Goal: Task Accomplishment & Management: Manage account settings

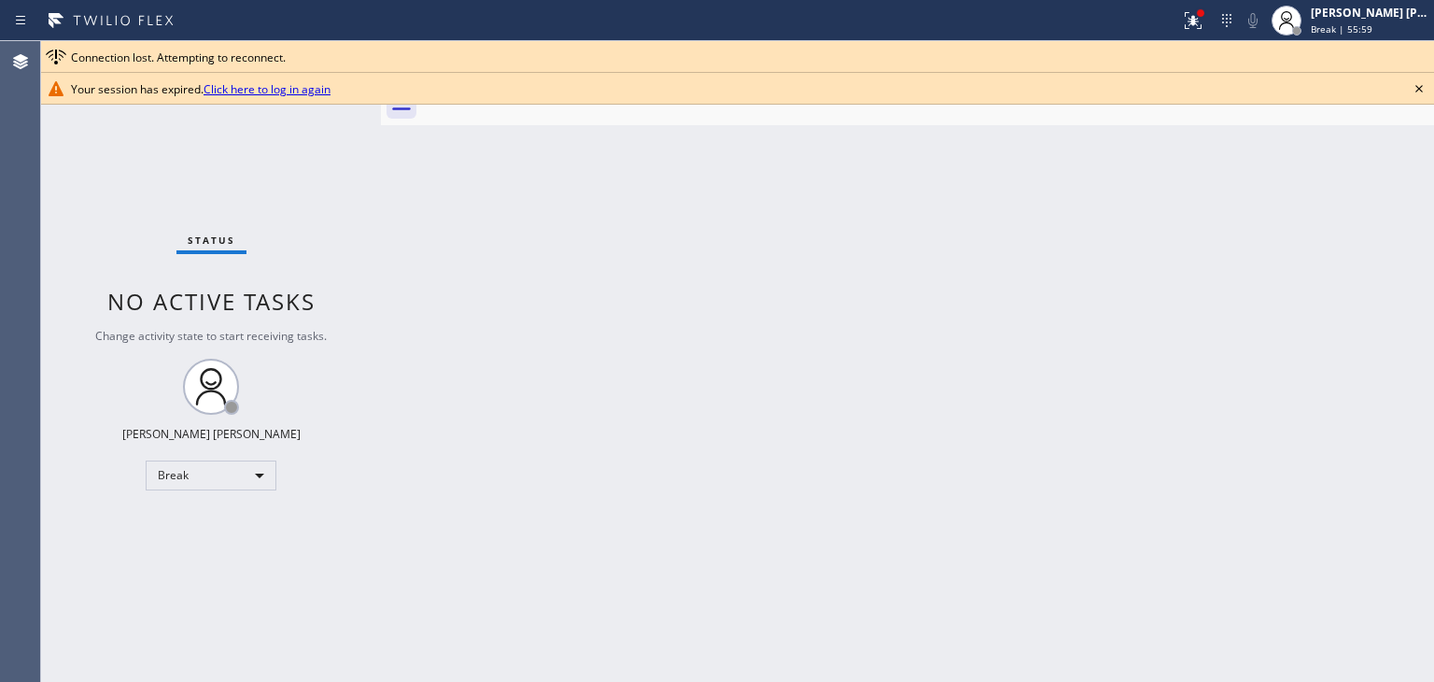
click at [1291, 484] on div "Back to Dashboard Change Sender ID Customers Technicians Select a contact Outbo…" at bounding box center [907, 361] width 1053 height 641
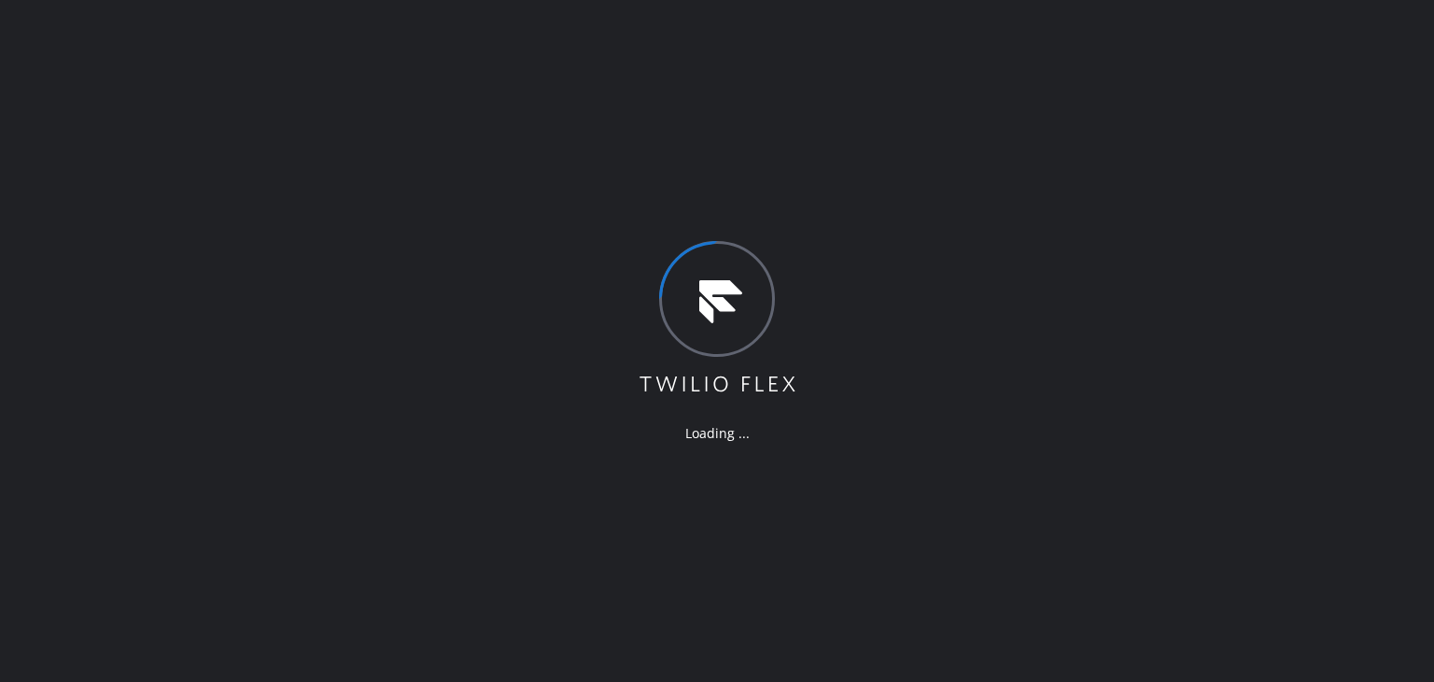
click at [1294, 261] on div "Loading ..." at bounding box center [717, 341] width 1434 height 682
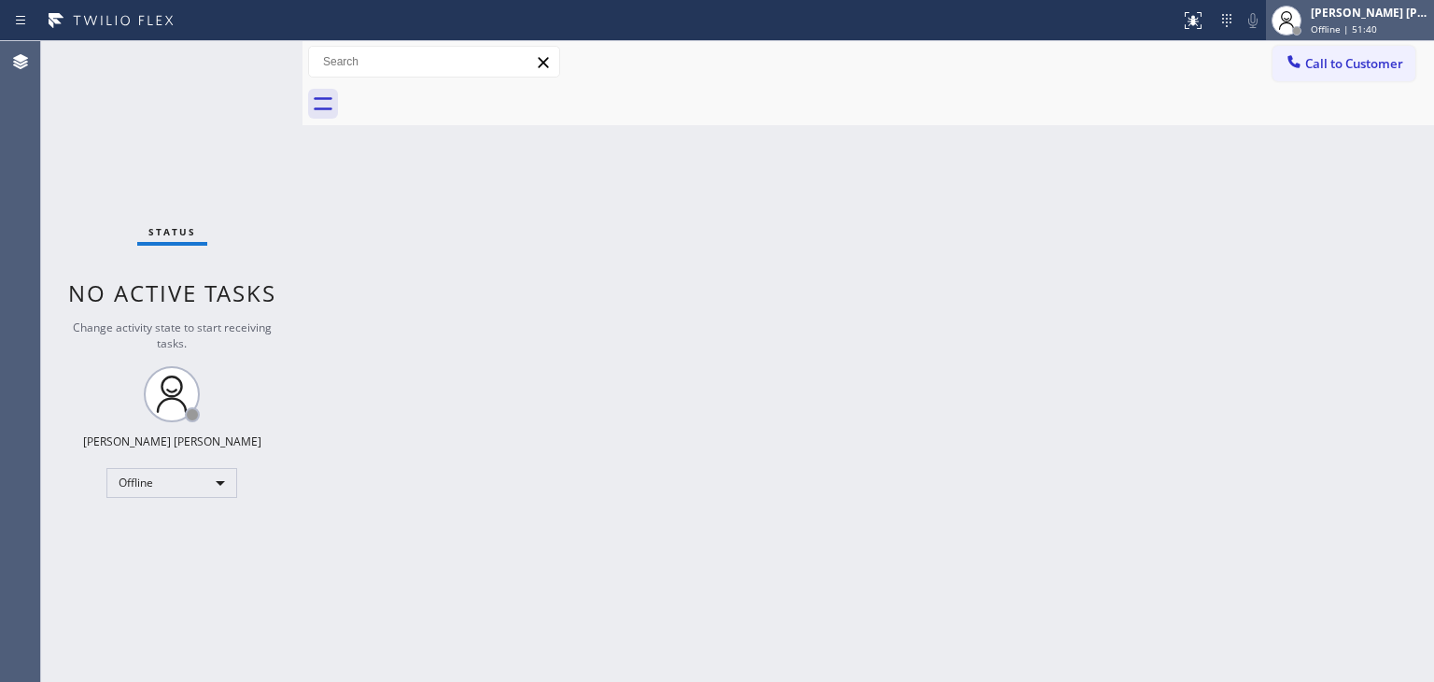
click at [1351, 22] on span "Offline | 51:40" at bounding box center [1344, 28] width 66 height 13
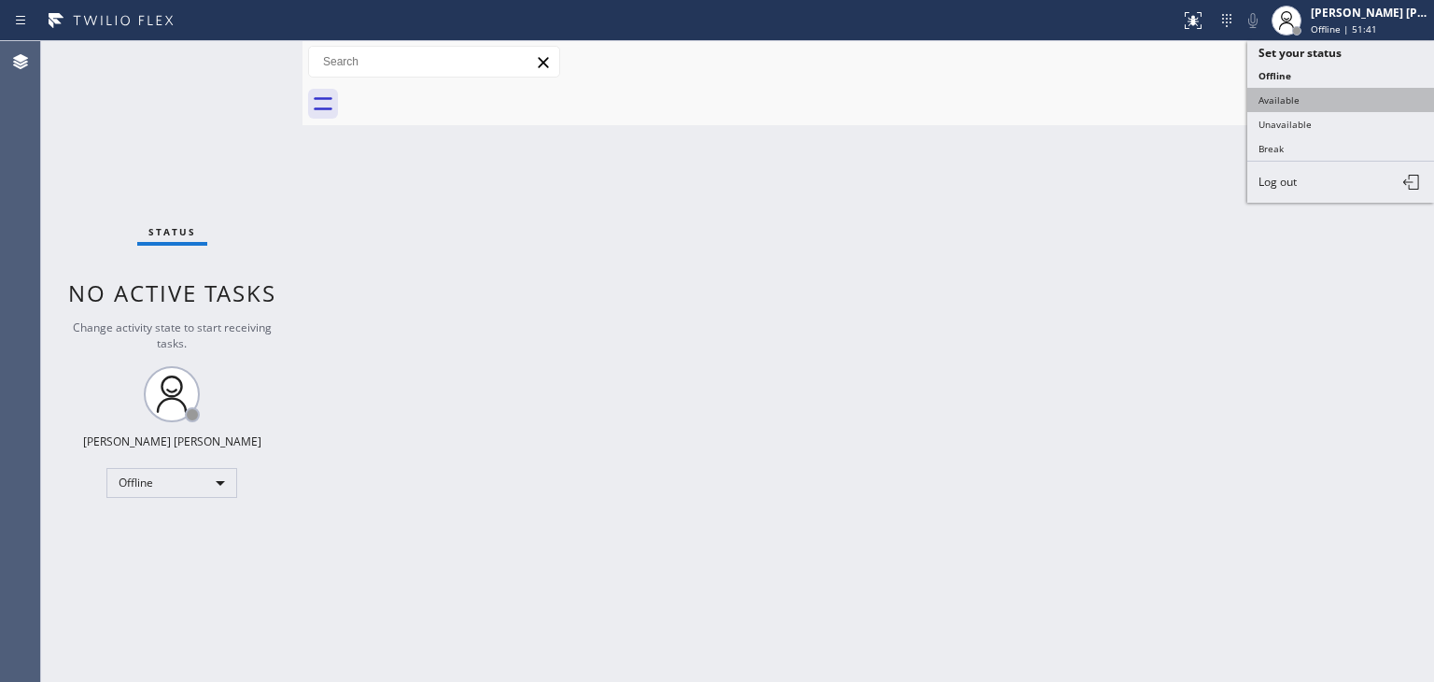
click at [1285, 98] on button "Available" at bounding box center [1341, 100] width 187 height 24
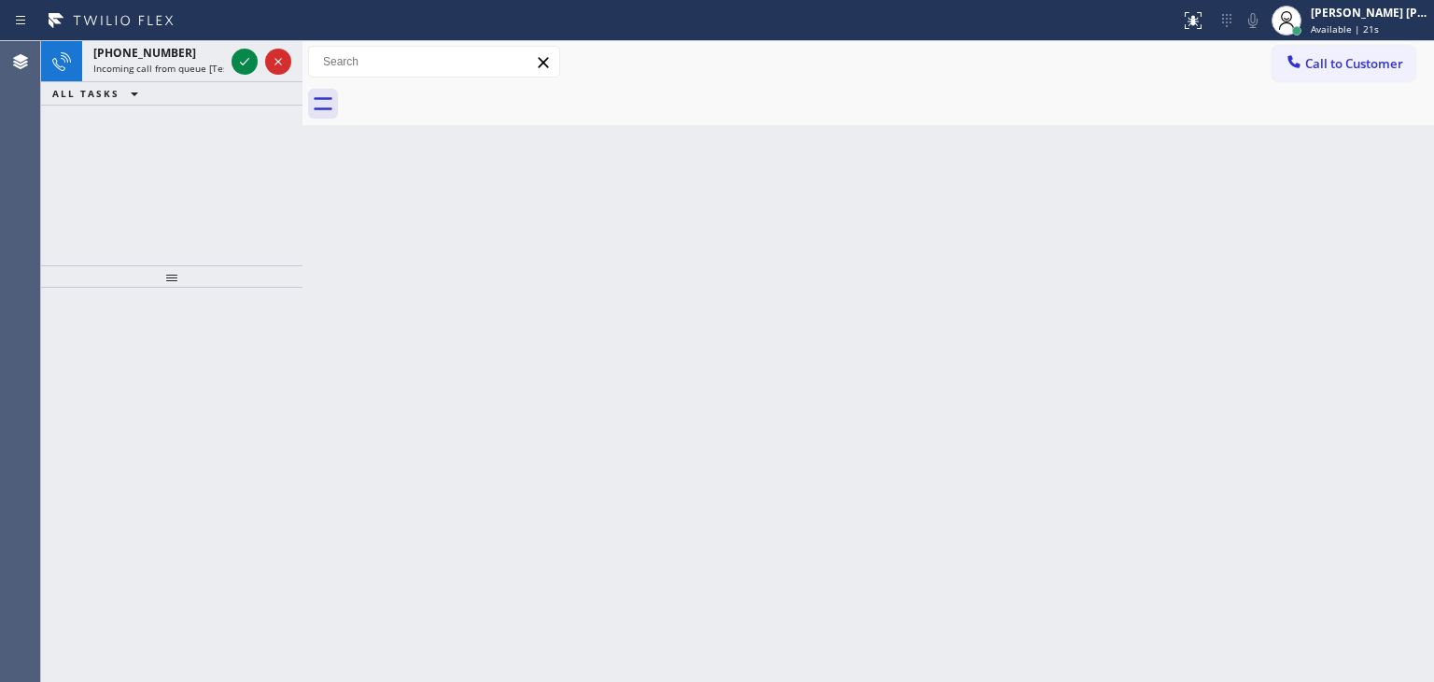
drag, startPoint x: 245, startPoint y: 66, endPoint x: 245, endPoint y: 151, distance: 85.0
click at [245, 66] on icon at bounding box center [244, 61] width 22 height 22
drag, startPoint x: 243, startPoint y: 63, endPoint x: 278, endPoint y: 156, distance: 99.9
click at [243, 63] on icon at bounding box center [244, 61] width 22 height 22
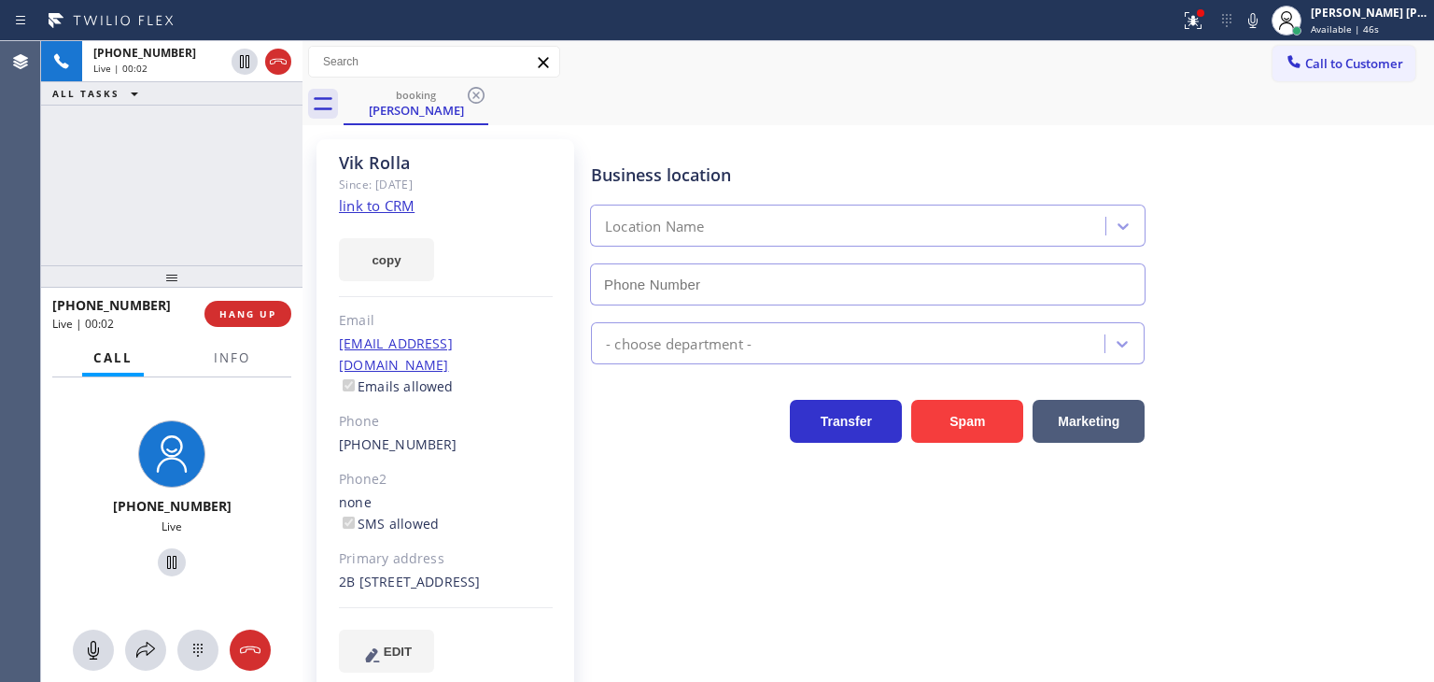
type input "[PHONE_NUMBER]"
click at [366, 208] on link "link to CRM" at bounding box center [377, 205] width 76 height 19
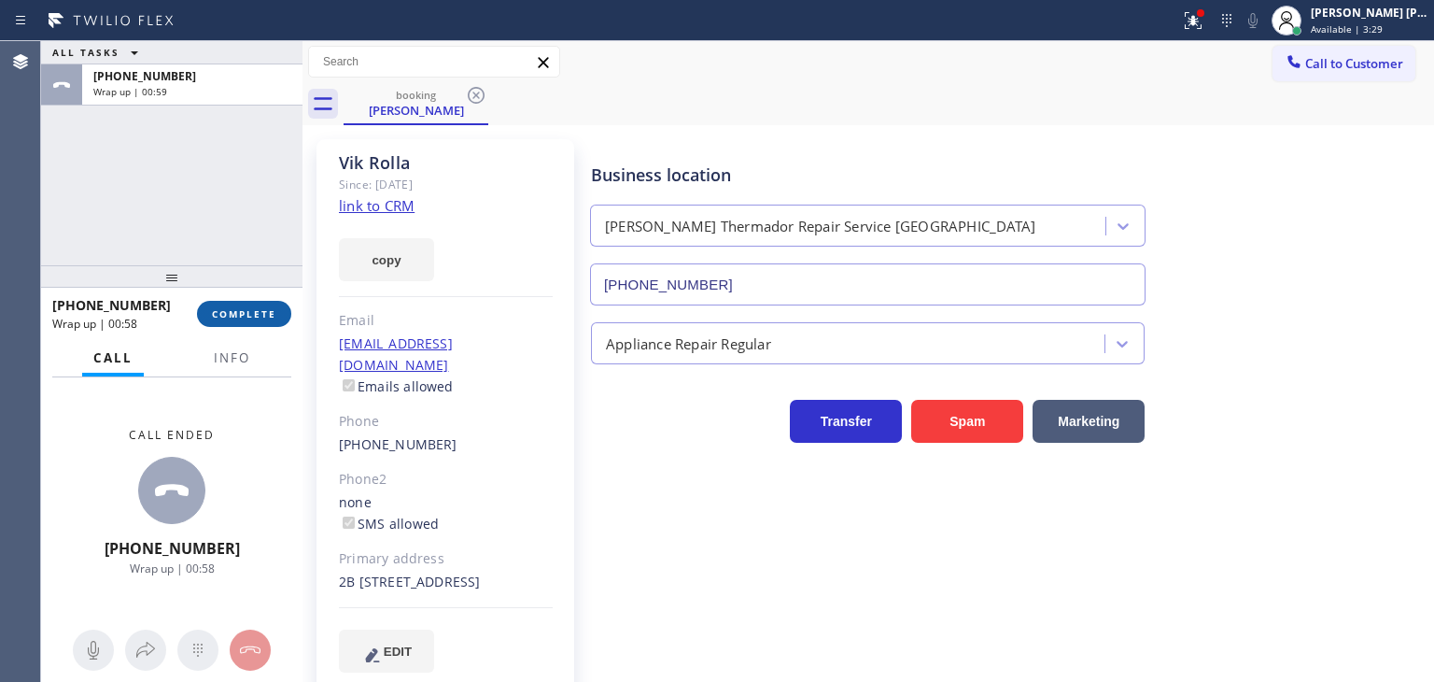
click at [241, 317] on span "COMPLETE" at bounding box center [244, 313] width 64 height 13
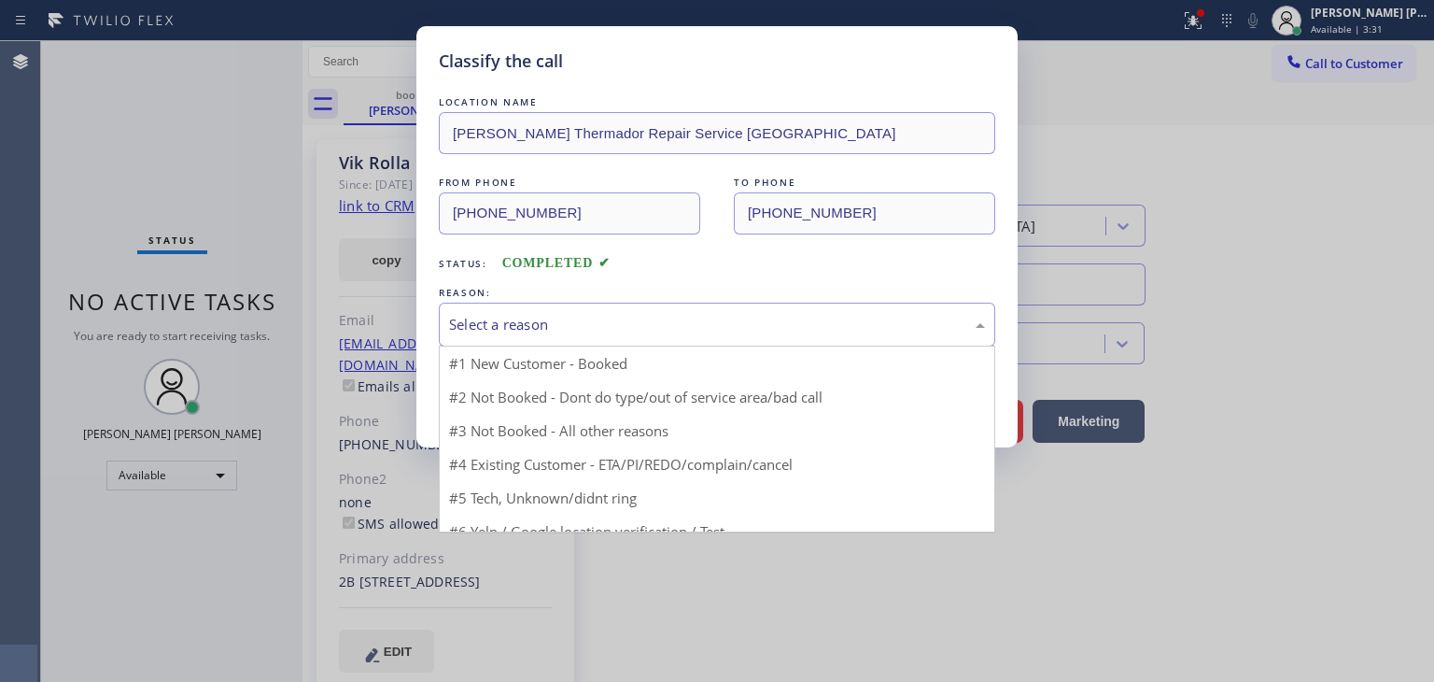
click at [509, 330] on div "Select a reason" at bounding box center [717, 324] width 536 height 21
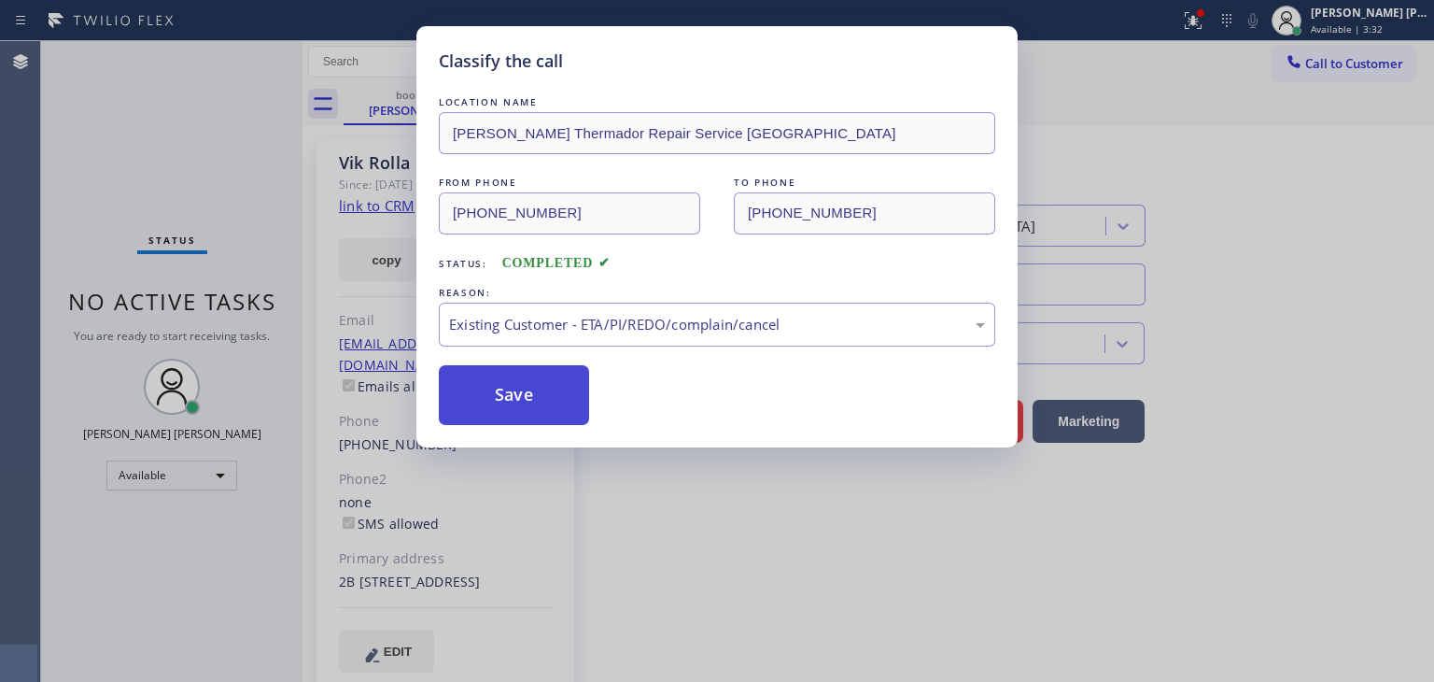
click at [506, 379] on button "Save" at bounding box center [514, 395] width 150 height 60
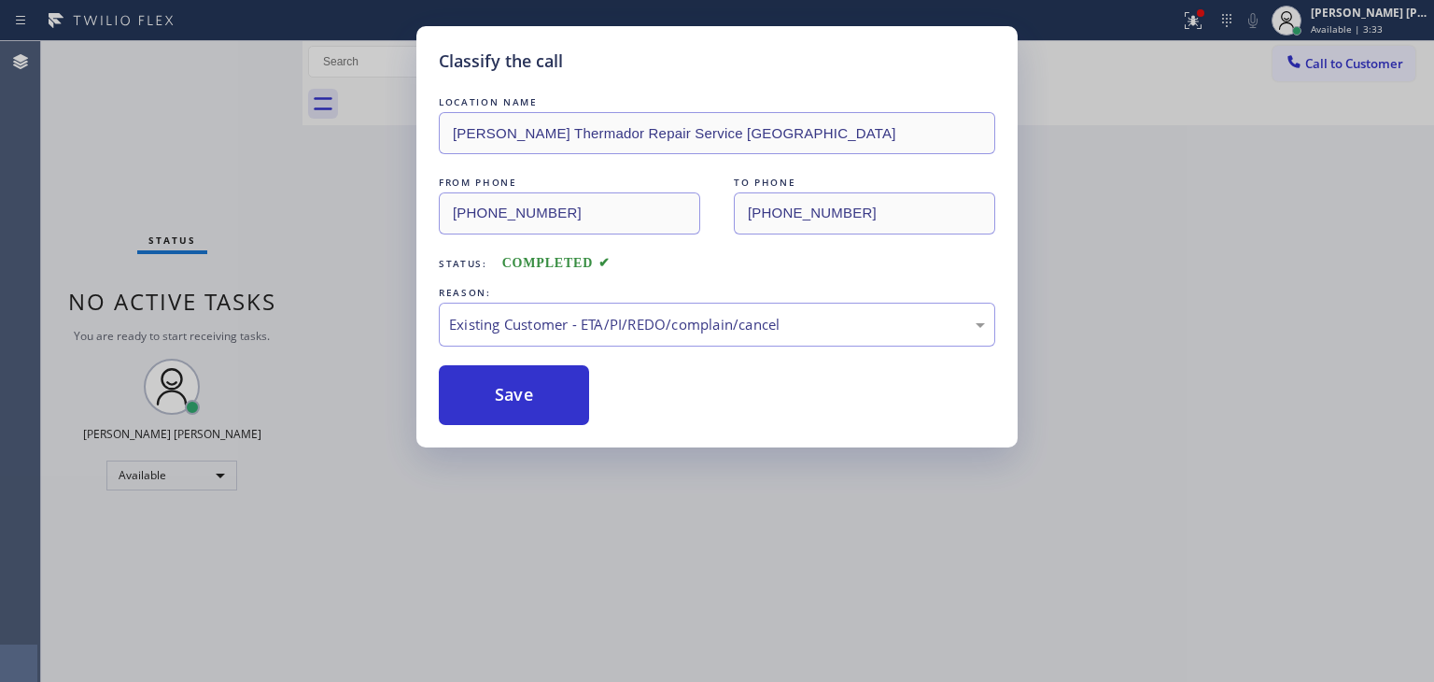
click at [247, 49] on div "Classify the call LOCATION NAME [PERSON_NAME] Repair Service Aurora FROM PHONE …" at bounding box center [737, 361] width 1393 height 641
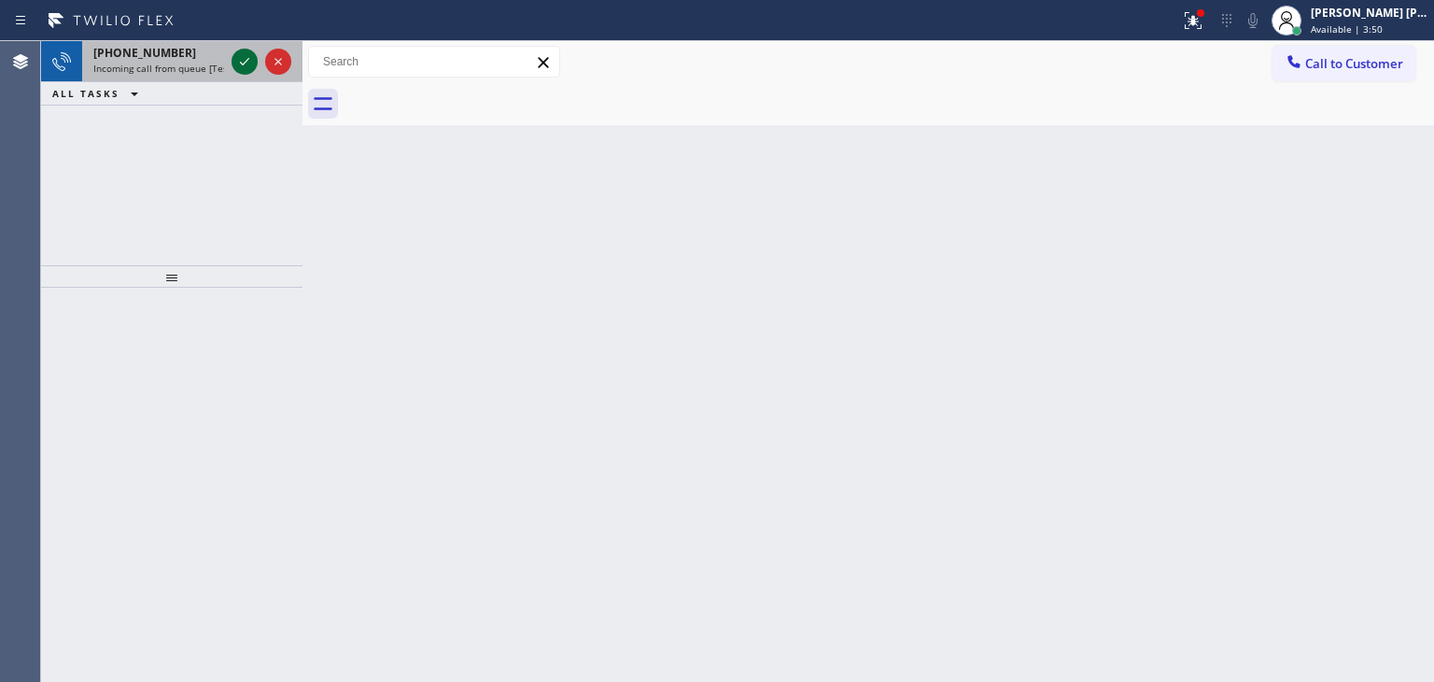
click at [243, 64] on icon at bounding box center [244, 61] width 22 height 22
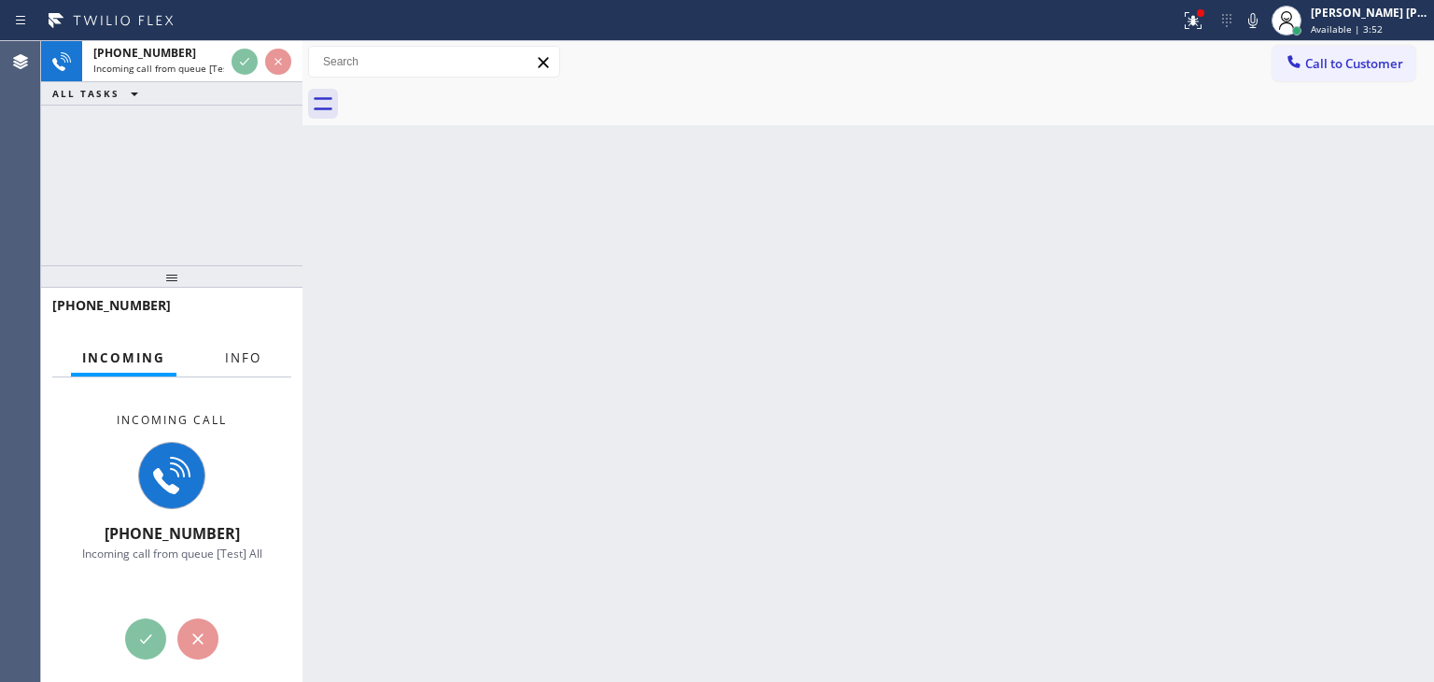
click at [246, 360] on span "Info" at bounding box center [243, 357] width 36 height 17
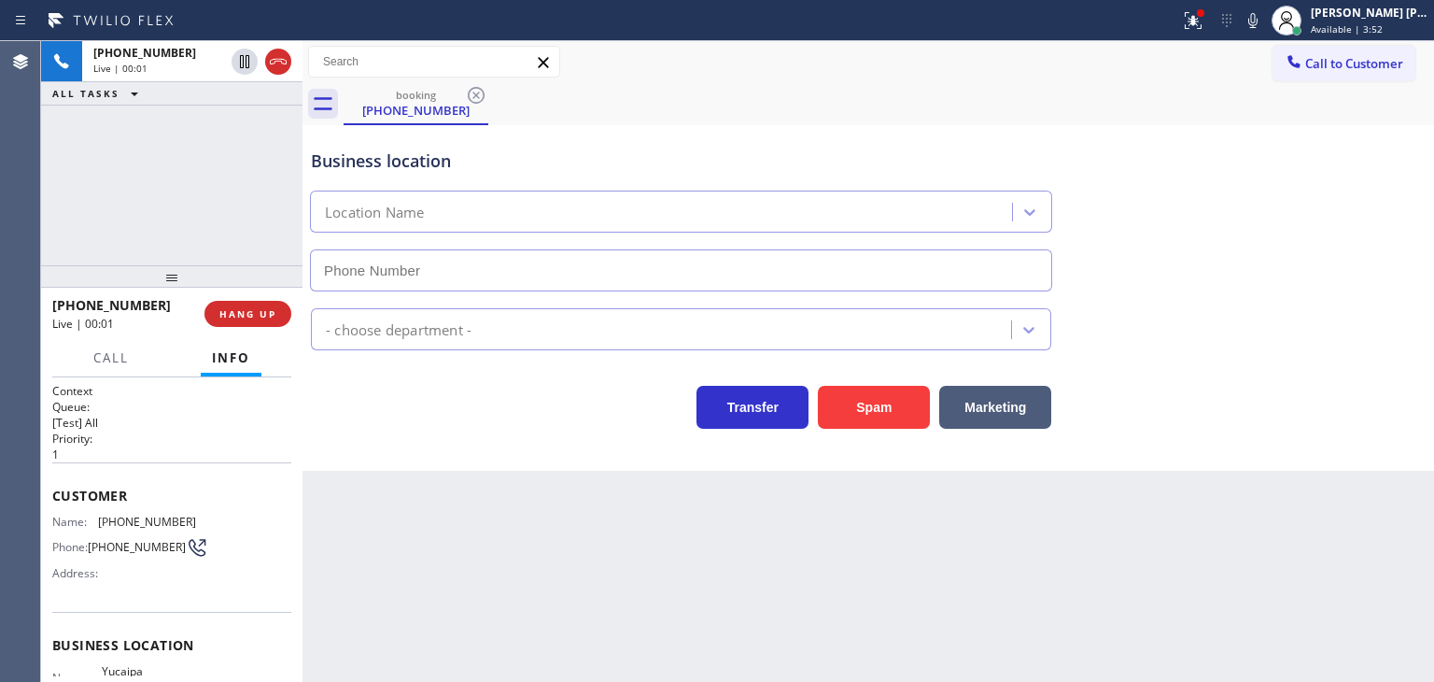
type input "[PHONE_NUMBER]"
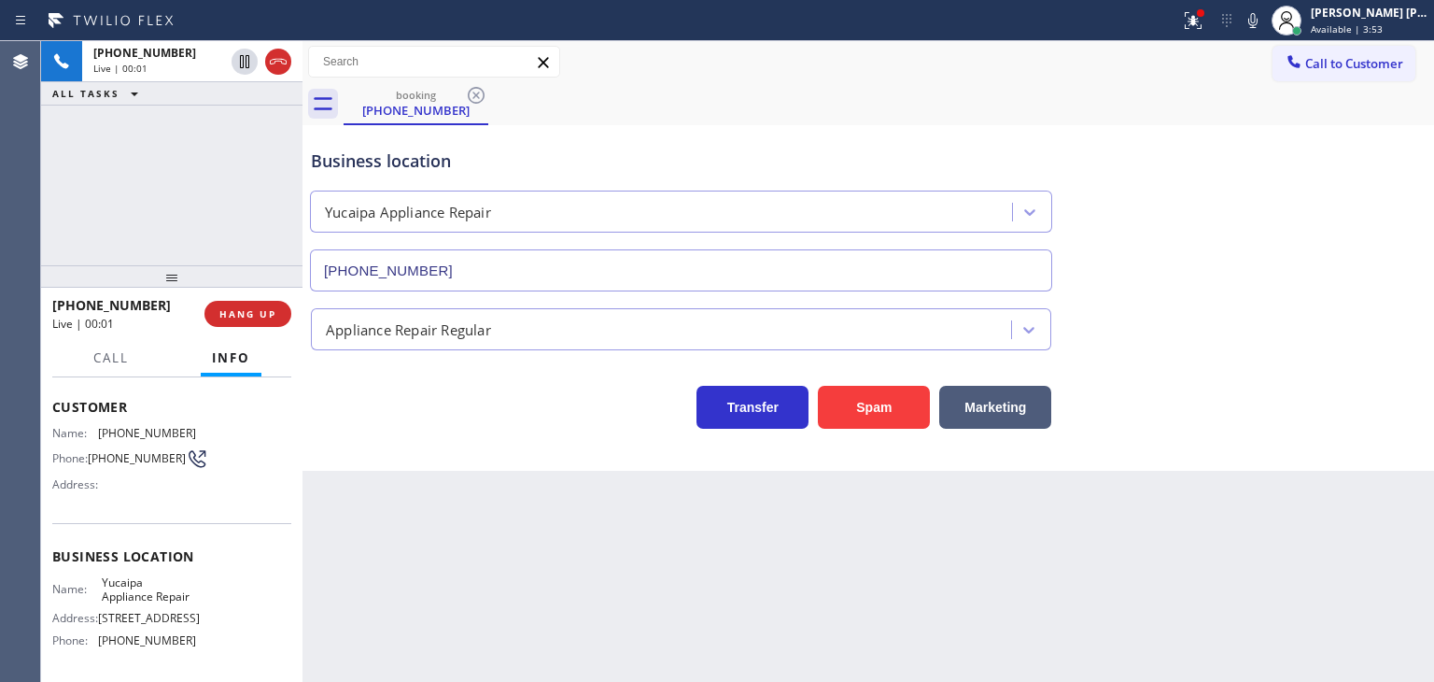
scroll to position [93, 0]
drag, startPoint x: 1379, startPoint y: 360, endPoint x: 1295, endPoint y: 98, distance: 274.6
click at [1379, 360] on div "Transfer Spam Marketing" at bounding box center [868, 389] width 1122 height 78
drag, startPoint x: 1387, startPoint y: 280, endPoint x: 1255, endPoint y: 264, distance: 132.6
click at [1387, 280] on div "Business location Yucaipa Appliance Repair [PHONE_NUMBER]" at bounding box center [868, 206] width 1122 height 169
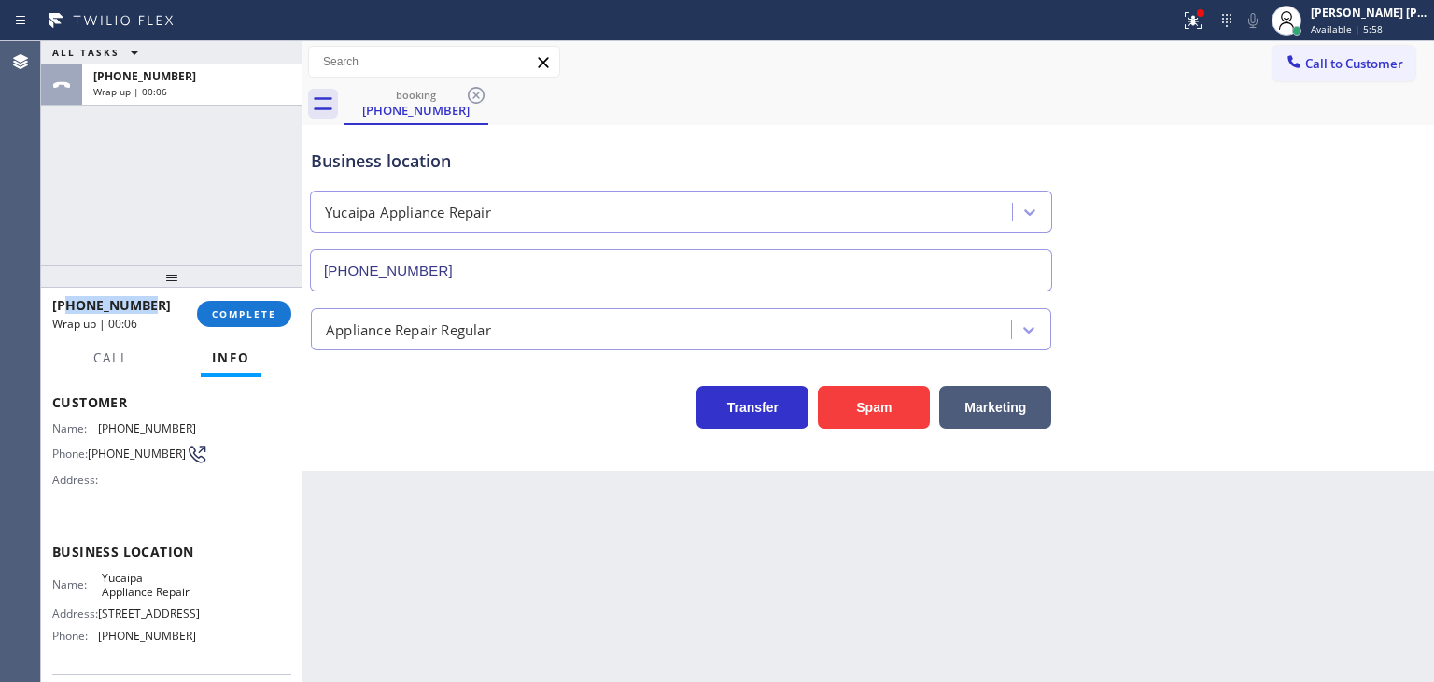
drag, startPoint x: 146, startPoint y: 305, endPoint x: 65, endPoint y: 306, distance: 80.3
click at [65, 306] on div "[PHONE_NUMBER]" at bounding box center [118, 305] width 132 height 18
copy span "6617337122"
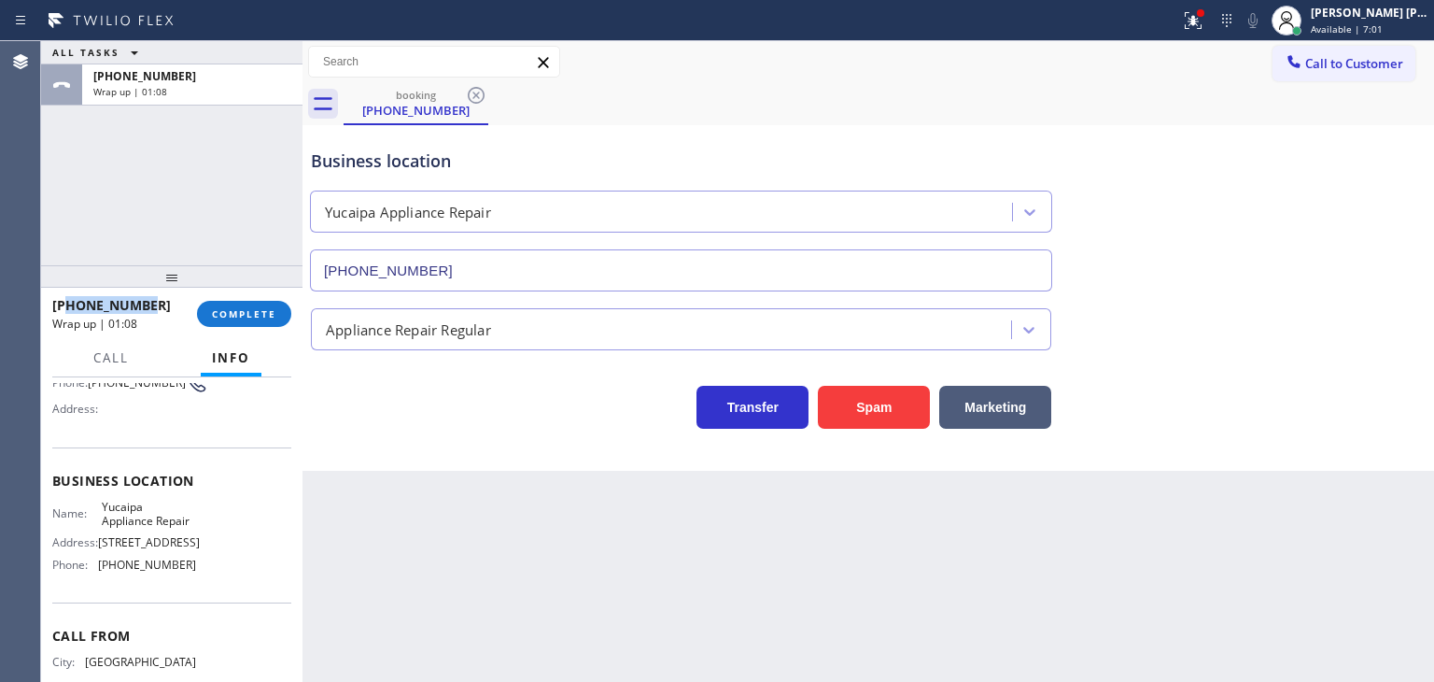
scroll to position [248, 0]
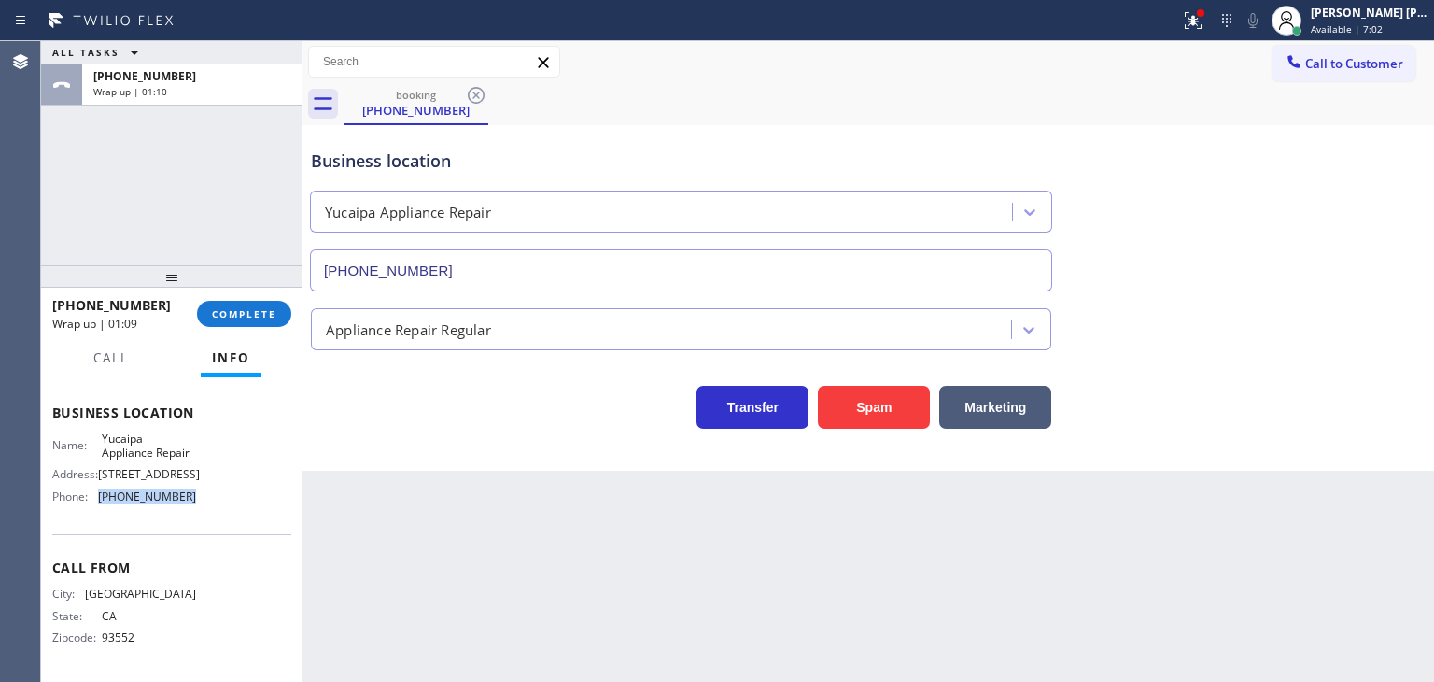
drag, startPoint x: 187, startPoint y: 502, endPoint x: 99, endPoint y: 513, distance: 88.4
click at [99, 513] on div "Business location Name: Yucaipa Appliance Repair Address: [STREET_ADDRESS] Phon…" at bounding box center [171, 457] width 239 height 156
copy span "[PHONE_NUMBER]"
click at [215, 307] on span "COMPLETE" at bounding box center [244, 313] width 64 height 13
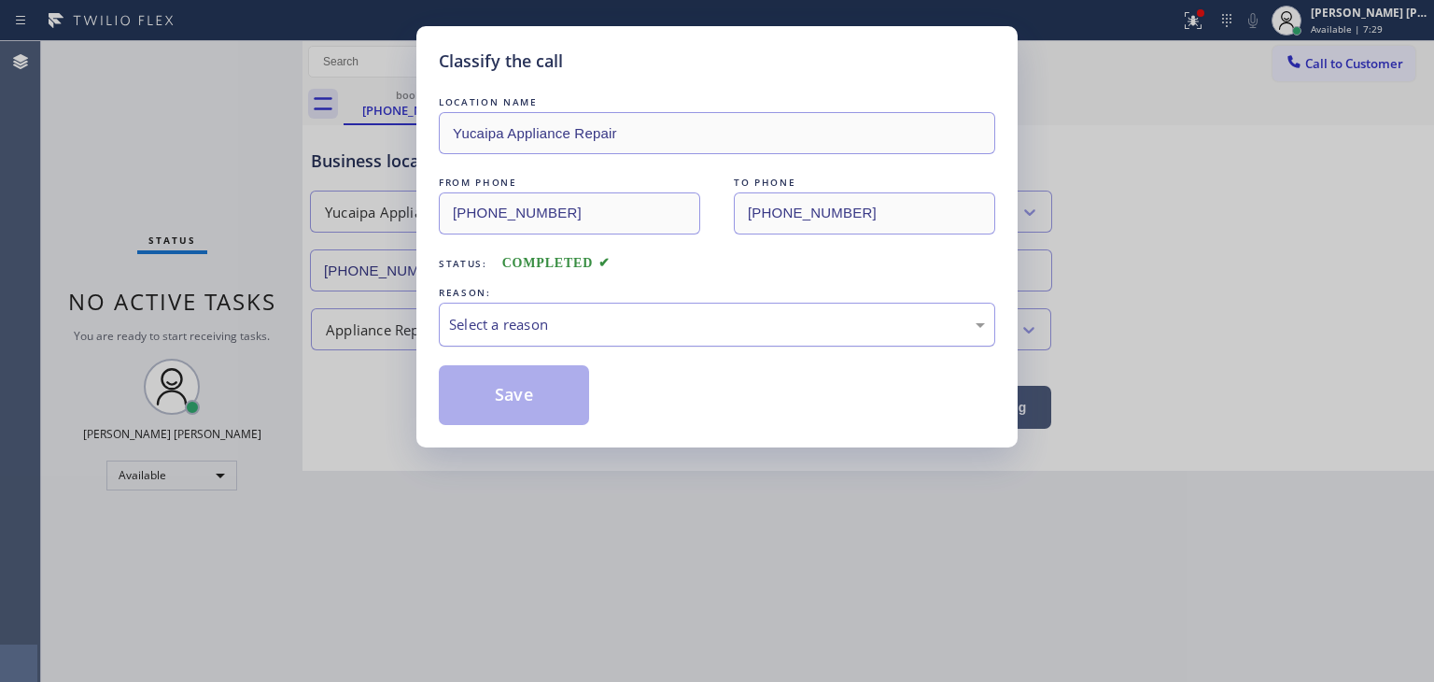
click at [509, 318] on div "Select a reason" at bounding box center [717, 324] width 536 height 21
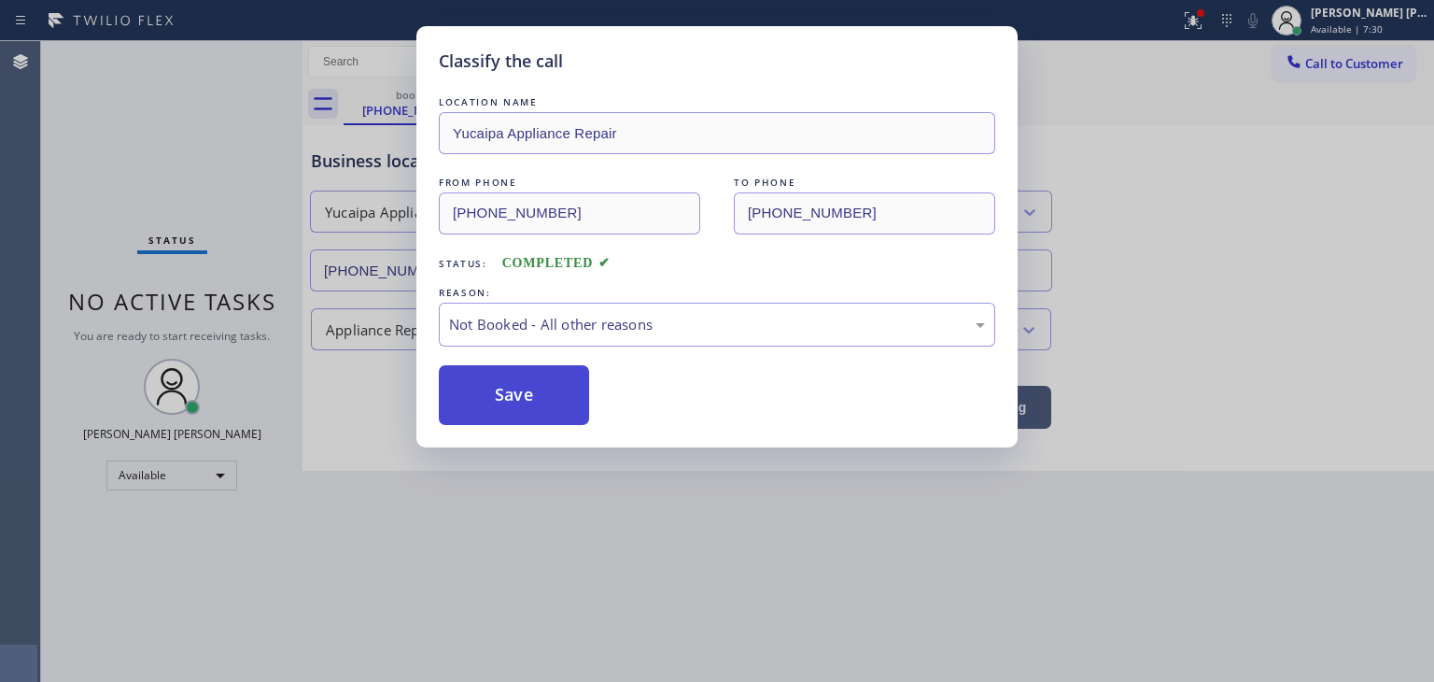
click at [518, 404] on button "Save" at bounding box center [514, 395] width 150 height 60
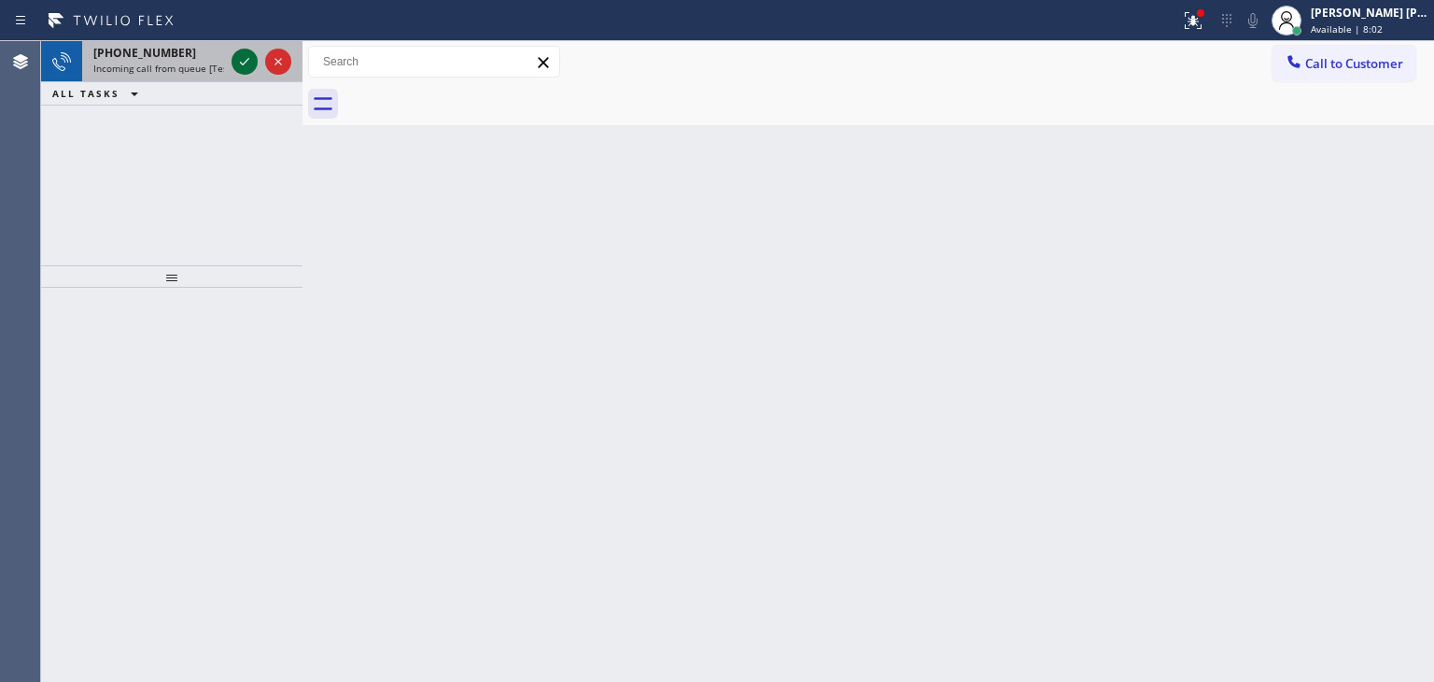
click at [242, 57] on icon at bounding box center [244, 61] width 22 height 22
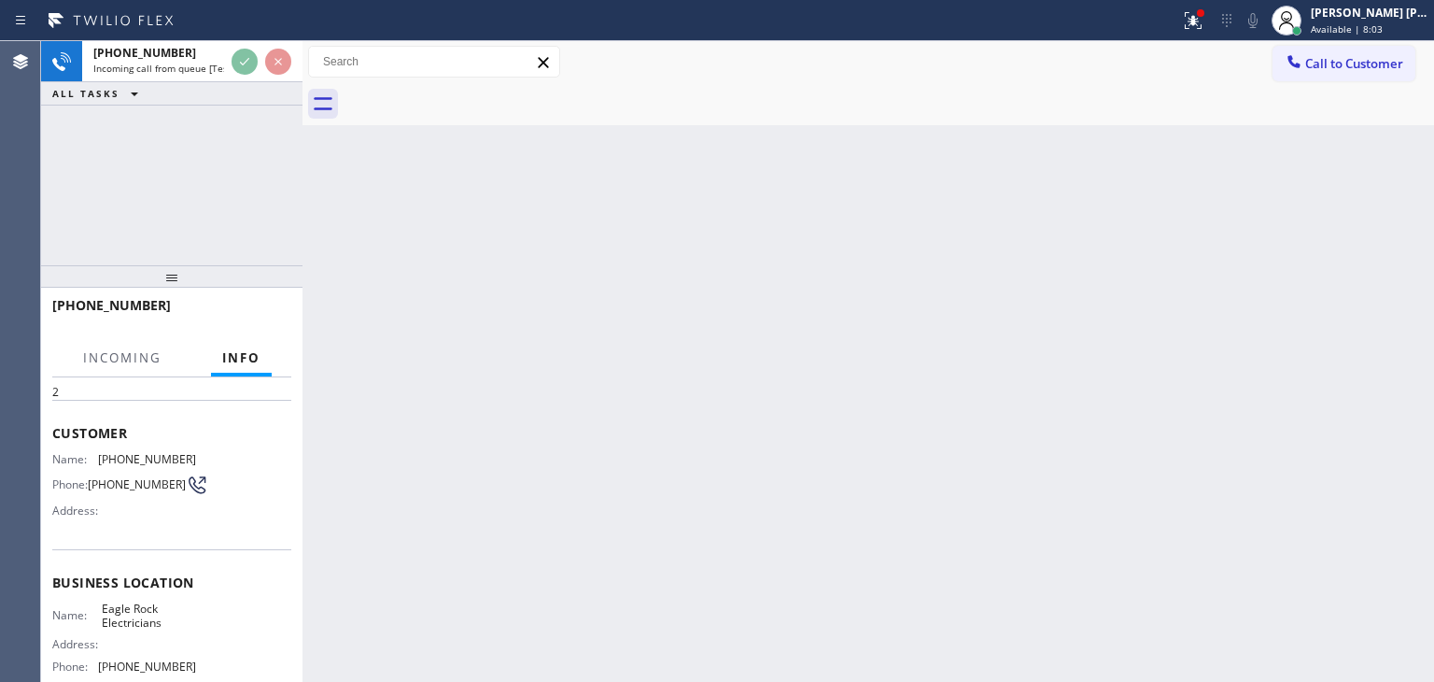
scroll to position [93, 0]
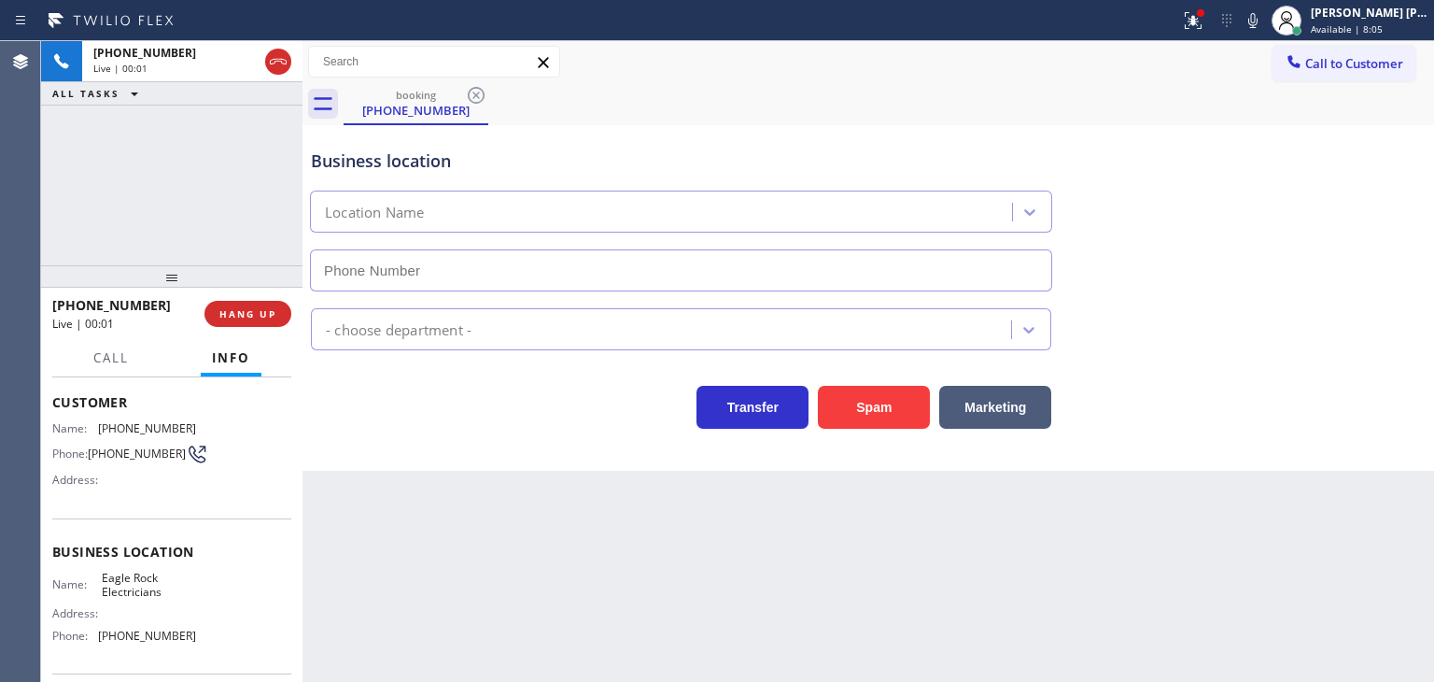
type input "[PHONE_NUMBER]"
click at [236, 205] on div "[PHONE_NUMBER] Live | 00:08 ALL TASKS ALL TASKS ACTIVE TASKS TASKS IN WRAP UP" at bounding box center [171, 153] width 261 height 224
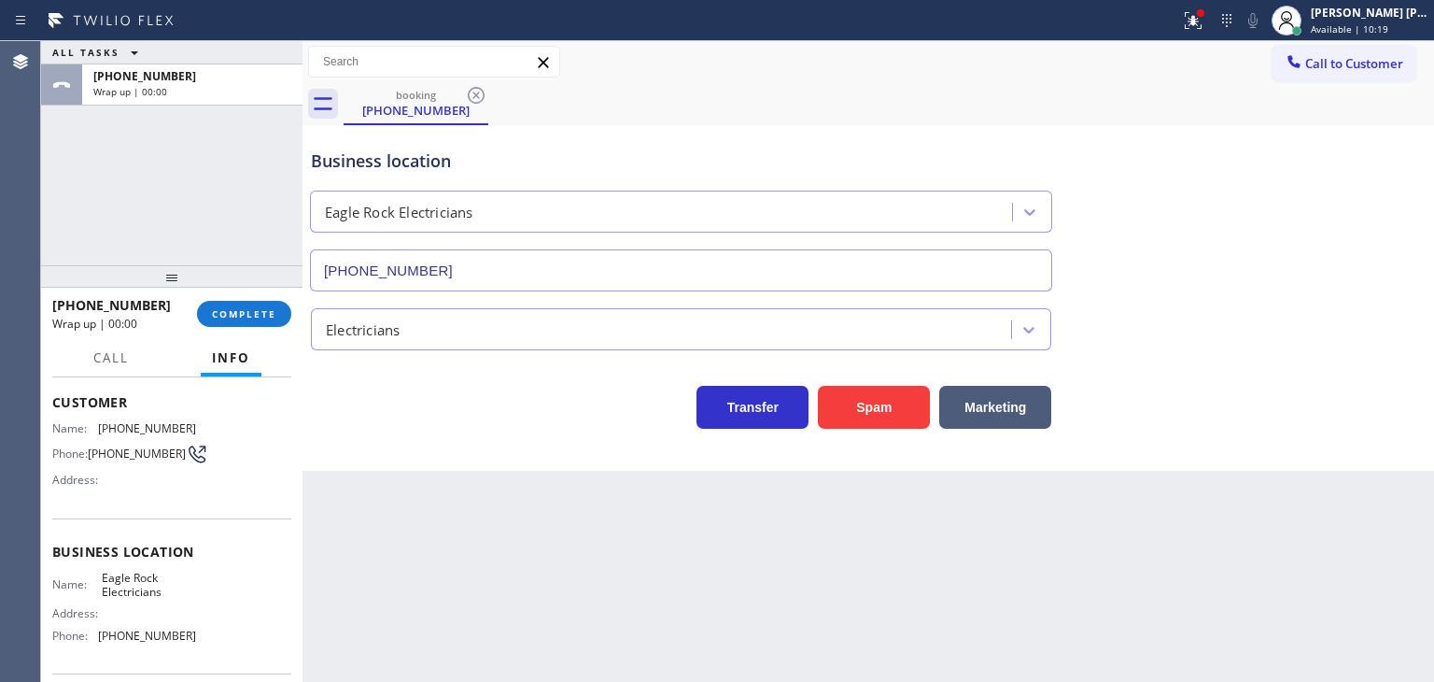
click at [1326, 111] on div "booking [PHONE_NUMBER]" at bounding box center [889, 104] width 1091 height 42
drag, startPoint x: 162, startPoint y: 307, endPoint x: 71, endPoint y: 308, distance: 91.5
click at [71, 308] on div "[PHONE_NUMBER]" at bounding box center [118, 305] width 132 height 18
copy span "3109029057"
drag, startPoint x: 195, startPoint y: 639, endPoint x: 98, endPoint y: 642, distance: 97.2
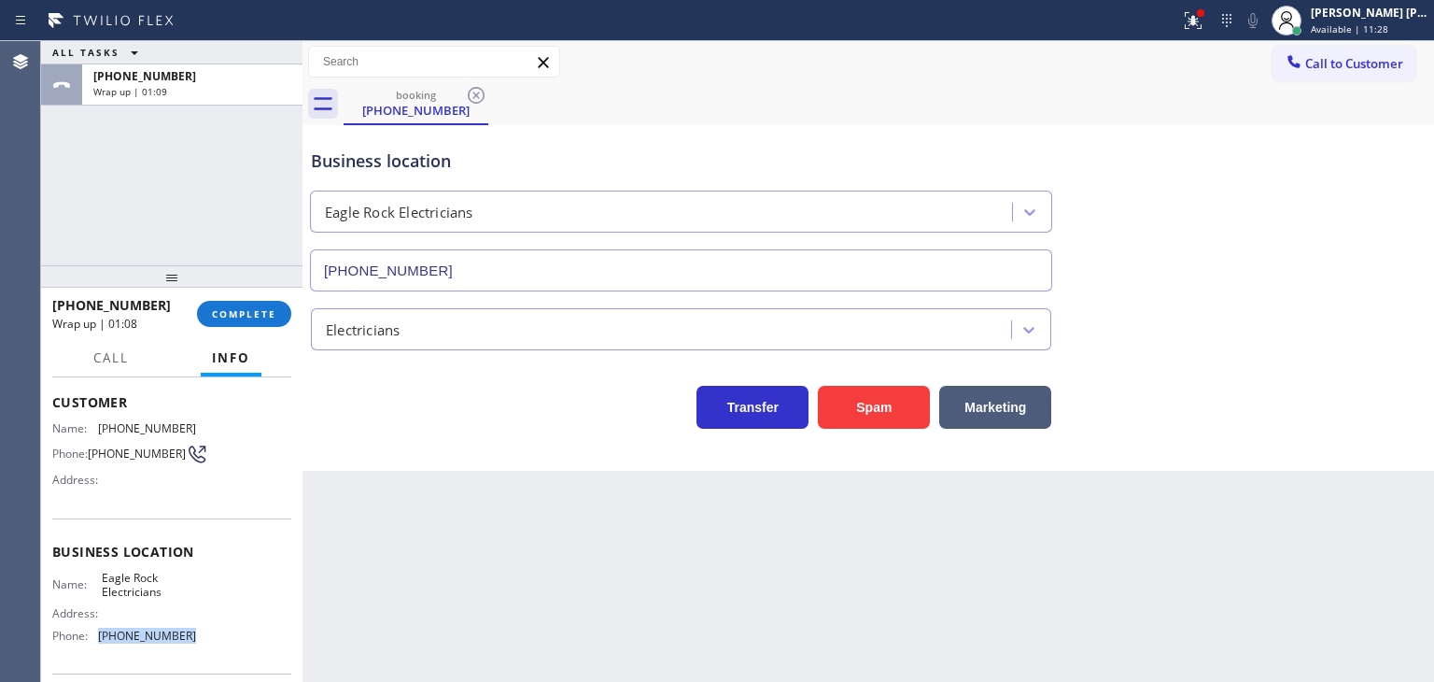
click at [98, 642] on div "Name: Eagle Rock Electricians Address: Phone: [PHONE_NUMBER]" at bounding box center [171, 611] width 239 height 80
copy span "[PHONE_NUMBER]"
click at [248, 311] on span "COMPLETE" at bounding box center [244, 313] width 64 height 13
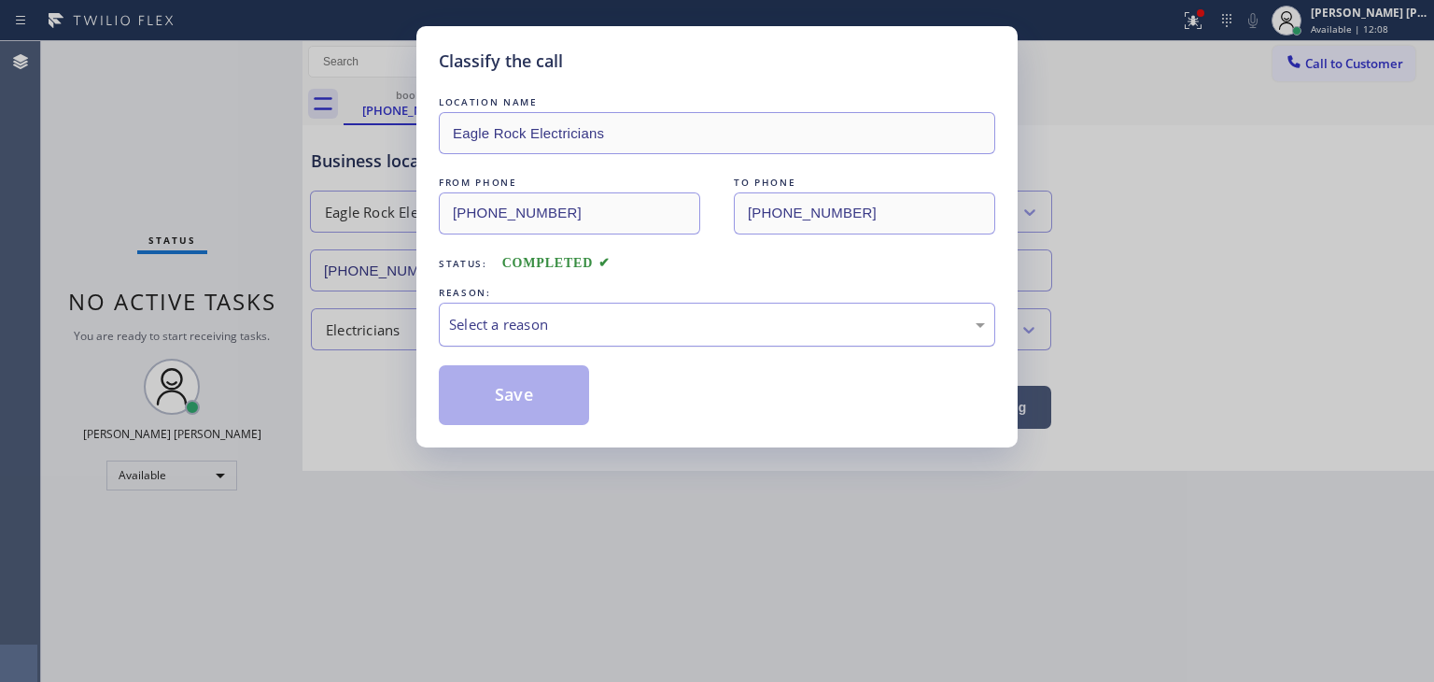
click at [542, 337] on div "Select a reason" at bounding box center [717, 325] width 557 height 44
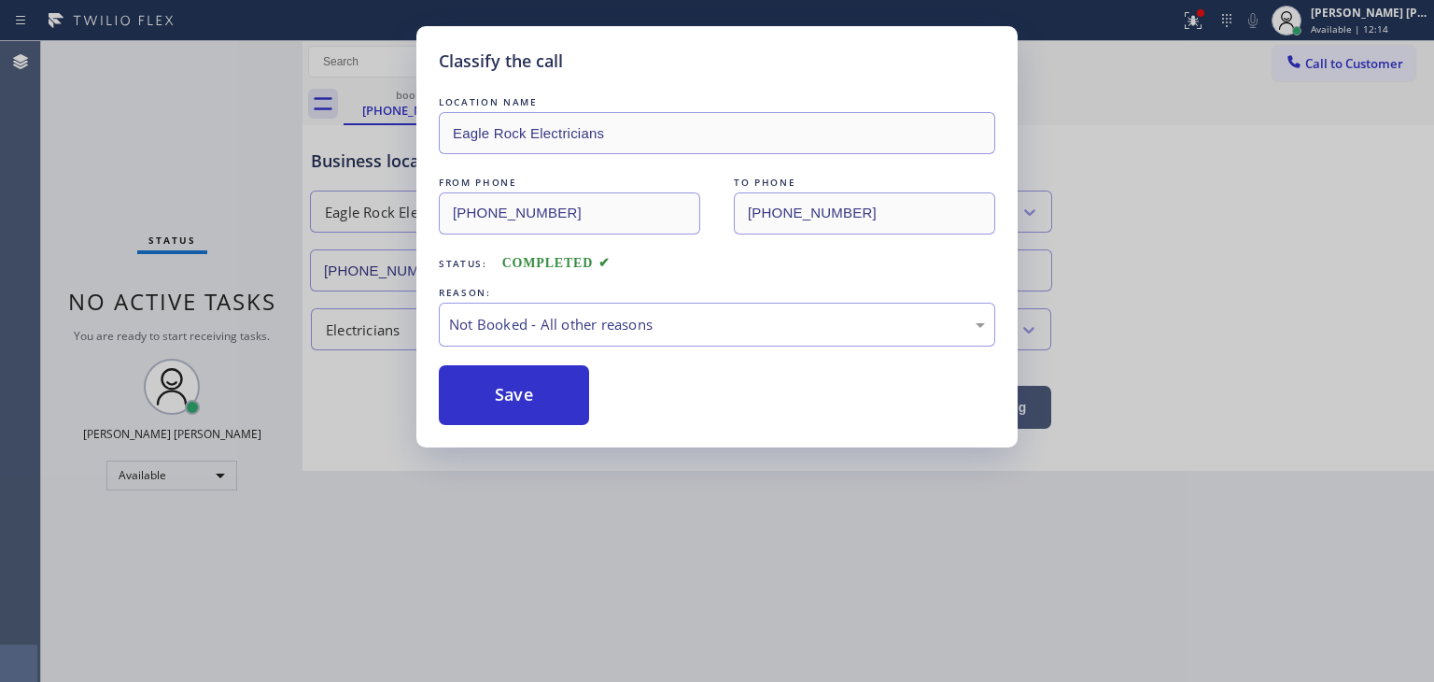
click at [515, 395] on button "Save" at bounding box center [514, 395] width 150 height 60
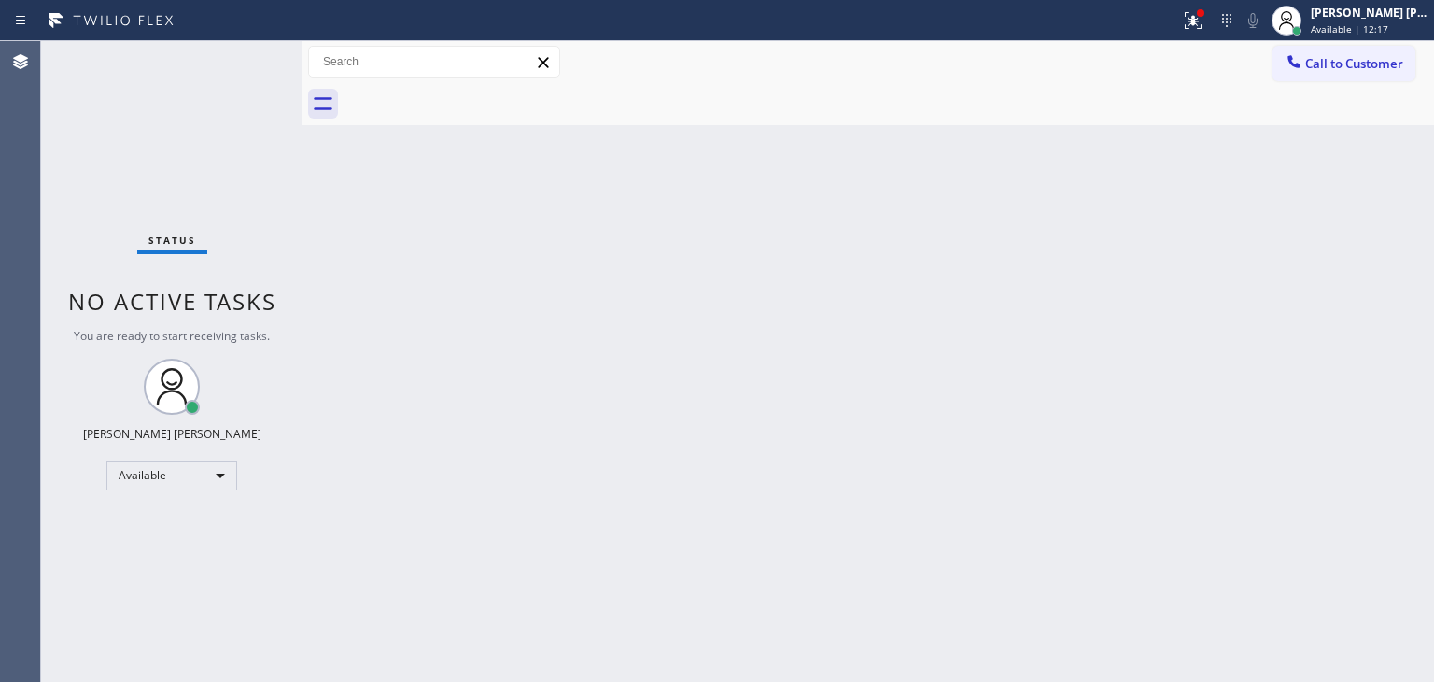
click at [243, 52] on div "Status No active tasks You are ready to start receiving tasks. [PERSON_NAME] [P…" at bounding box center [171, 361] width 261 height 641
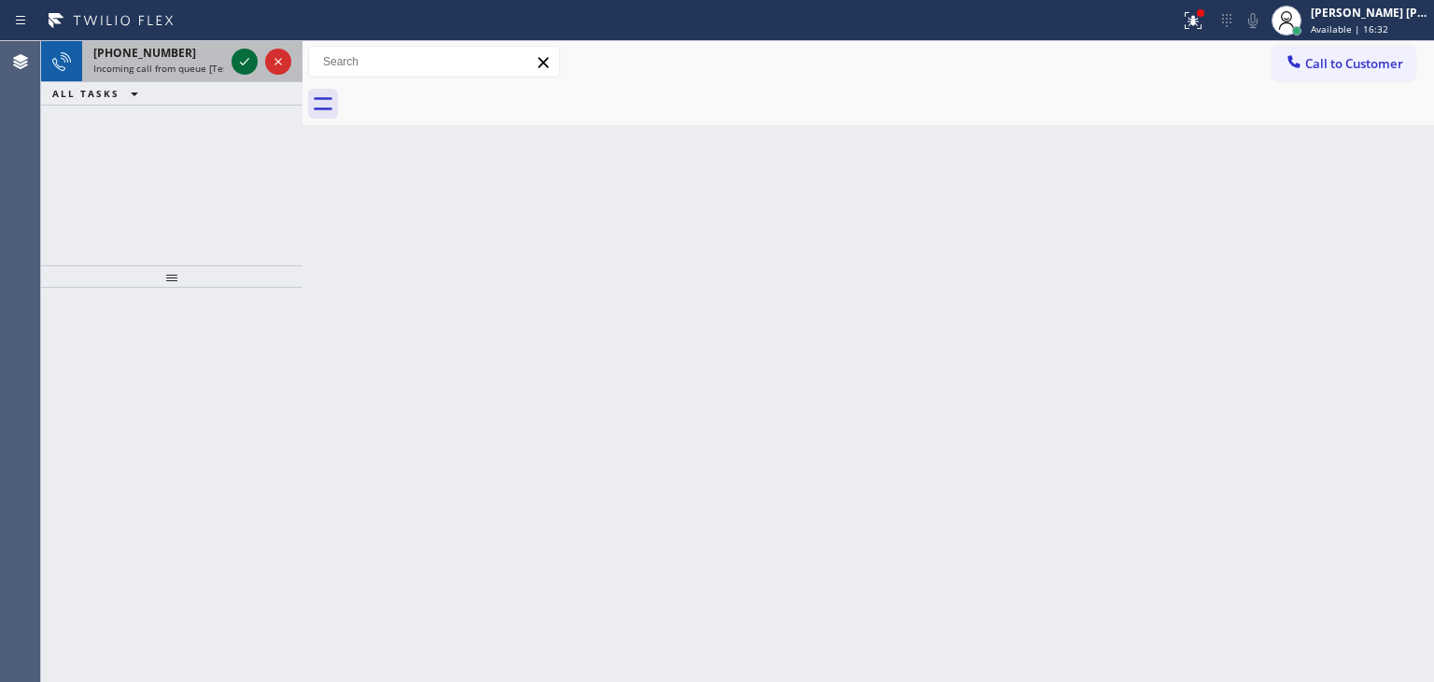
click at [244, 57] on icon at bounding box center [244, 61] width 22 height 22
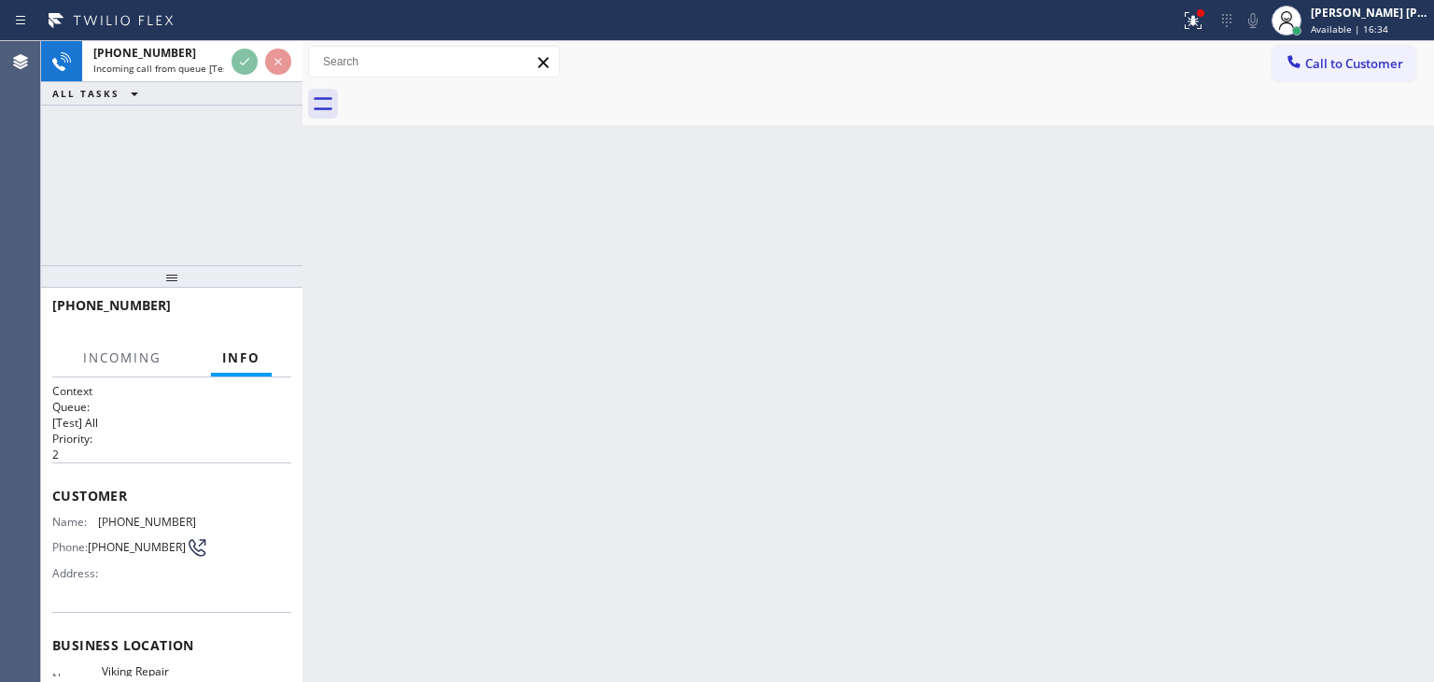
scroll to position [93, 0]
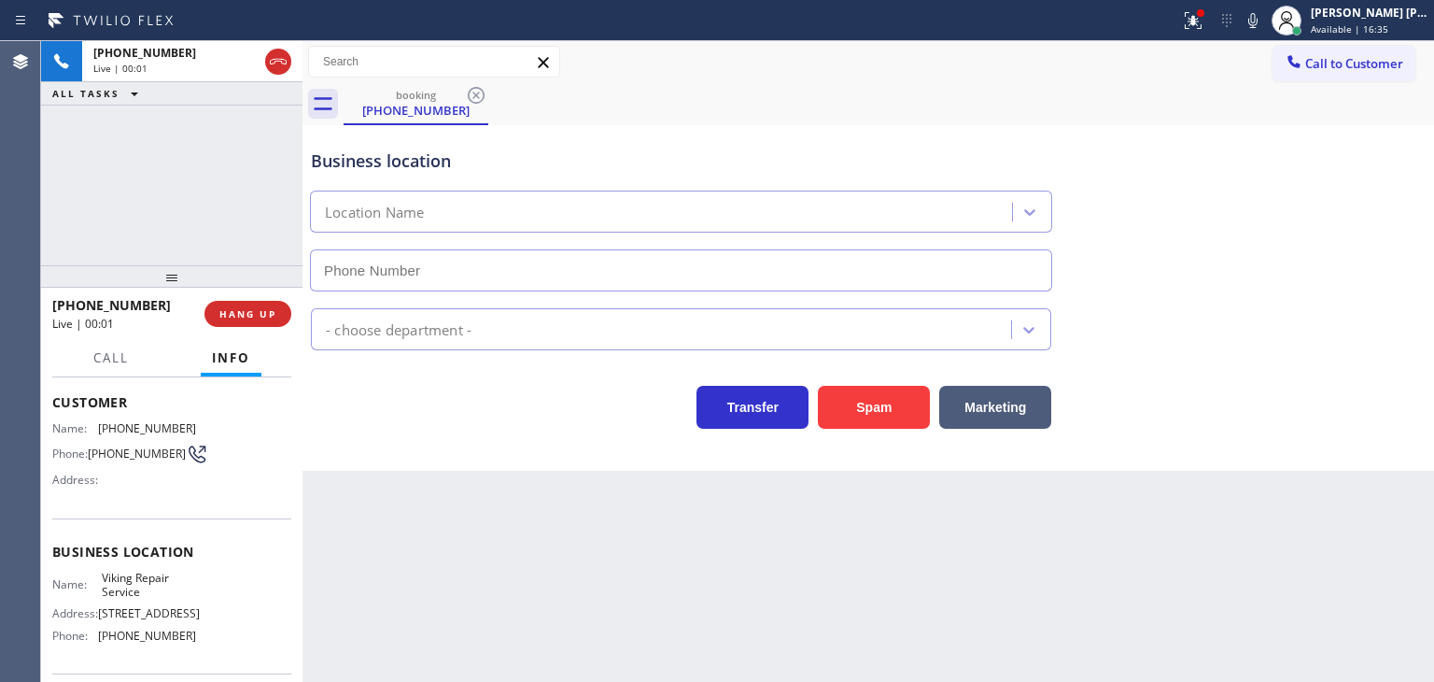
type input "[PHONE_NUMBER]"
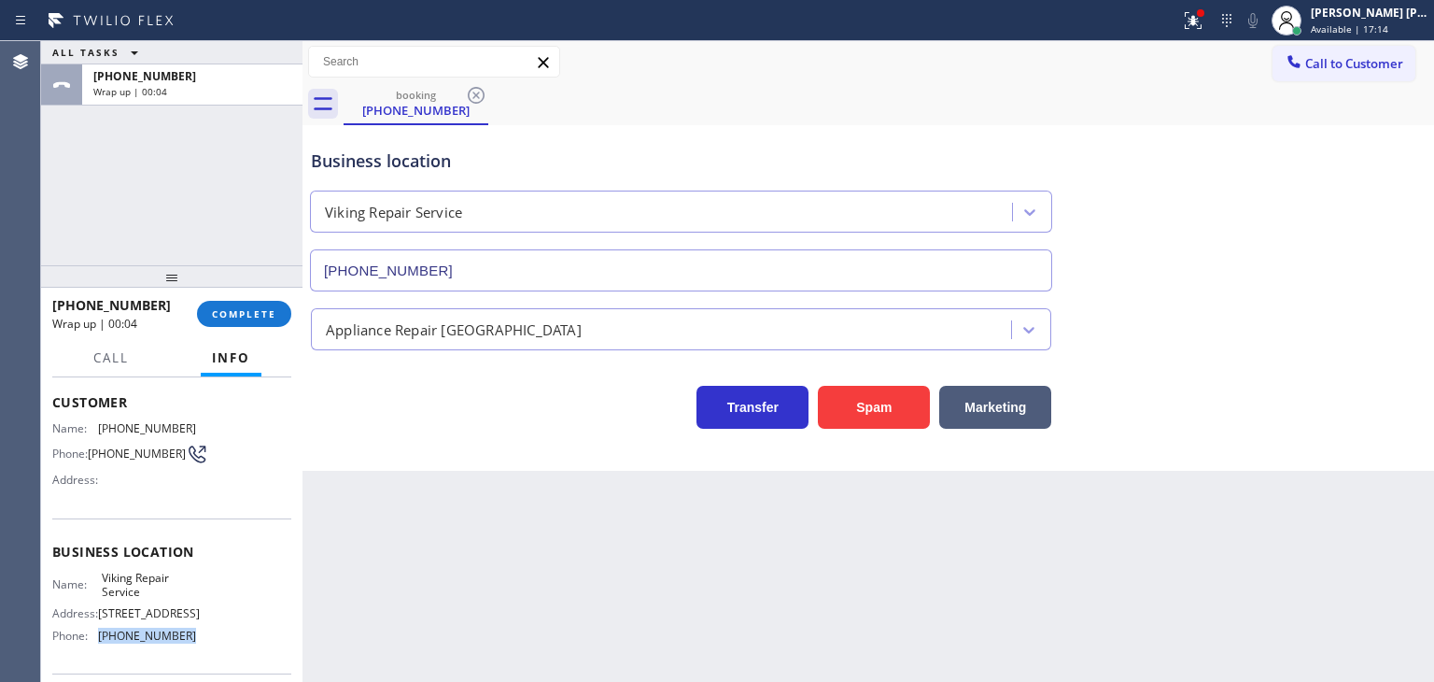
drag, startPoint x: 198, startPoint y: 632, endPoint x: 99, endPoint y: 642, distance: 99.4
click at [99, 642] on div "Name: Viking Repair Service Address: [STREET_ADDRESS] Phone: [PHONE_NUMBER]" at bounding box center [171, 611] width 239 height 80
copy span "[PHONE_NUMBER]"
click at [1359, 78] on button "Call to Customer" at bounding box center [1344, 63] width 143 height 35
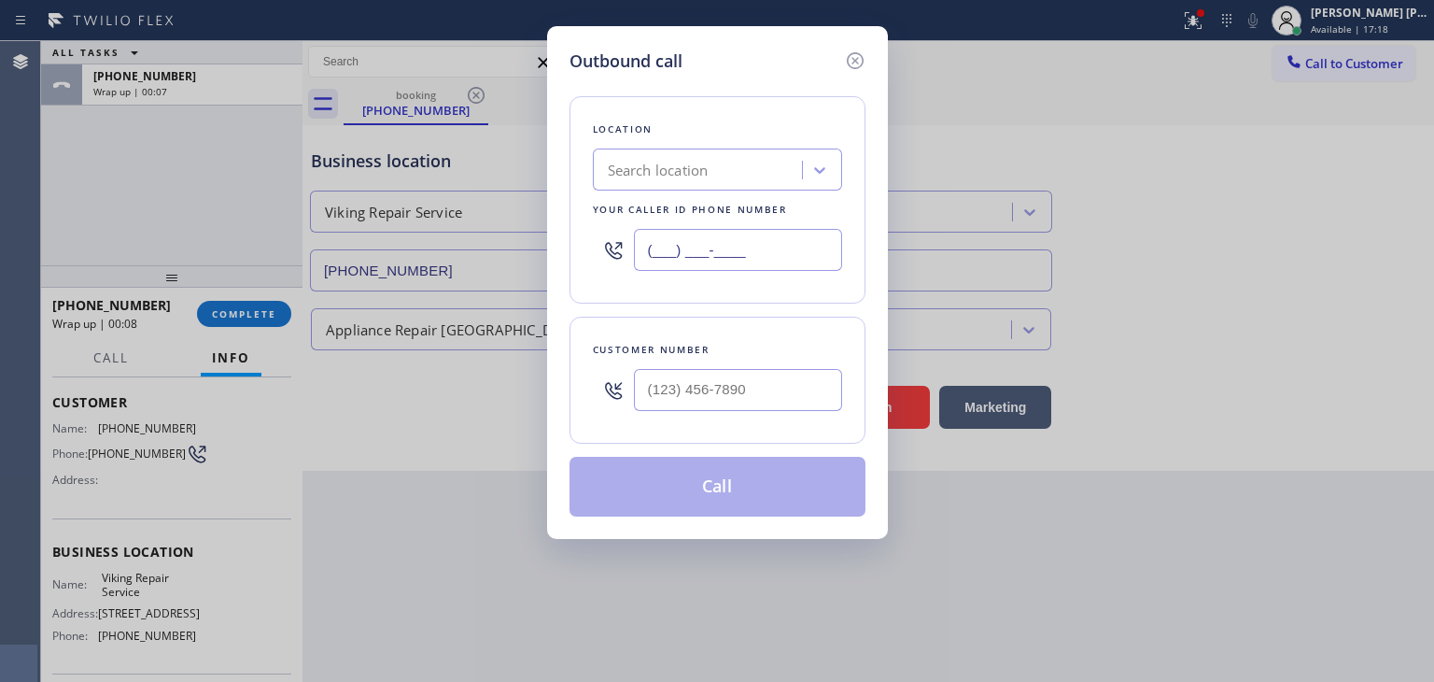
click at [727, 261] on input "(___) ___-____" at bounding box center [738, 250] width 208 height 42
paste input "323) 416-2342"
type input "[PHONE_NUMBER]"
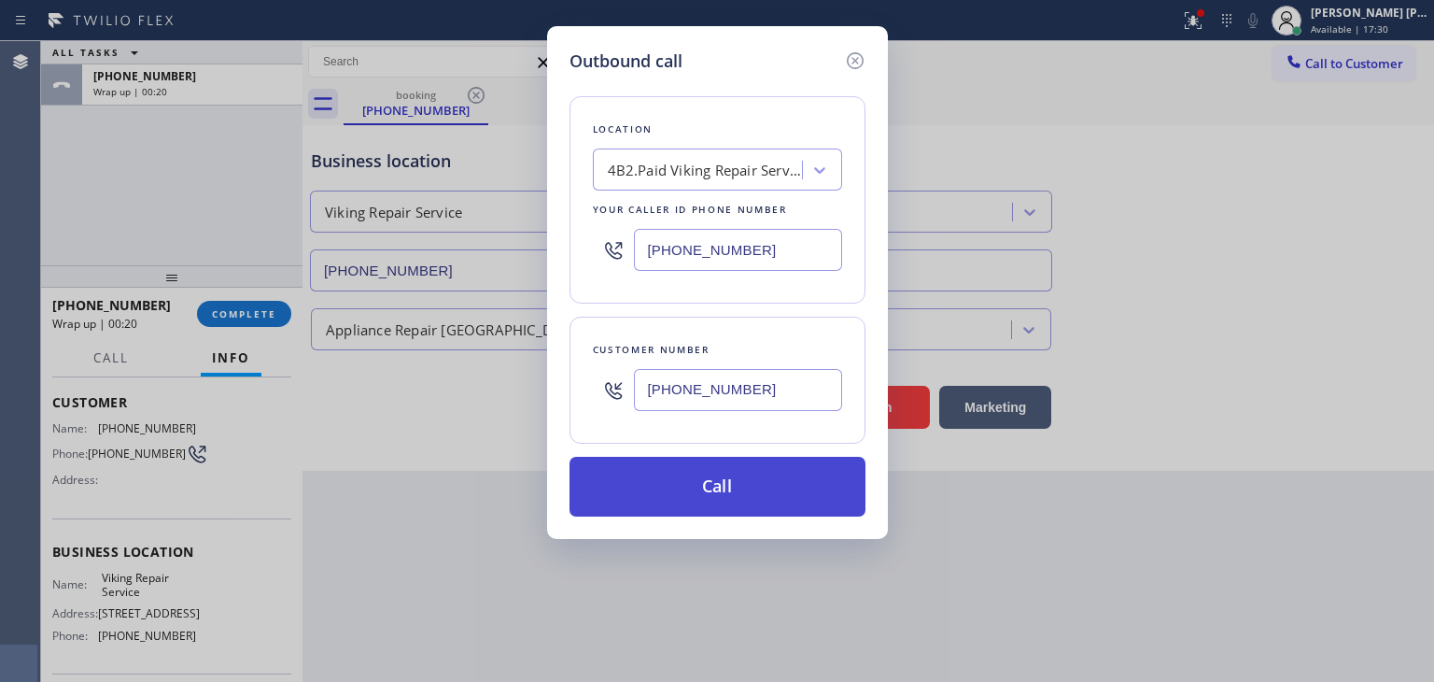
type input "[PHONE_NUMBER]"
click at [722, 495] on button "Call" at bounding box center [718, 487] width 296 height 60
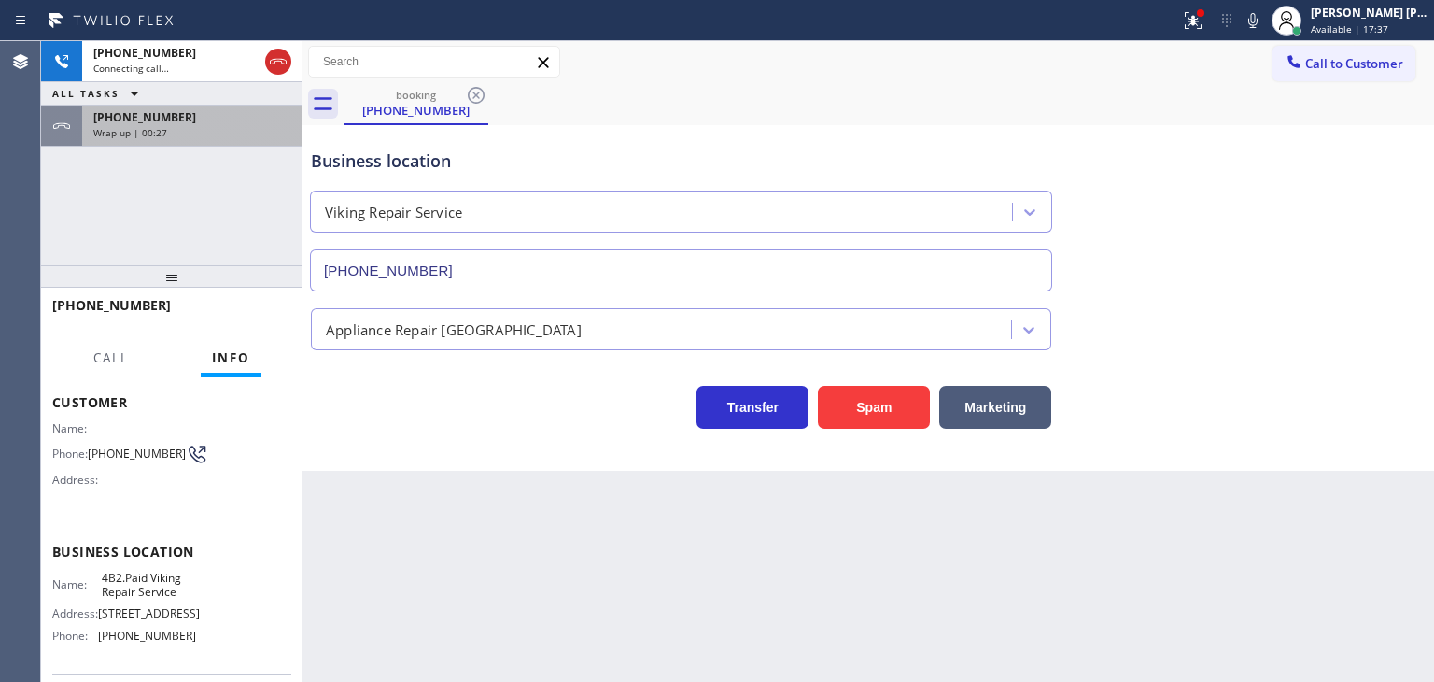
click at [188, 128] on div "Wrap up | 00:27" at bounding box center [192, 132] width 198 height 13
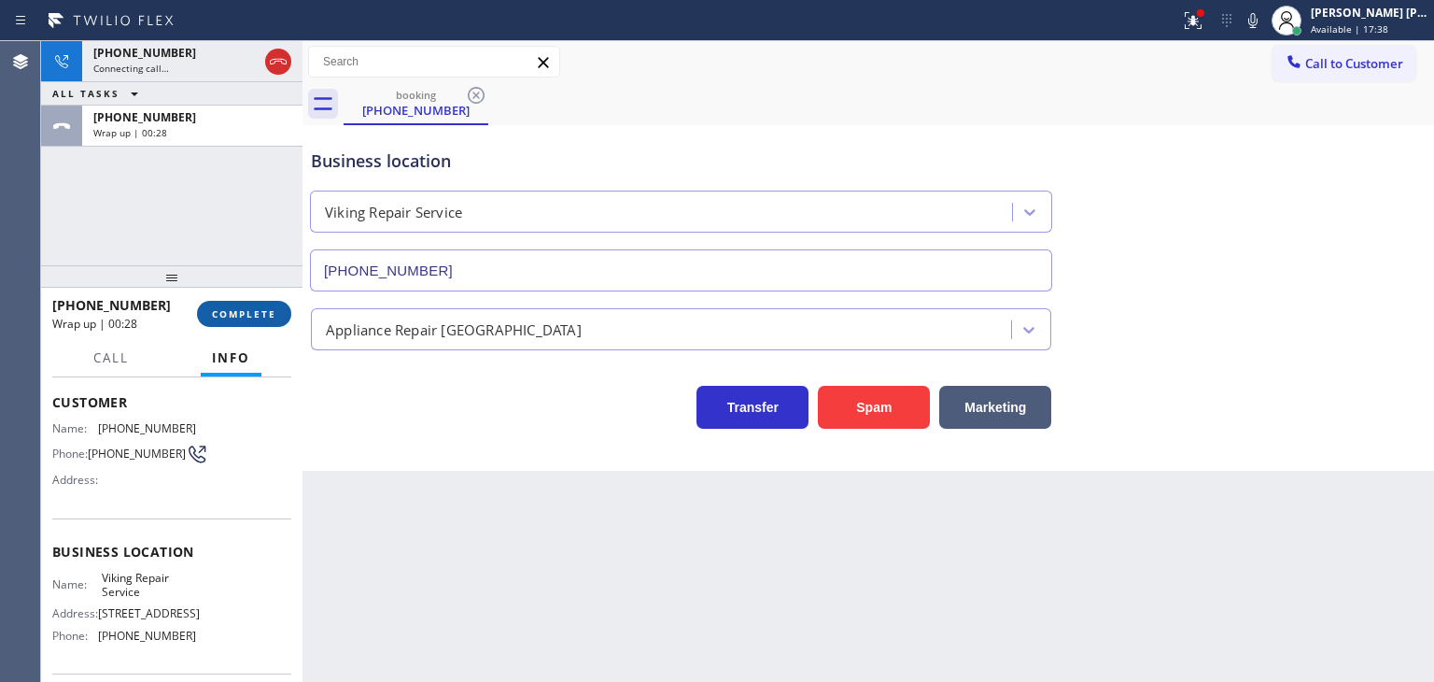
click at [239, 318] on span "COMPLETE" at bounding box center [244, 313] width 64 height 13
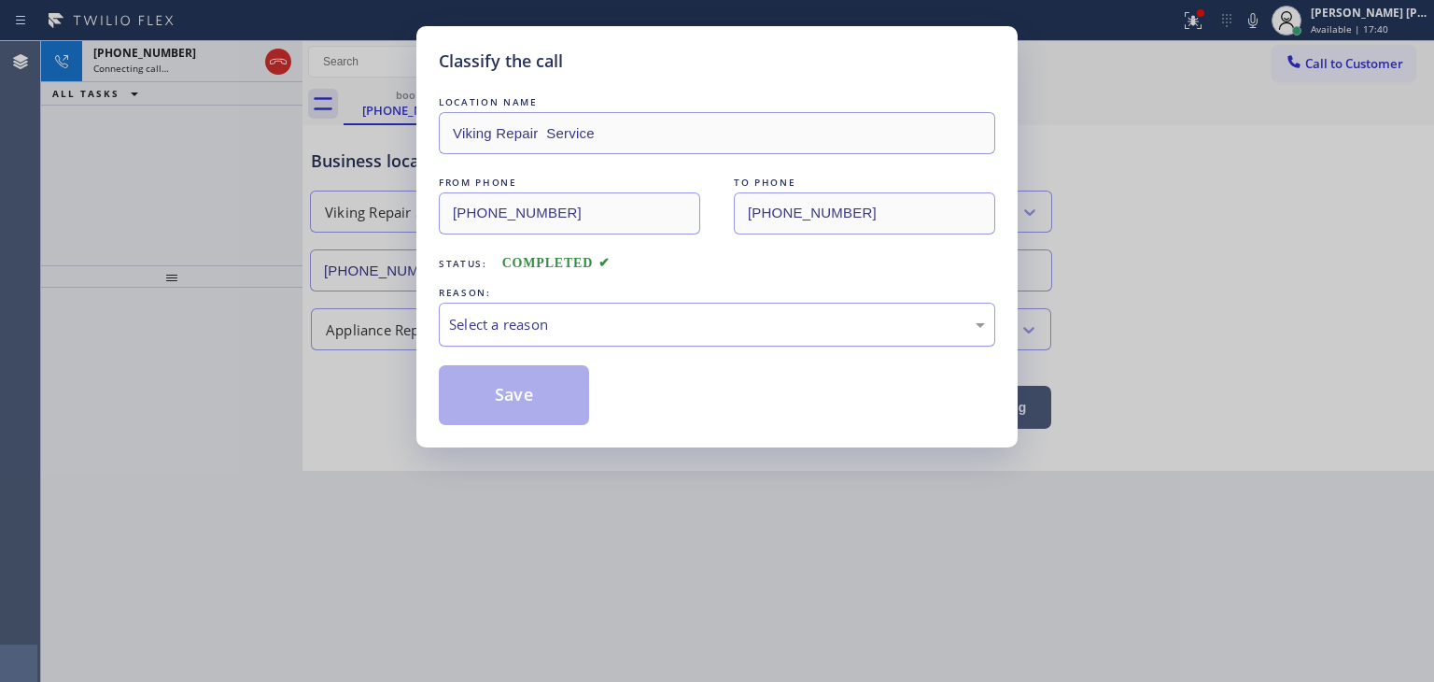
click at [603, 330] on div "Select a reason" at bounding box center [717, 324] width 536 height 21
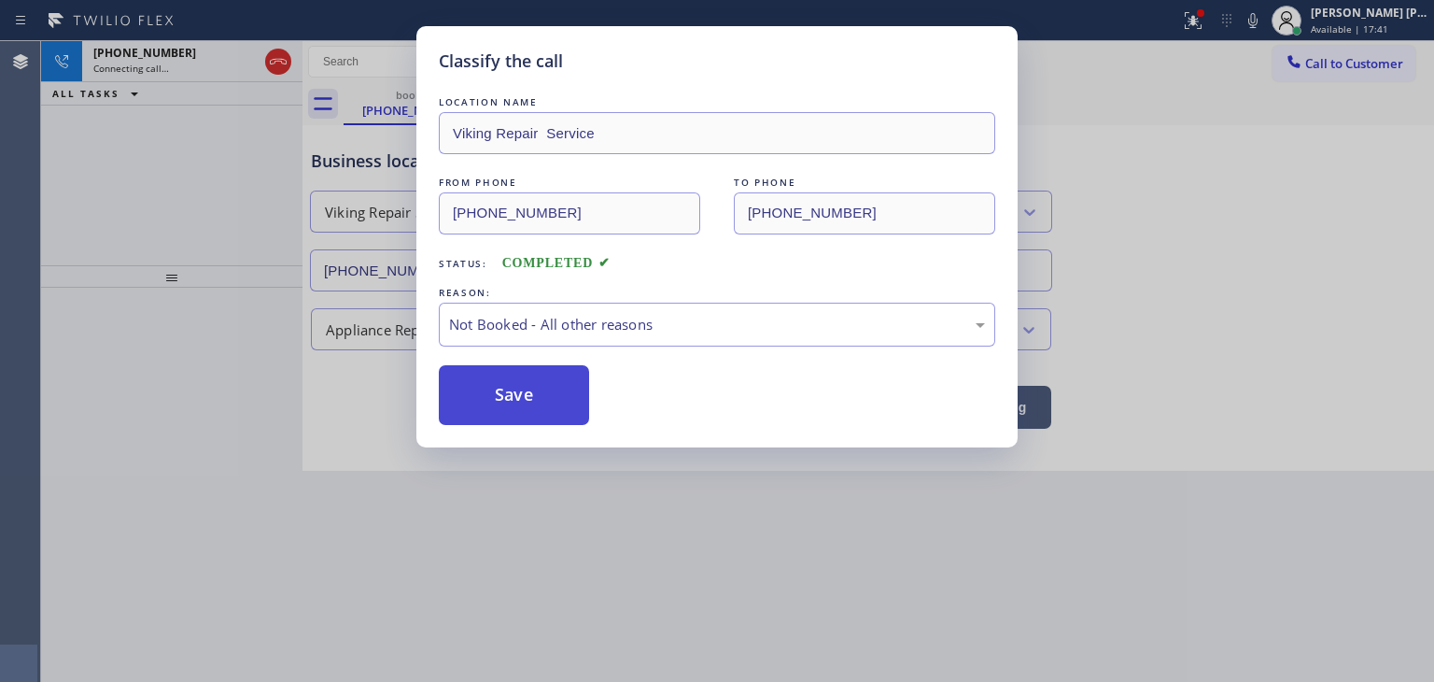
click at [554, 397] on button "Save" at bounding box center [514, 395] width 150 height 60
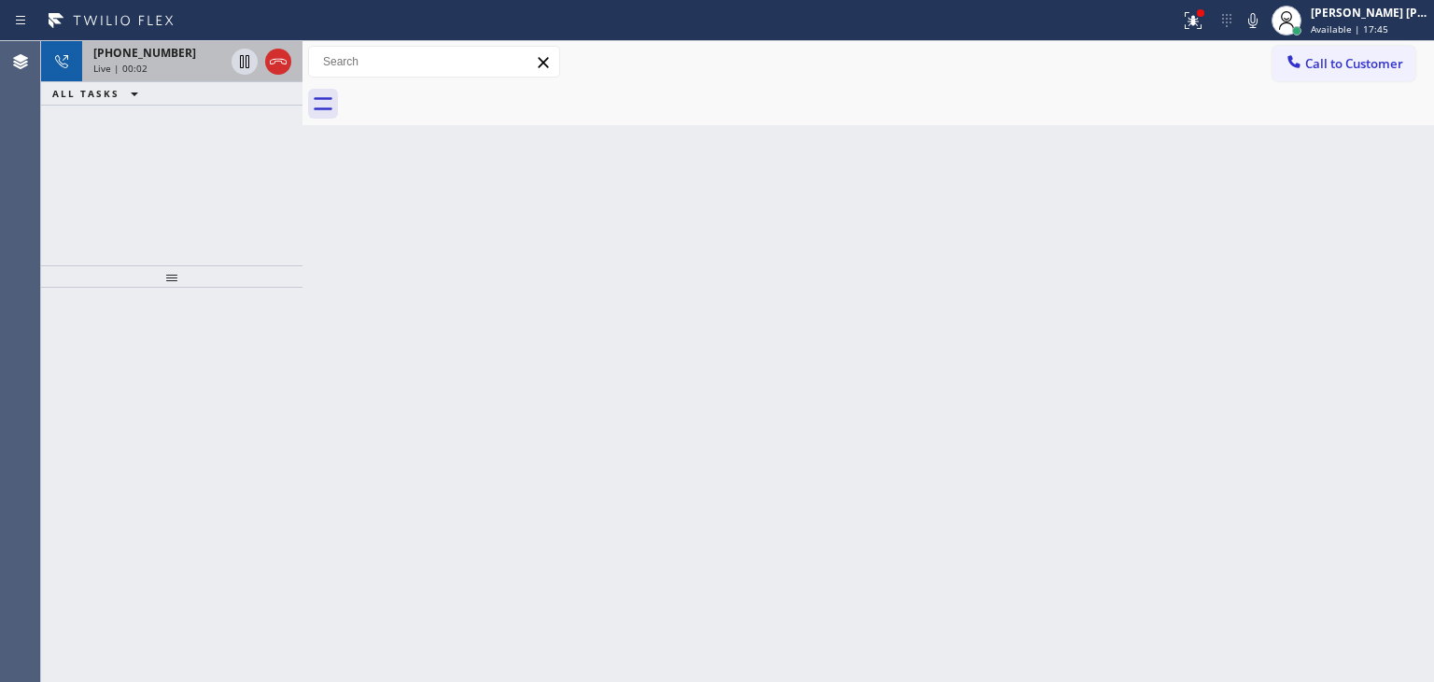
click at [160, 68] on div "Live | 00:02" at bounding box center [158, 68] width 131 height 13
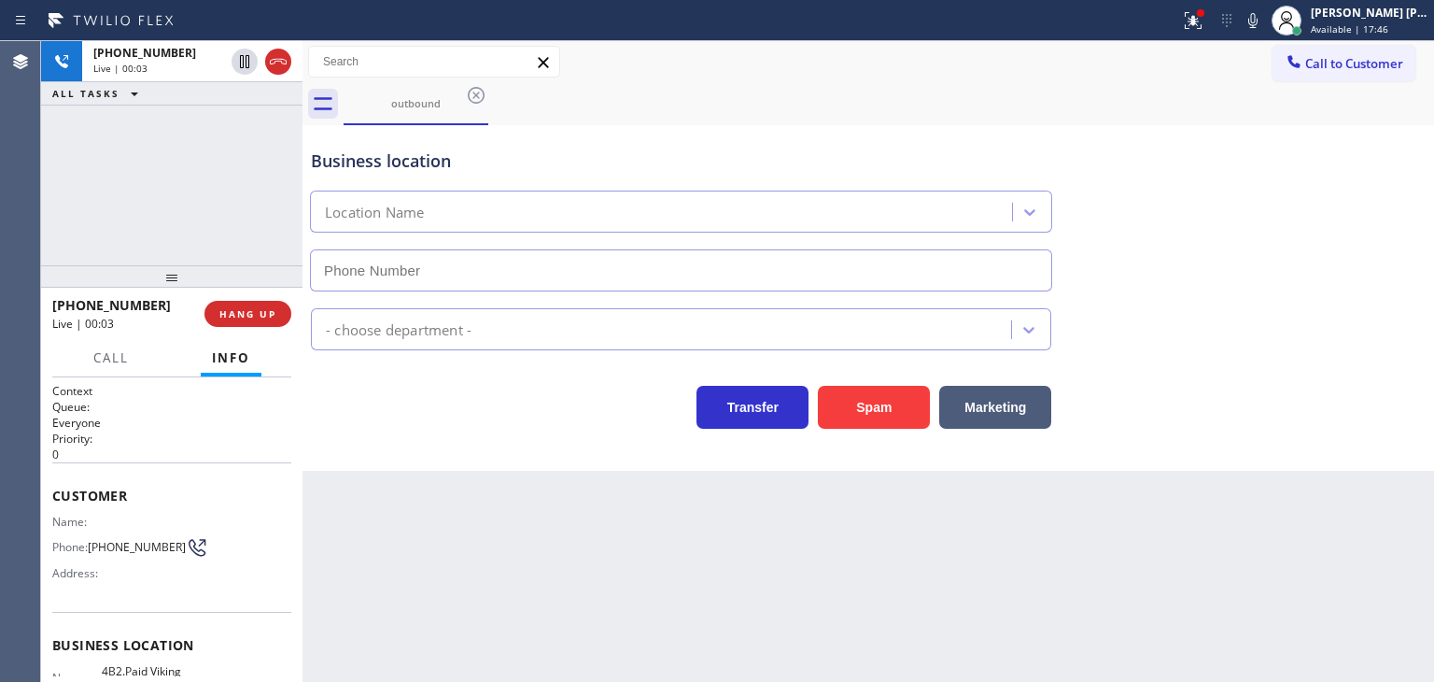
type input "[PHONE_NUMBER]"
drag, startPoint x: 151, startPoint y: 311, endPoint x: 65, endPoint y: 300, distance: 86.6
click at [65, 300] on div "[PHONE_NUMBER]" at bounding box center [121, 305] width 139 height 18
copy span "8189660319"
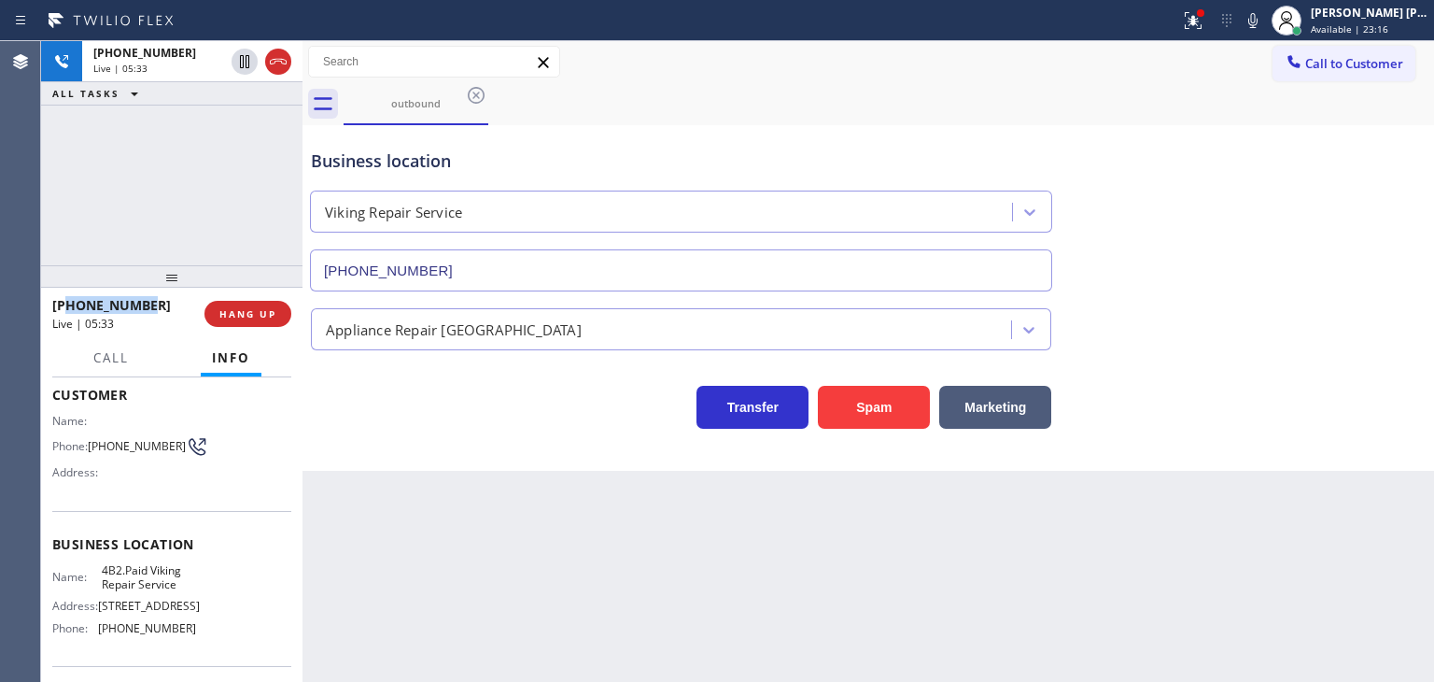
scroll to position [187, 0]
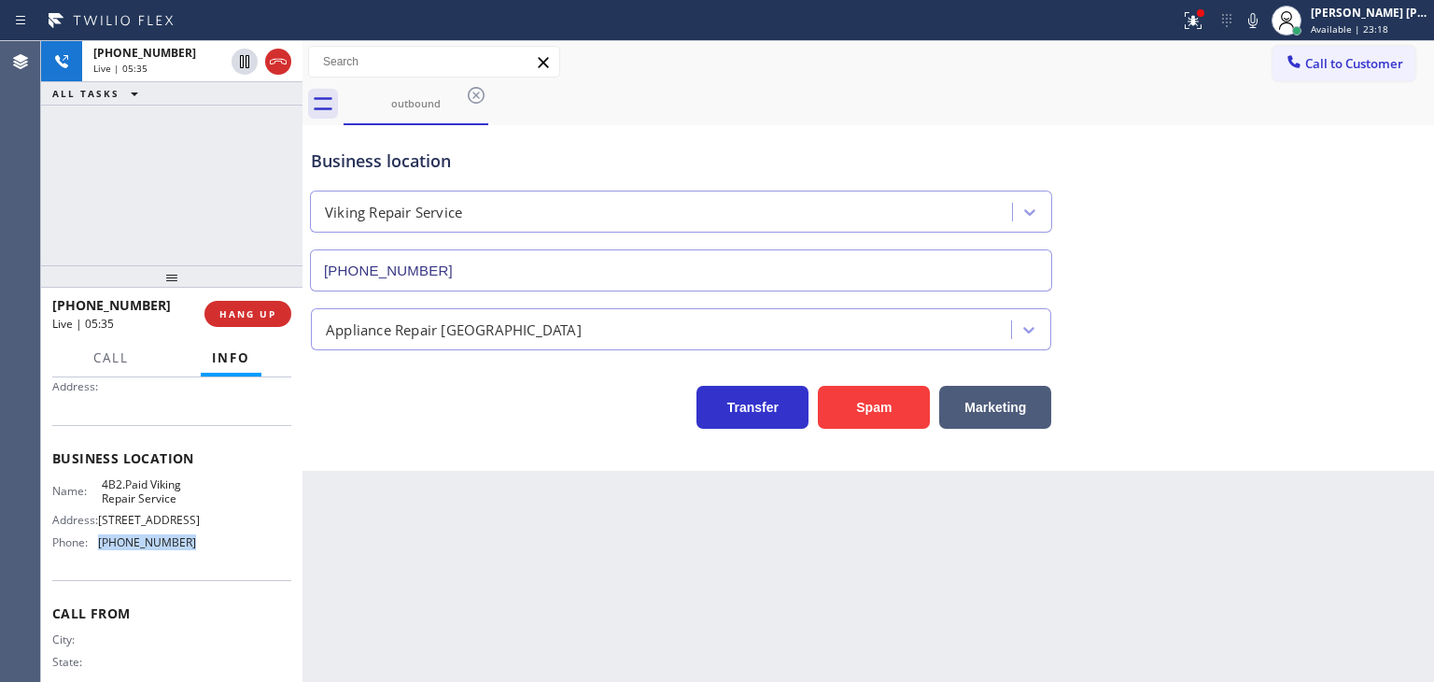
drag, startPoint x: 194, startPoint y: 537, endPoint x: 96, endPoint y: 549, distance: 98.8
click at [96, 549] on div "Name: 4B2.Paid Viking Repair Service Address: [STREET_ADDRESS] Phone: [PHONE_NU…" at bounding box center [171, 517] width 239 height 80
copy div "[PHONE_NUMBER]"
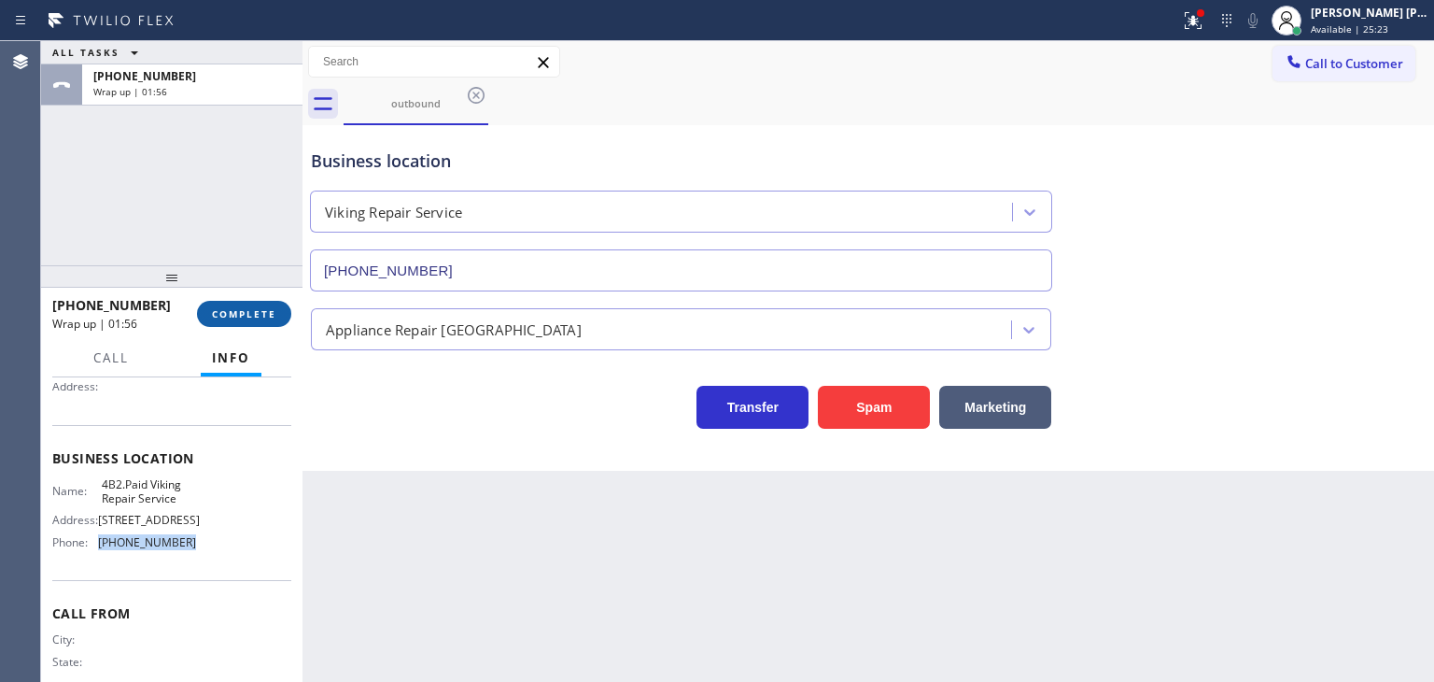
click at [254, 317] on span "COMPLETE" at bounding box center [244, 313] width 64 height 13
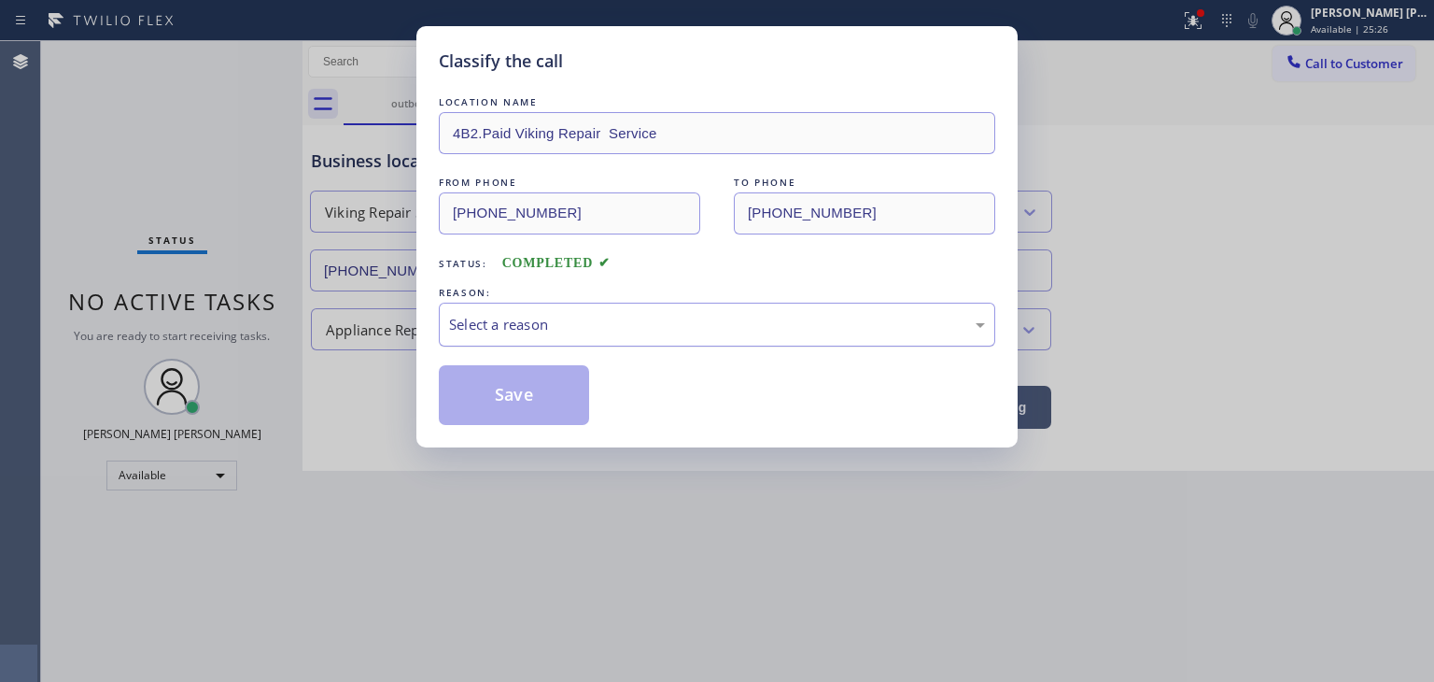
click at [509, 335] on div "Select a reason" at bounding box center [717, 325] width 557 height 44
click at [526, 389] on button "Save" at bounding box center [514, 395] width 150 height 60
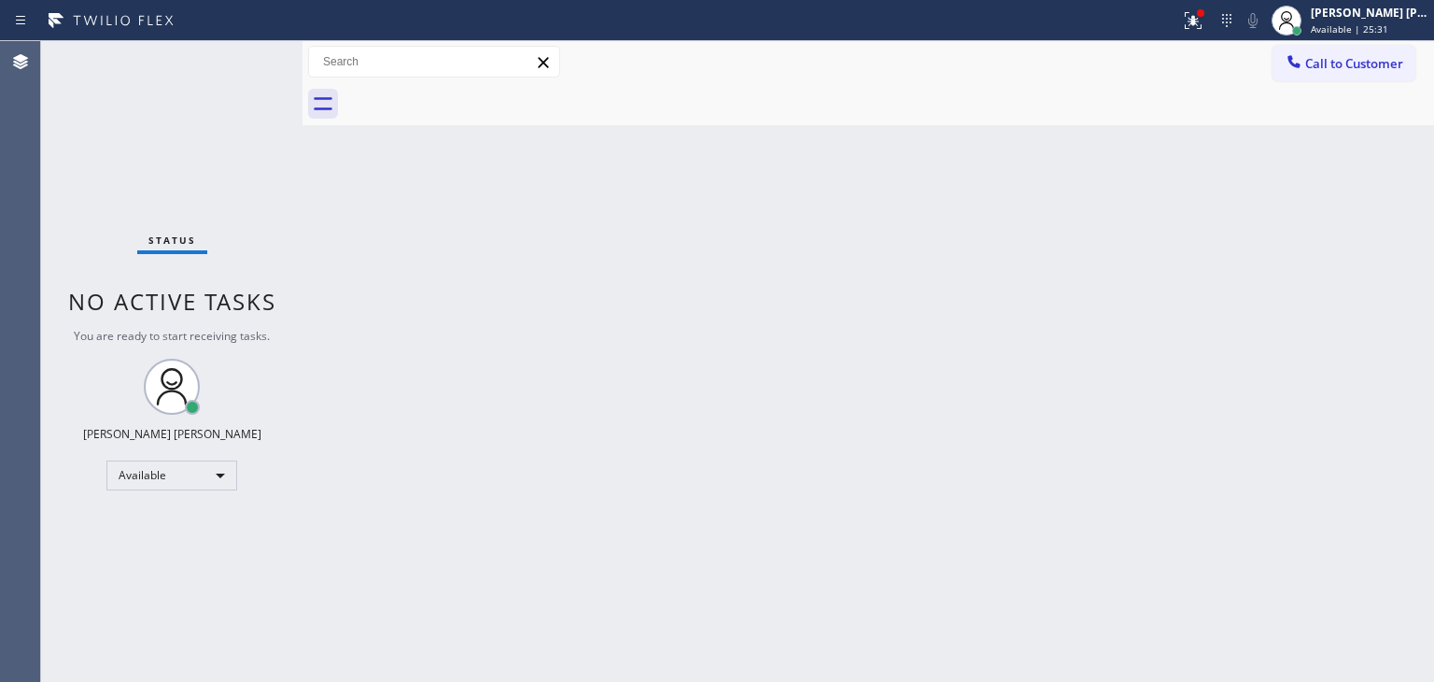
click at [246, 58] on div "Status No active tasks You are ready to start receiving tasks. [PERSON_NAME] [P…" at bounding box center [171, 361] width 261 height 641
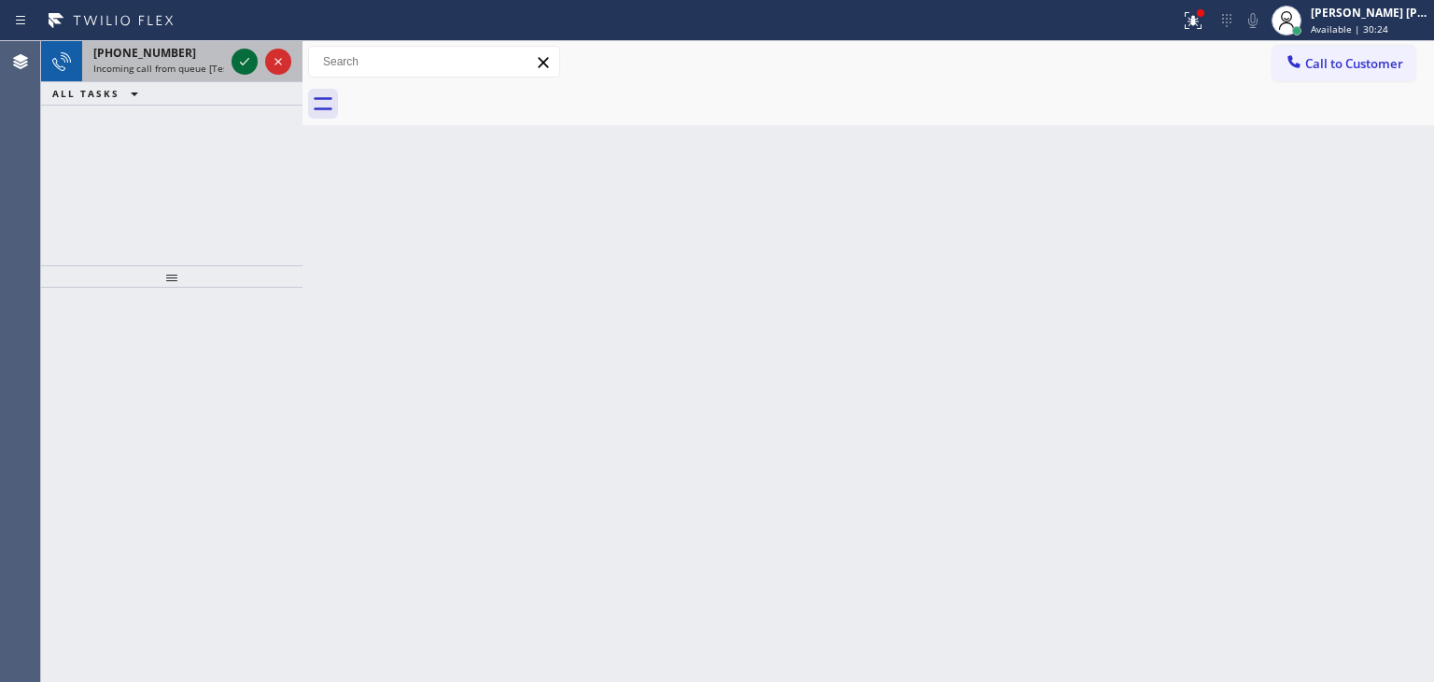
click at [245, 58] on icon at bounding box center [244, 61] width 22 height 22
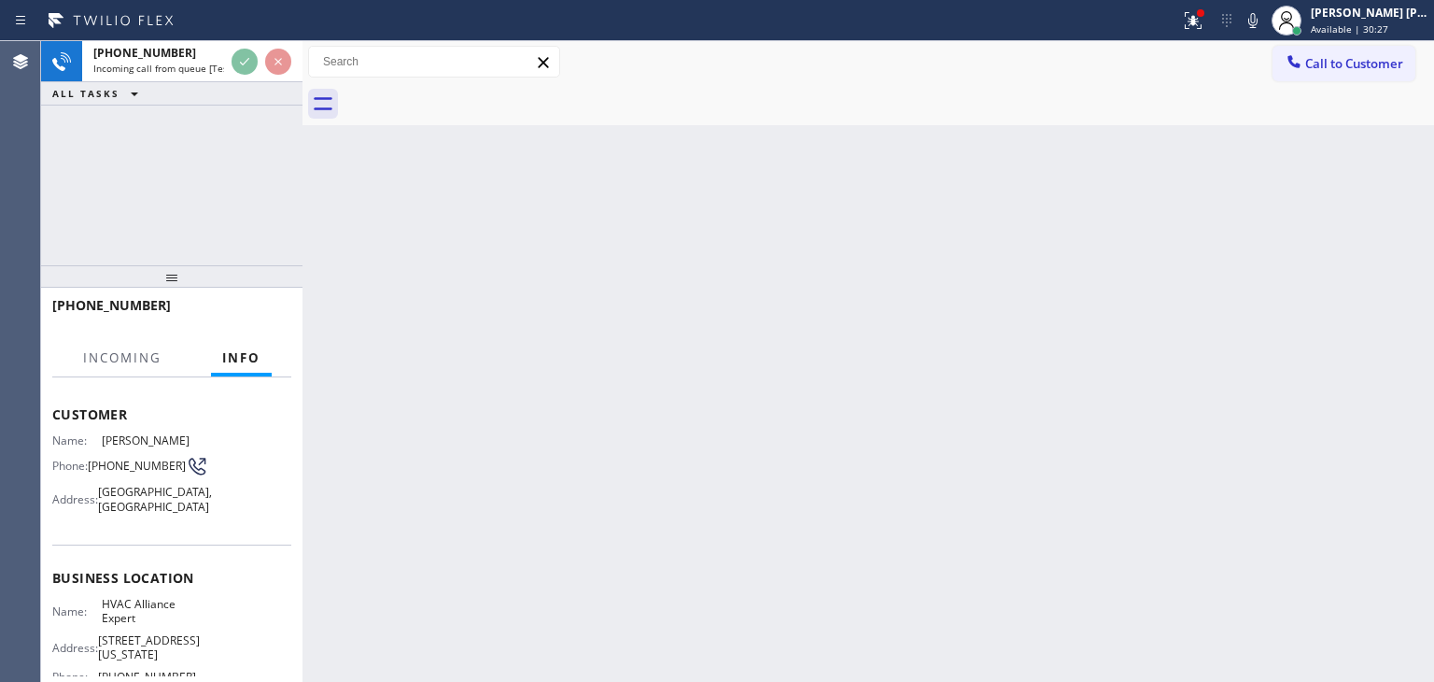
scroll to position [187, 0]
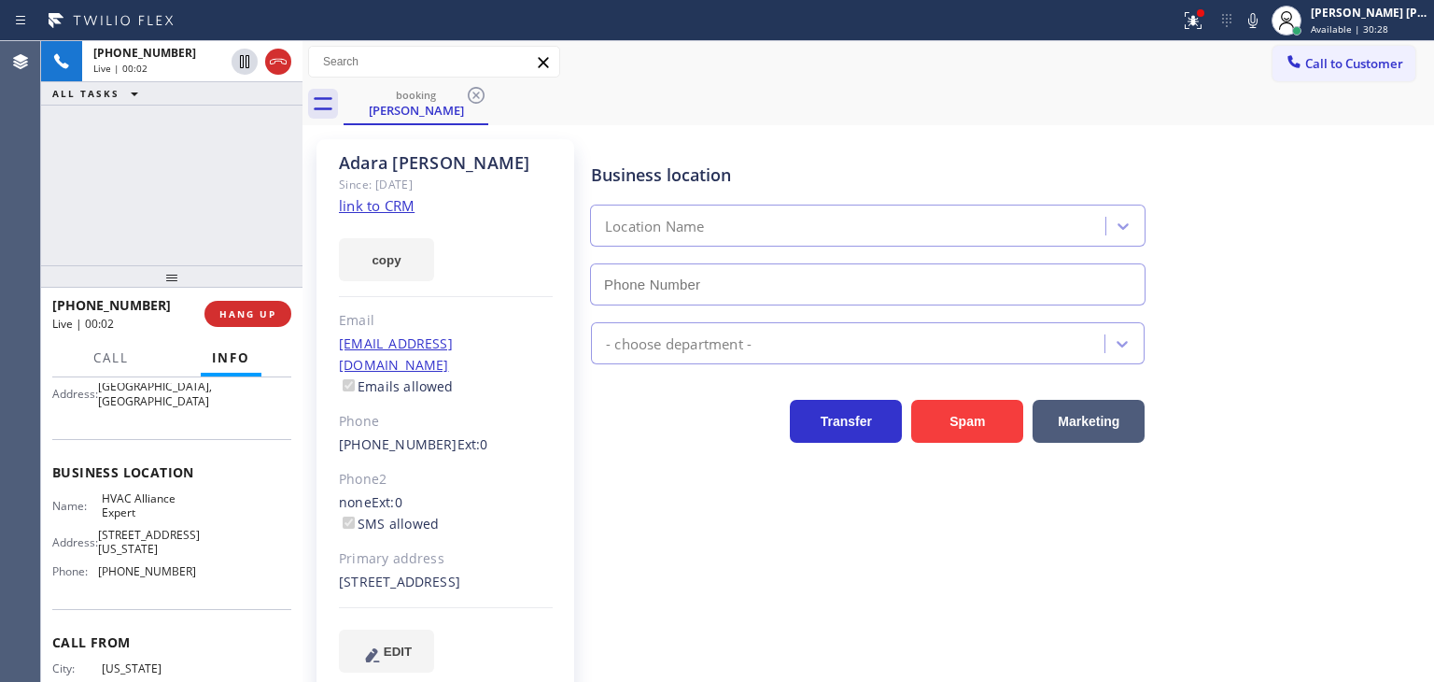
type input "[PHONE_NUMBER]"
click at [374, 205] on link "link to CRM" at bounding box center [377, 205] width 76 height 19
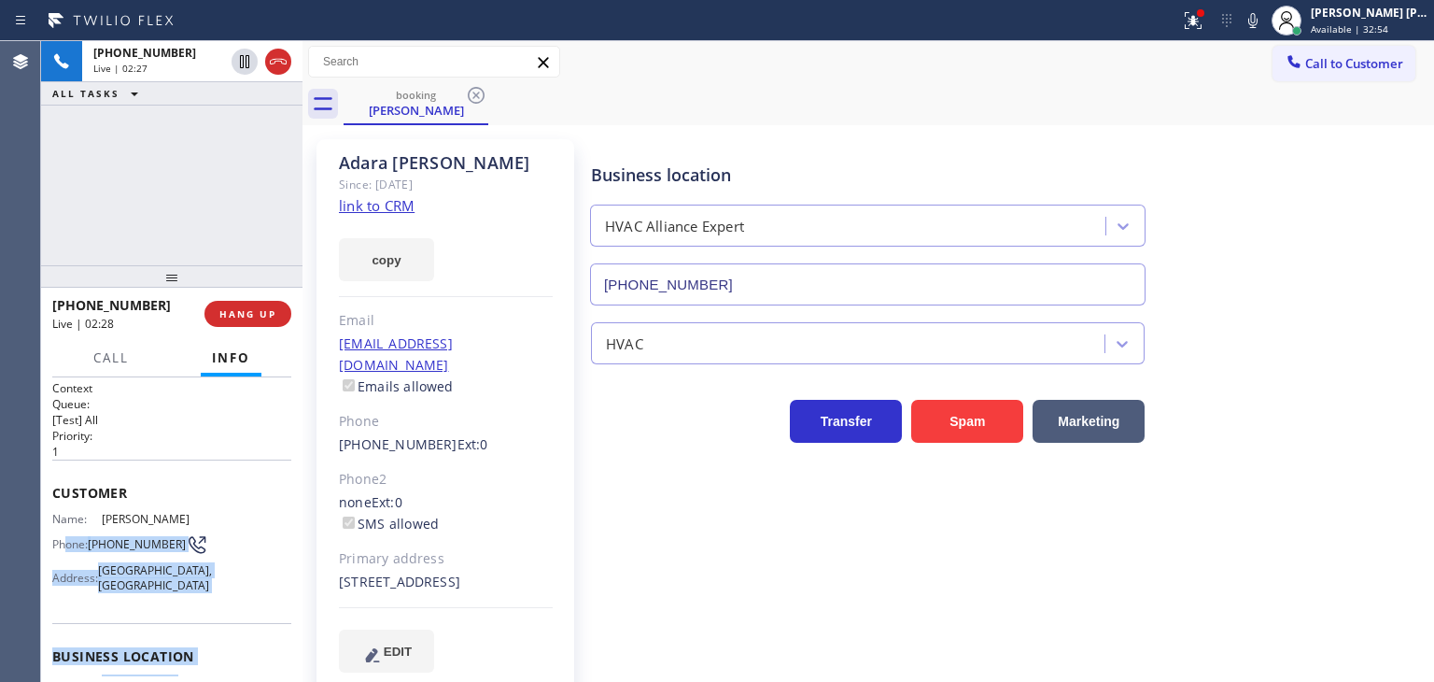
scroll to position [0, 0]
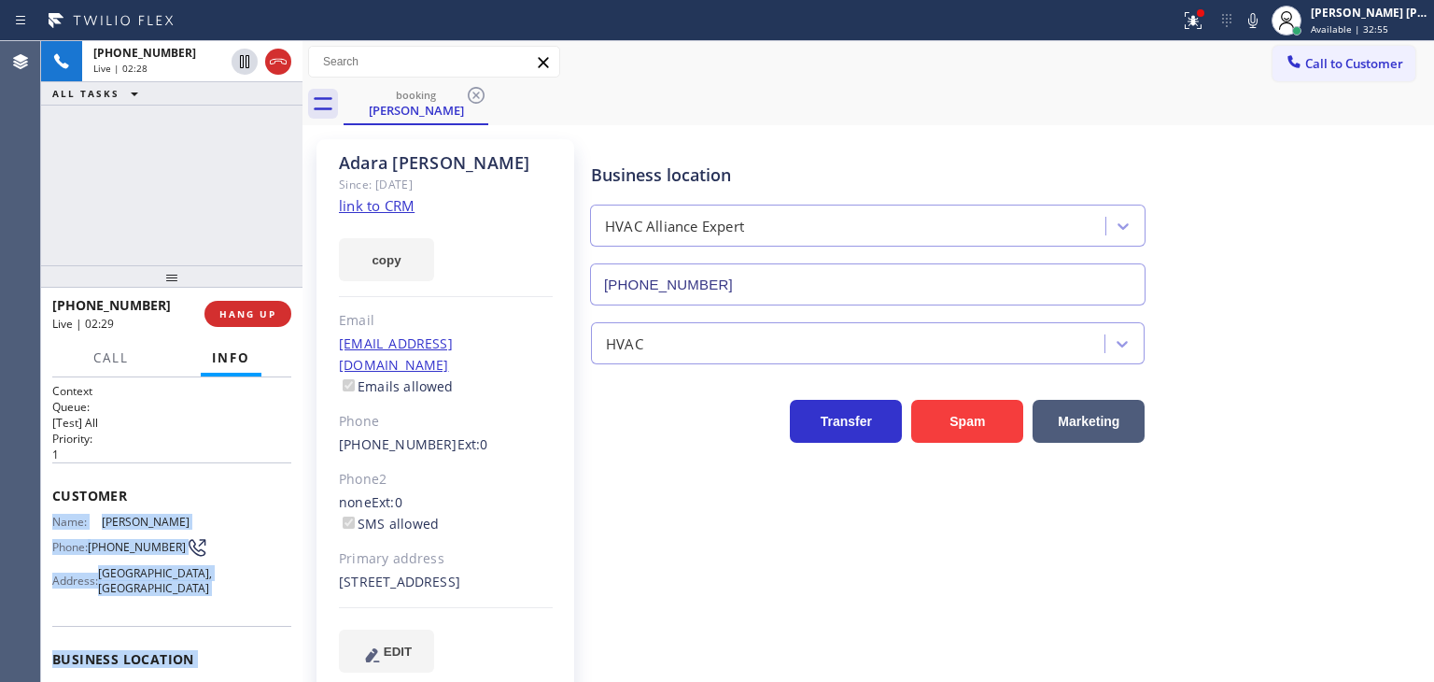
drag, startPoint x: 189, startPoint y: 581, endPoint x: 41, endPoint y: 509, distance: 164.1
click at [41, 509] on div "Context Queue: [Test] All Priority: 1 Customer Name: [PERSON_NAME] Phone: [PHON…" at bounding box center [171, 529] width 261 height 304
copy div "Name: [PERSON_NAME] Phone: [PHONE_NUMBER] Address: [GEOGRAPHIC_DATA] Business l…"
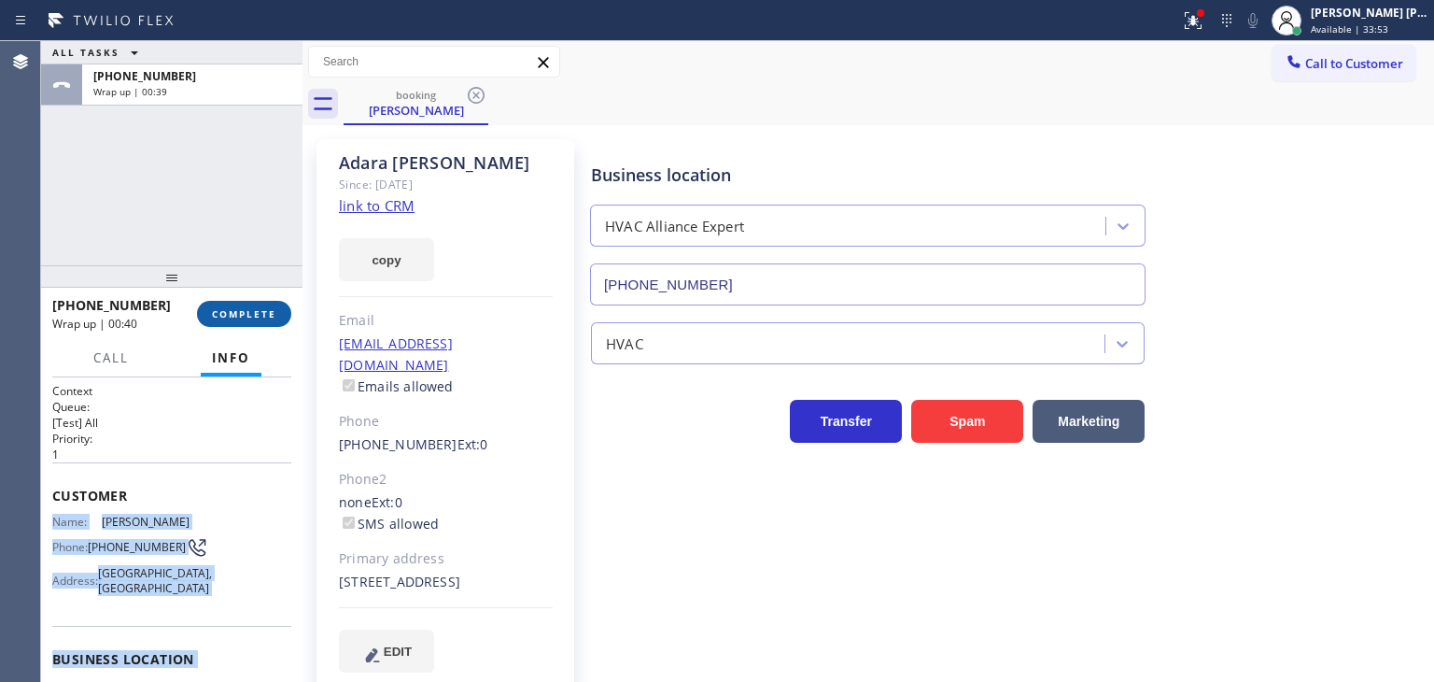
click at [256, 314] on span "COMPLETE" at bounding box center [244, 313] width 64 height 13
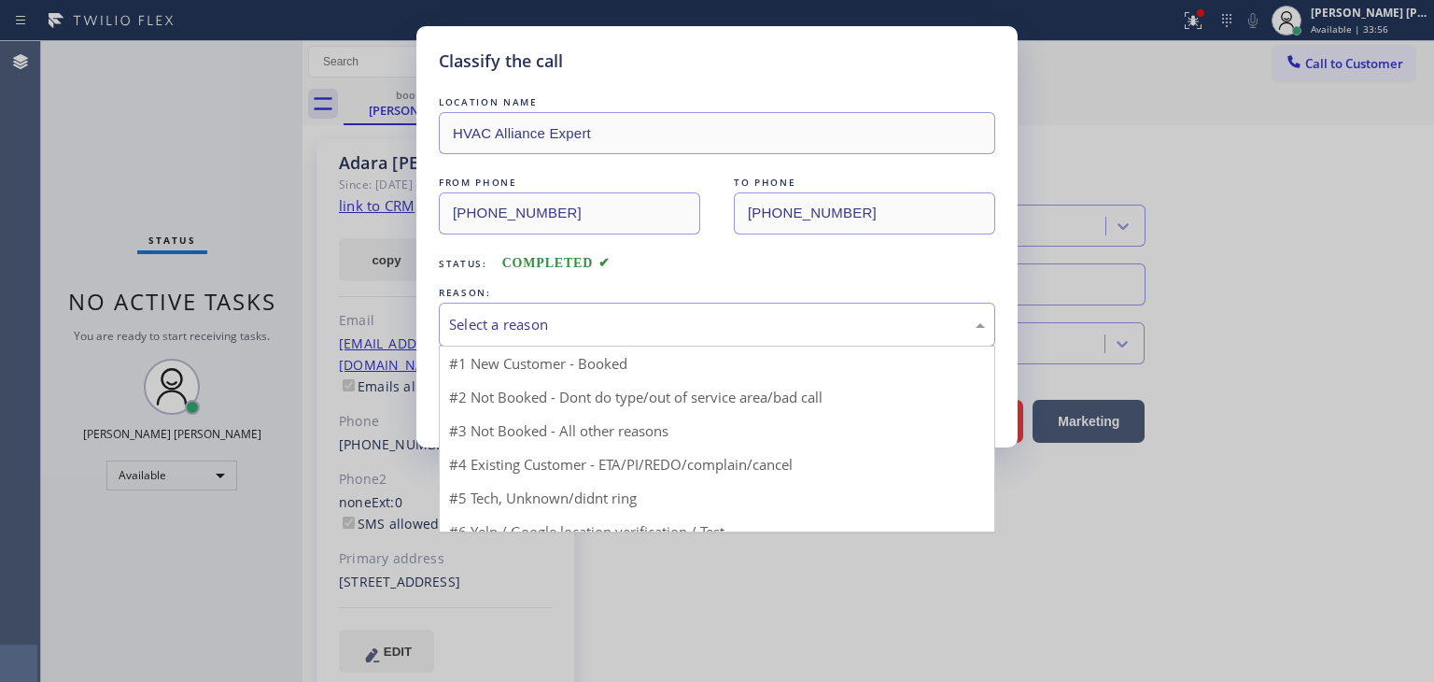
click at [511, 326] on div "Select a reason" at bounding box center [717, 324] width 536 height 21
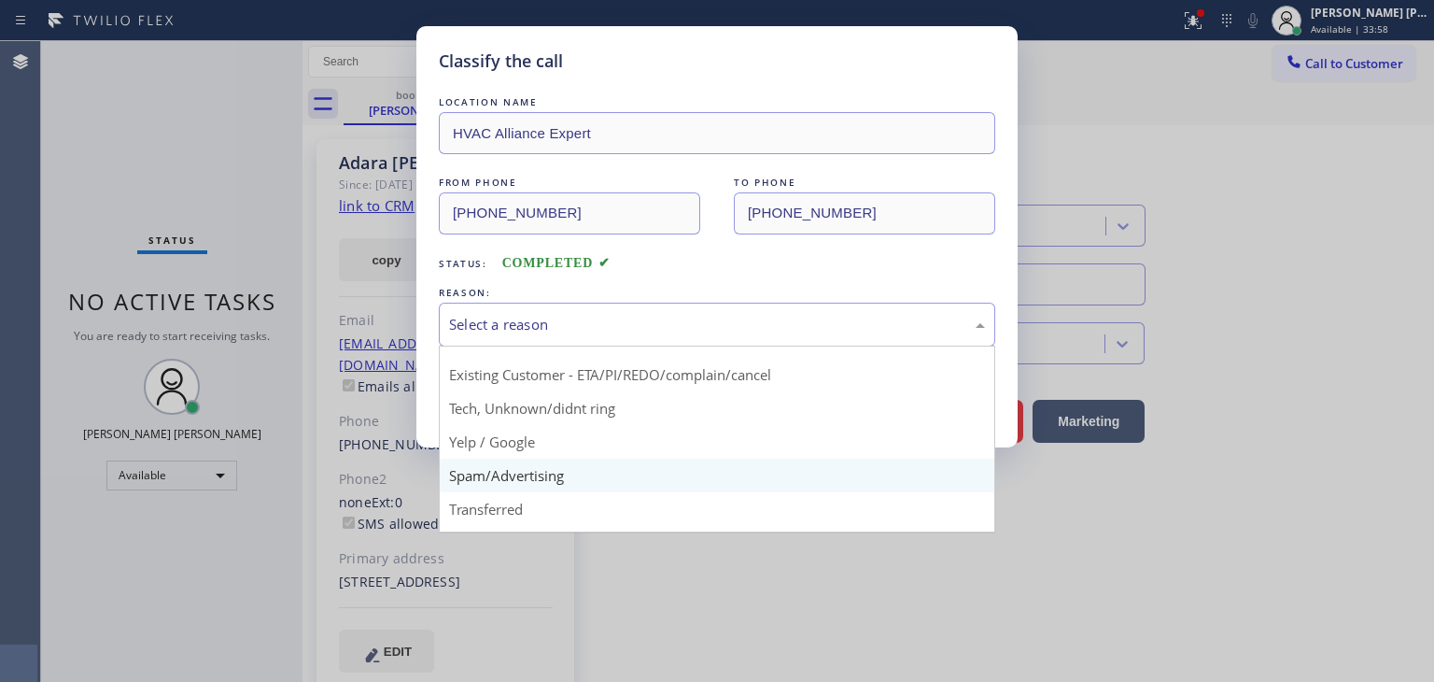
scroll to position [23, 0]
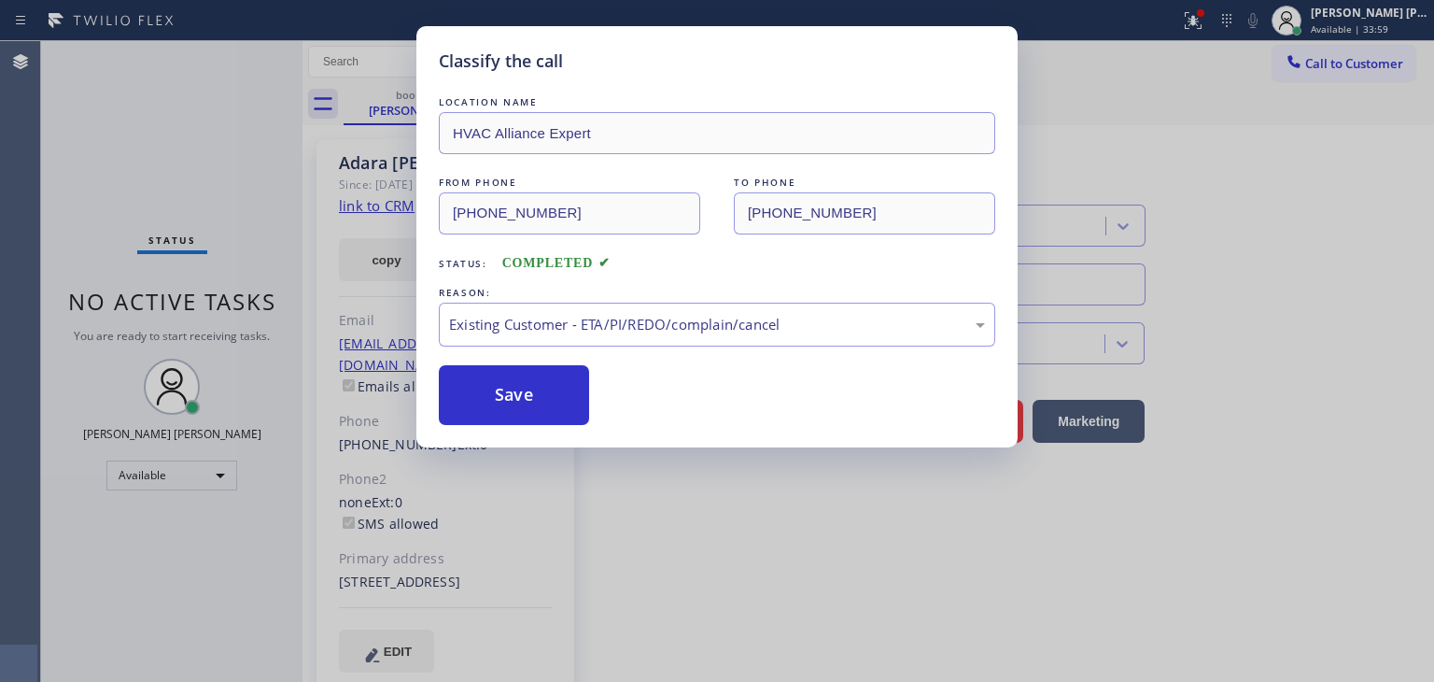
click at [542, 414] on button "Save" at bounding box center [514, 395] width 150 height 60
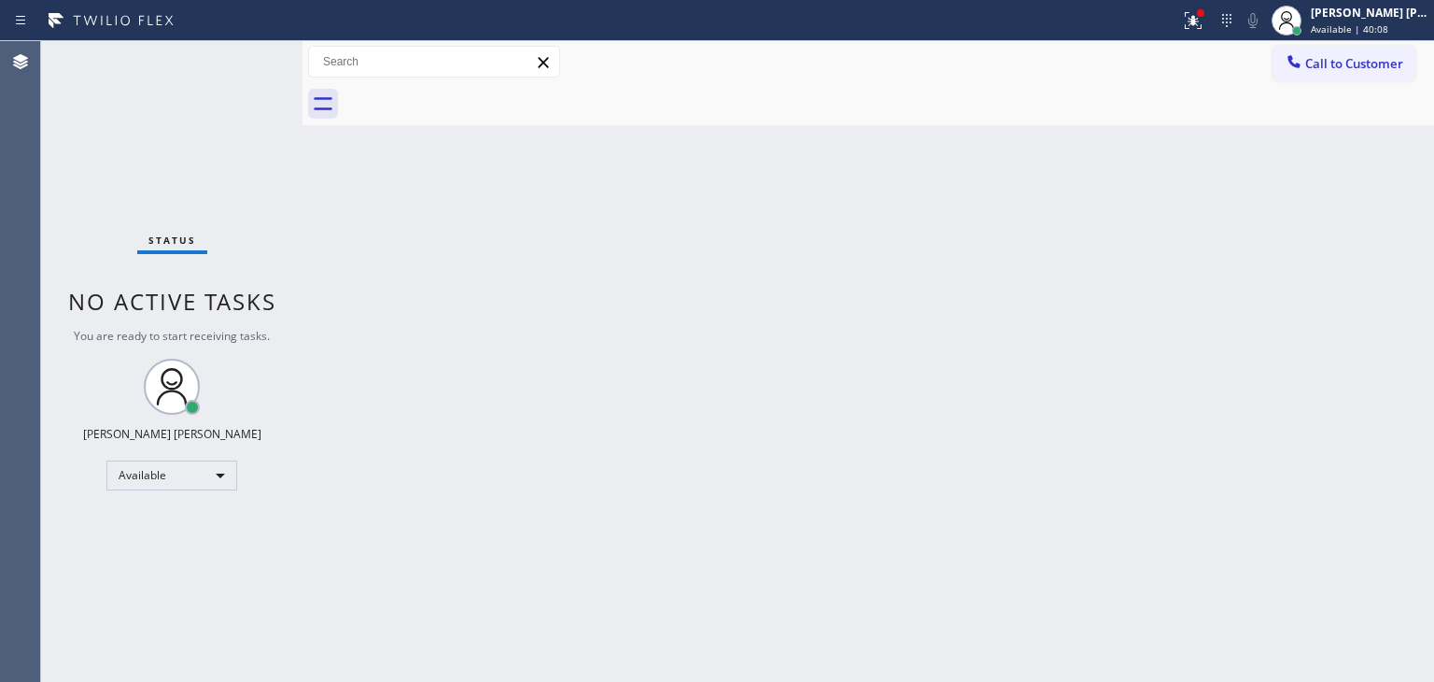
click at [244, 58] on div "Status No active tasks You are ready to start receiving tasks. [PERSON_NAME] [P…" at bounding box center [171, 361] width 261 height 641
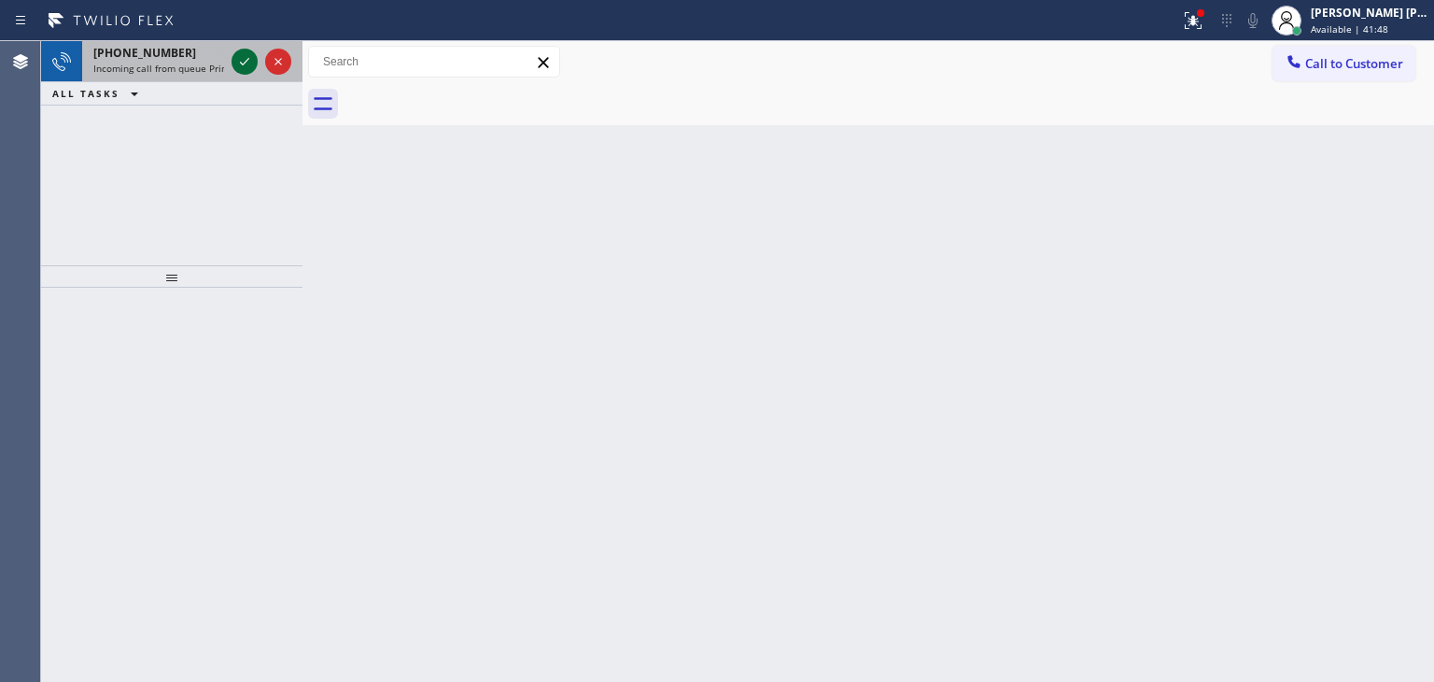
click at [244, 58] on icon at bounding box center [244, 61] width 22 height 22
click at [243, 61] on icon at bounding box center [244, 61] width 22 height 22
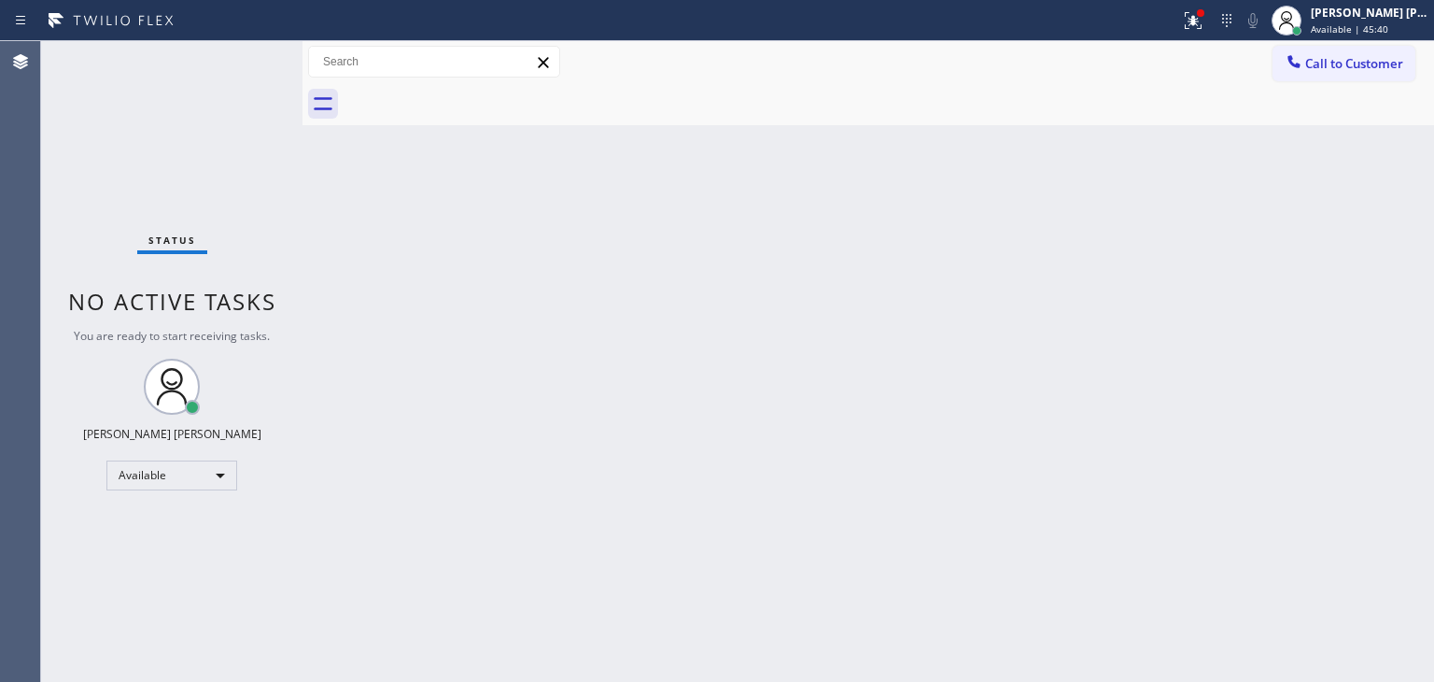
click at [239, 55] on div "Status No active tasks You are ready to start receiving tasks. [PERSON_NAME] [P…" at bounding box center [171, 361] width 261 height 641
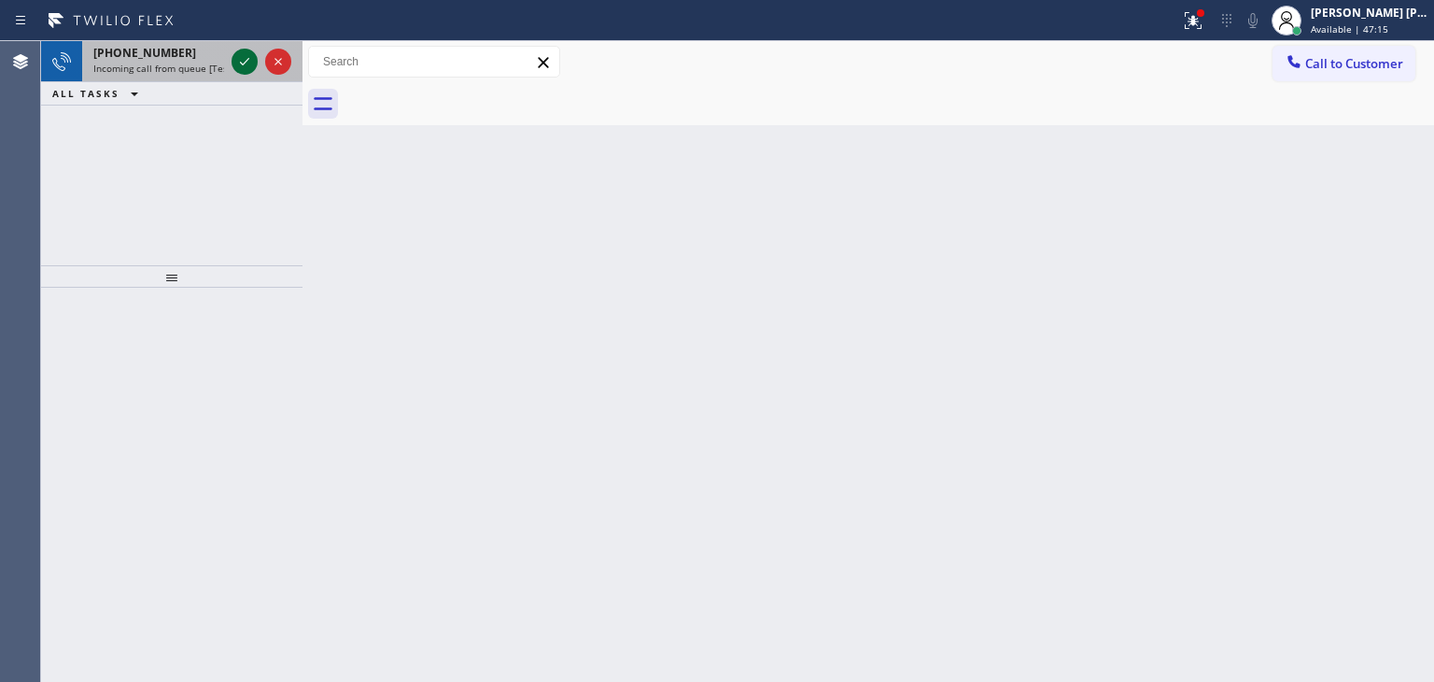
click at [242, 61] on icon at bounding box center [244, 61] width 22 height 22
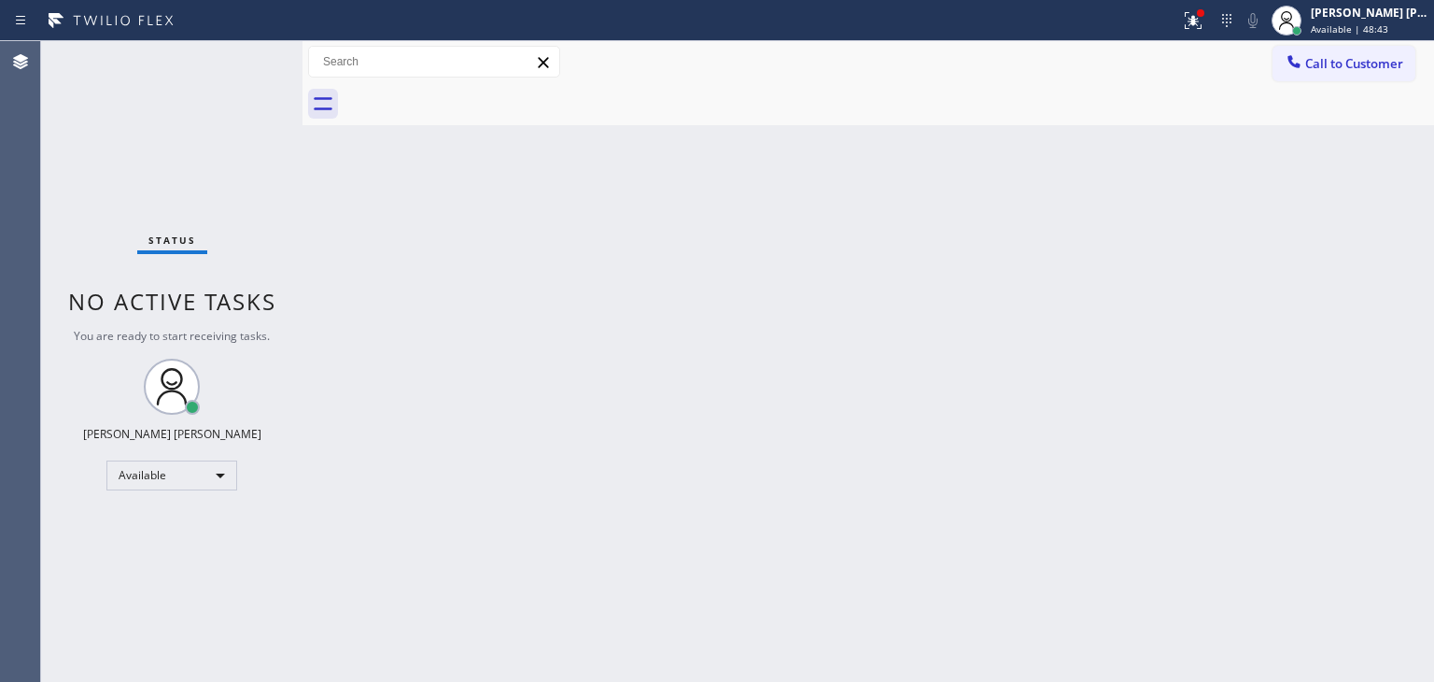
click at [243, 65] on div "Status No active tasks You are ready to start receiving tasks. [PERSON_NAME] [P…" at bounding box center [171, 361] width 261 height 641
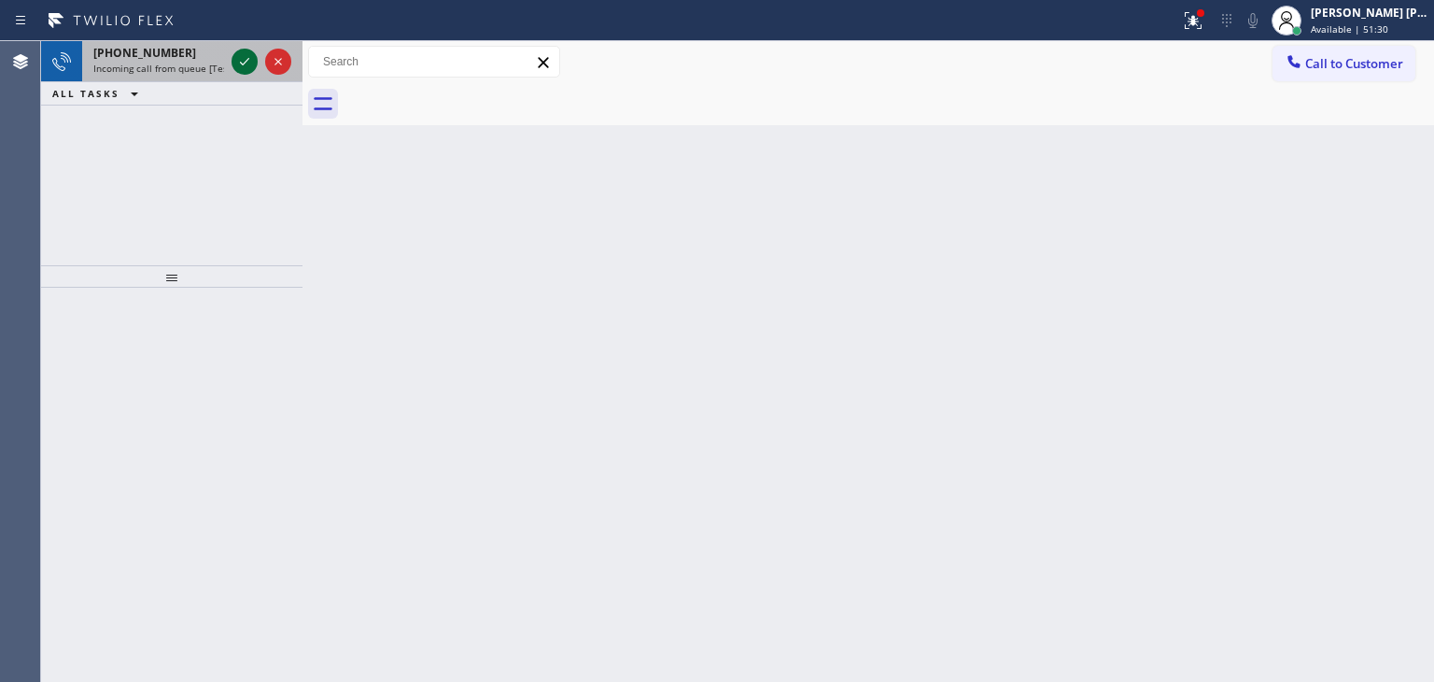
click at [235, 56] on icon at bounding box center [244, 61] width 22 height 22
click at [247, 60] on icon at bounding box center [244, 61] width 9 height 7
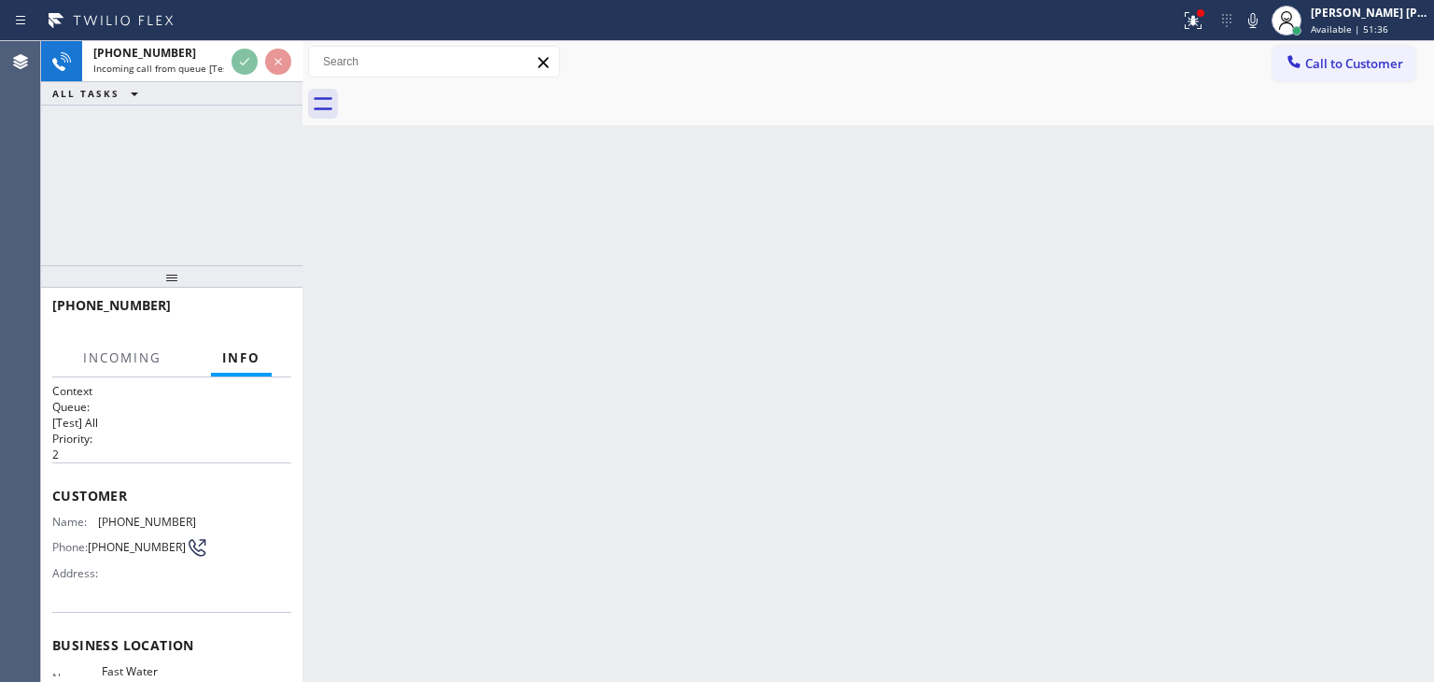
scroll to position [187, 0]
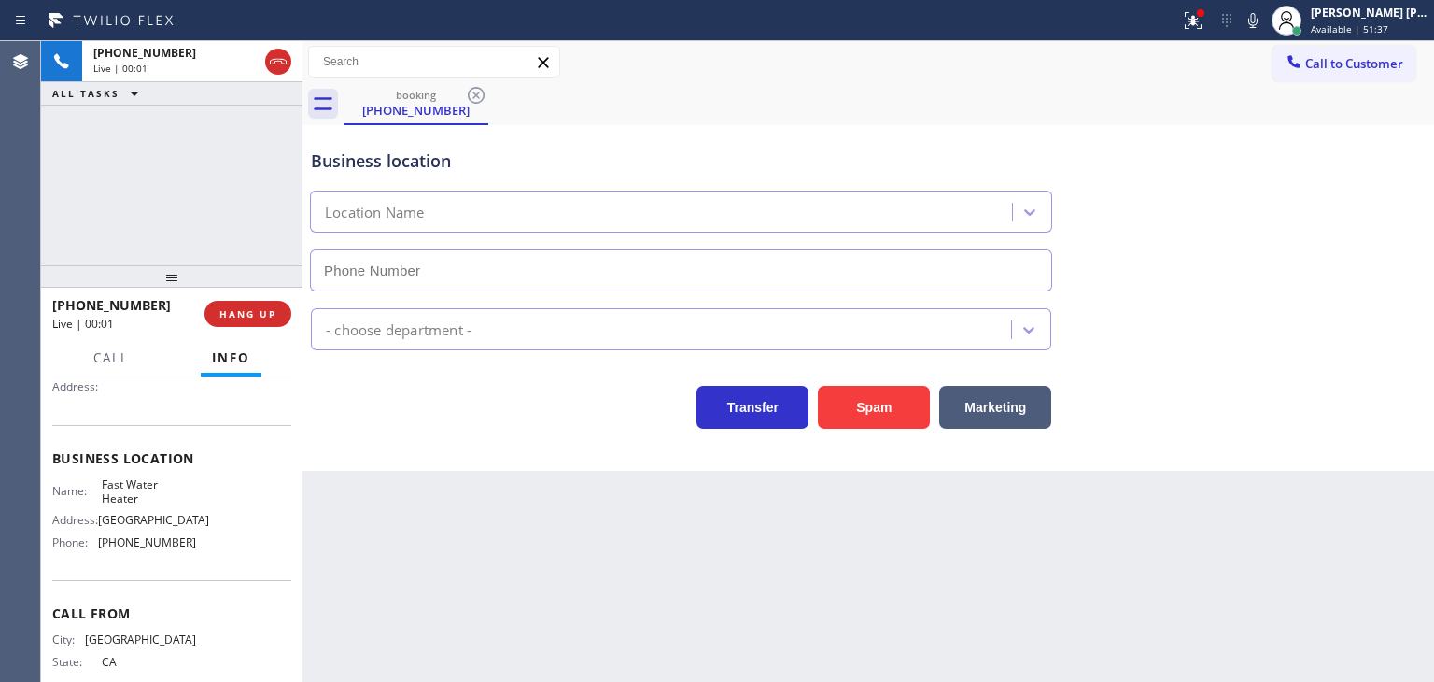
type input "[PHONE_NUMBER]"
click at [1395, 41] on div "Call to Customer Outbound call Location Viking Repair Service Your caller id ph…" at bounding box center [869, 62] width 1132 height 42
click at [1348, 33] on span "Available | 52:59" at bounding box center [1350, 28] width 78 height 13
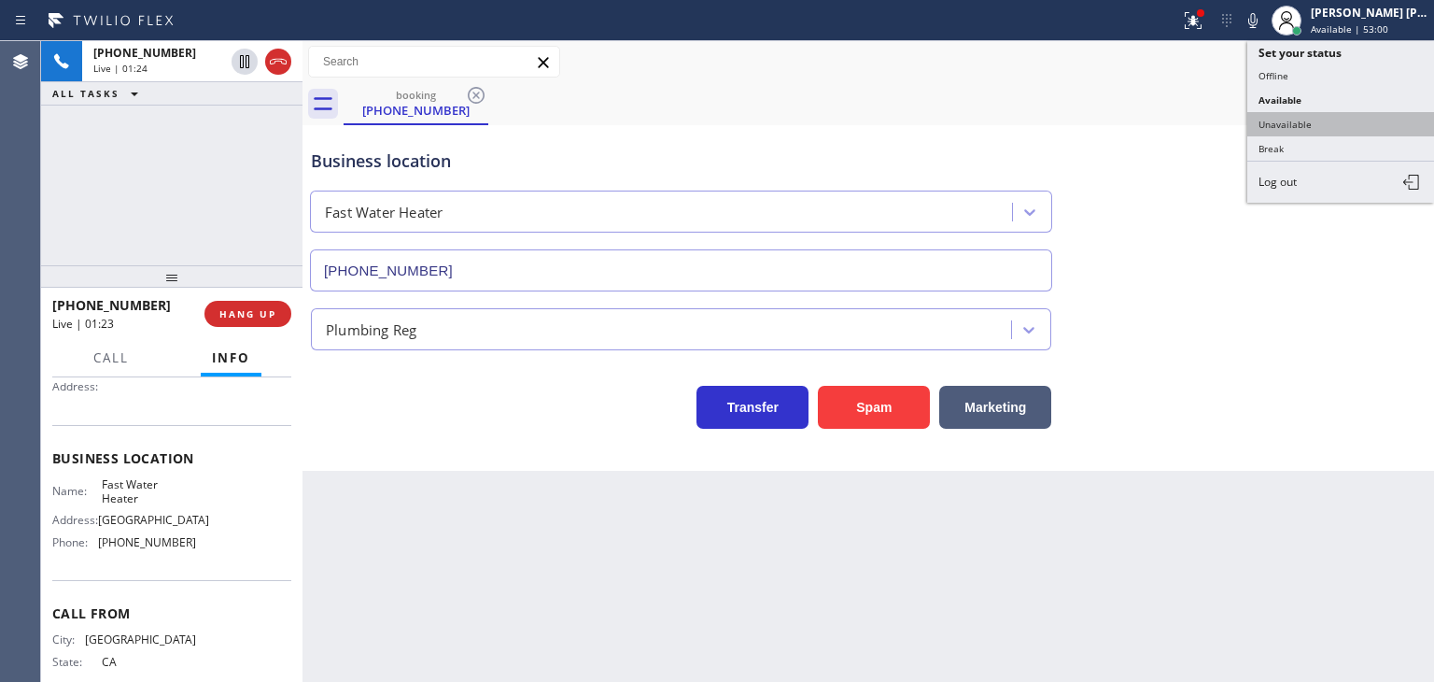
click at [1311, 128] on button "Unavailable" at bounding box center [1341, 124] width 187 height 24
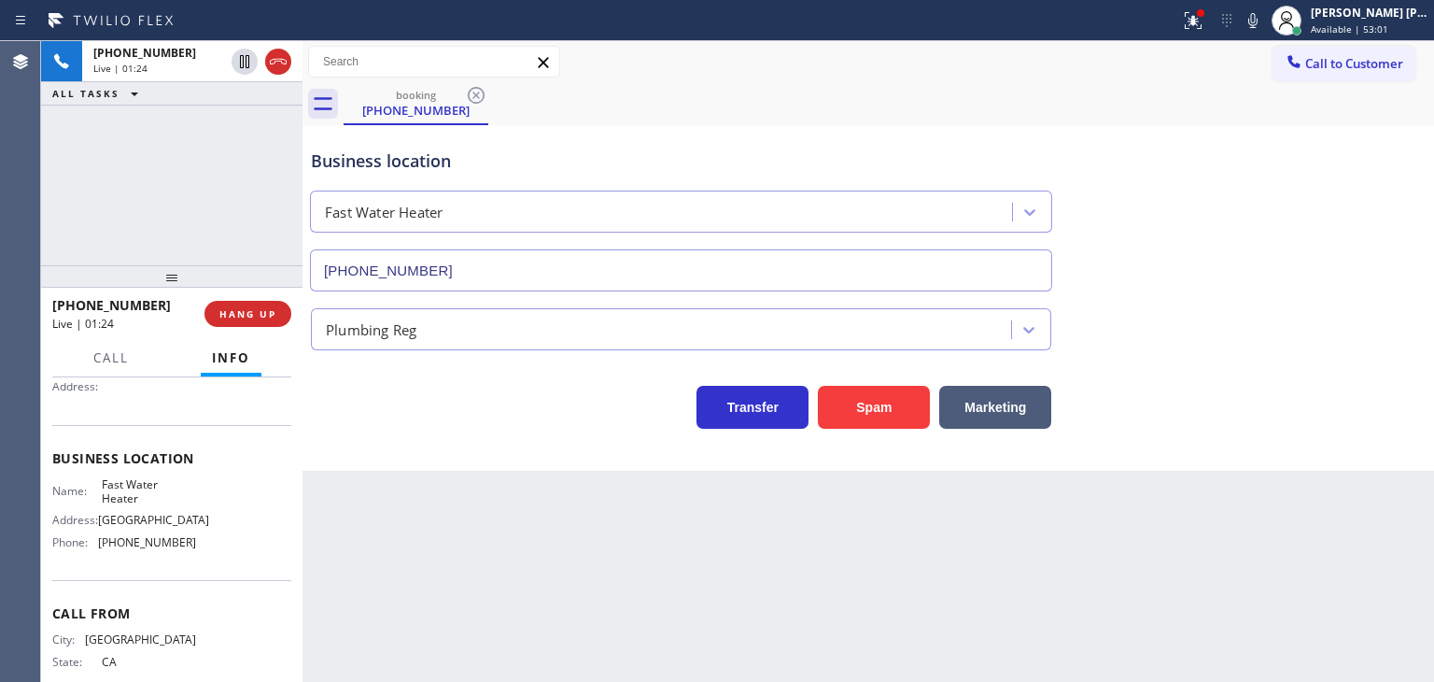
drag, startPoint x: 1275, startPoint y: 19, endPoint x: 1265, endPoint y: 20, distance: 9.4
click at [1264, 19] on icon at bounding box center [1253, 20] width 22 height 22
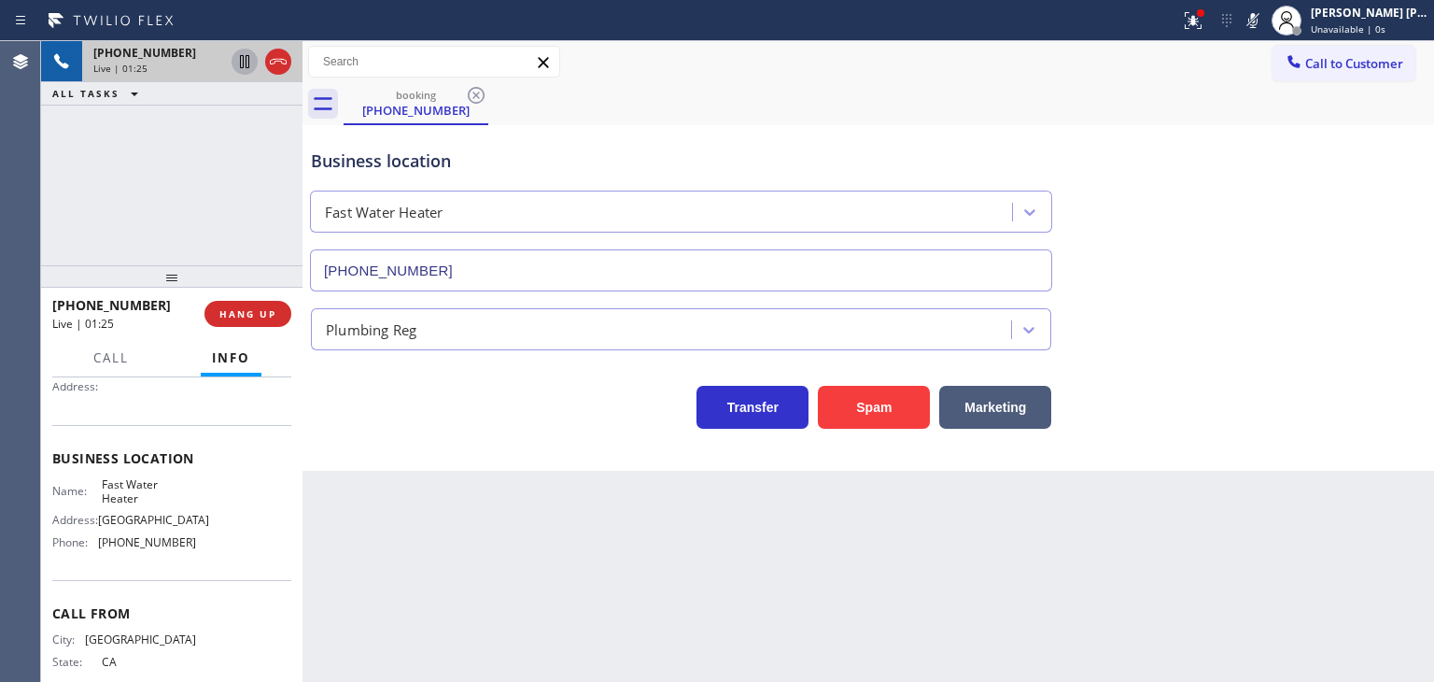
click at [247, 57] on icon at bounding box center [244, 61] width 22 height 22
drag, startPoint x: 1282, startPoint y: 16, endPoint x: 1094, endPoint y: 40, distance: 189.3
click at [1258, 16] on icon at bounding box center [1253, 20] width 9 height 15
click at [251, 65] on icon at bounding box center [244, 61] width 22 height 22
drag, startPoint x: 1362, startPoint y: 208, endPoint x: 1319, endPoint y: 144, distance: 77.4
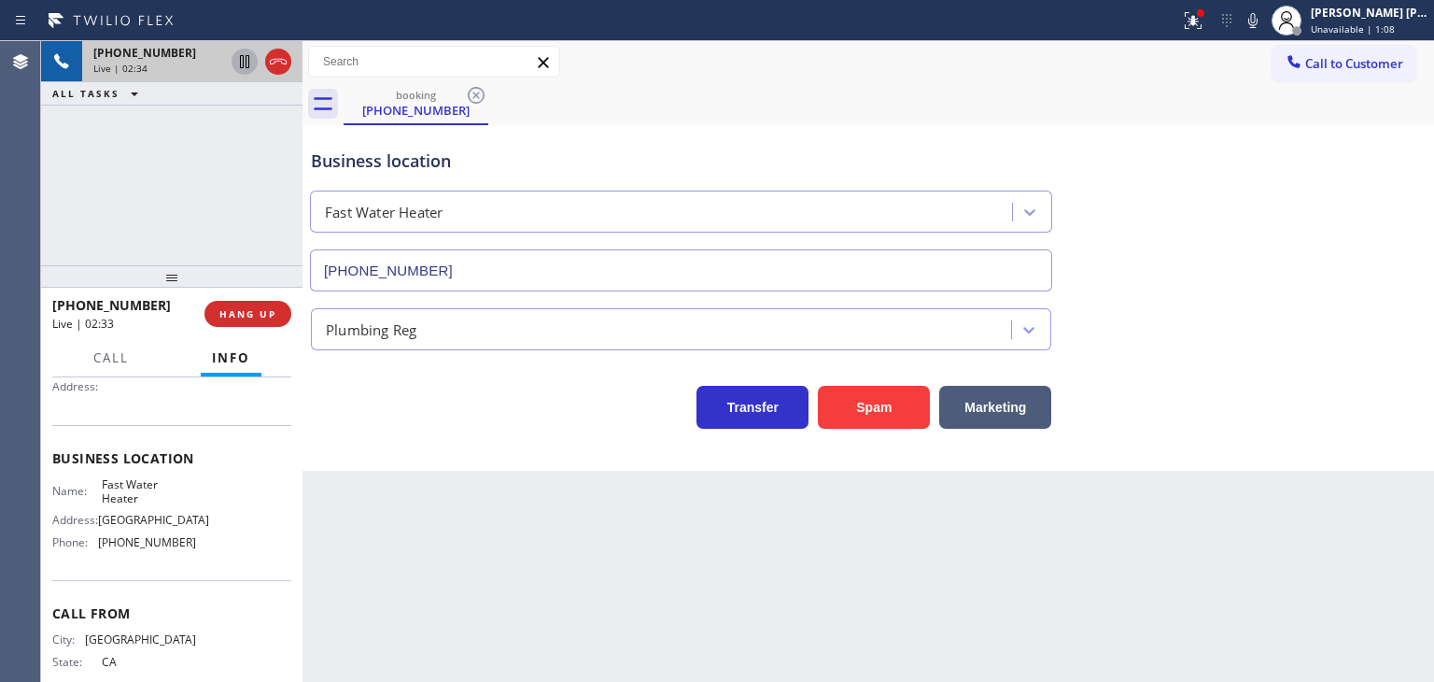
click at [1361, 207] on div "Business location Fast Water Heater [PHONE_NUMBER]" at bounding box center [868, 206] width 1122 height 169
click at [1264, 18] on icon at bounding box center [1253, 20] width 22 height 22
click at [239, 63] on icon at bounding box center [244, 61] width 22 height 22
drag, startPoint x: 1288, startPoint y: 20, endPoint x: 1197, endPoint y: 17, distance: 90.6
click at [1264, 20] on icon at bounding box center [1253, 20] width 22 height 22
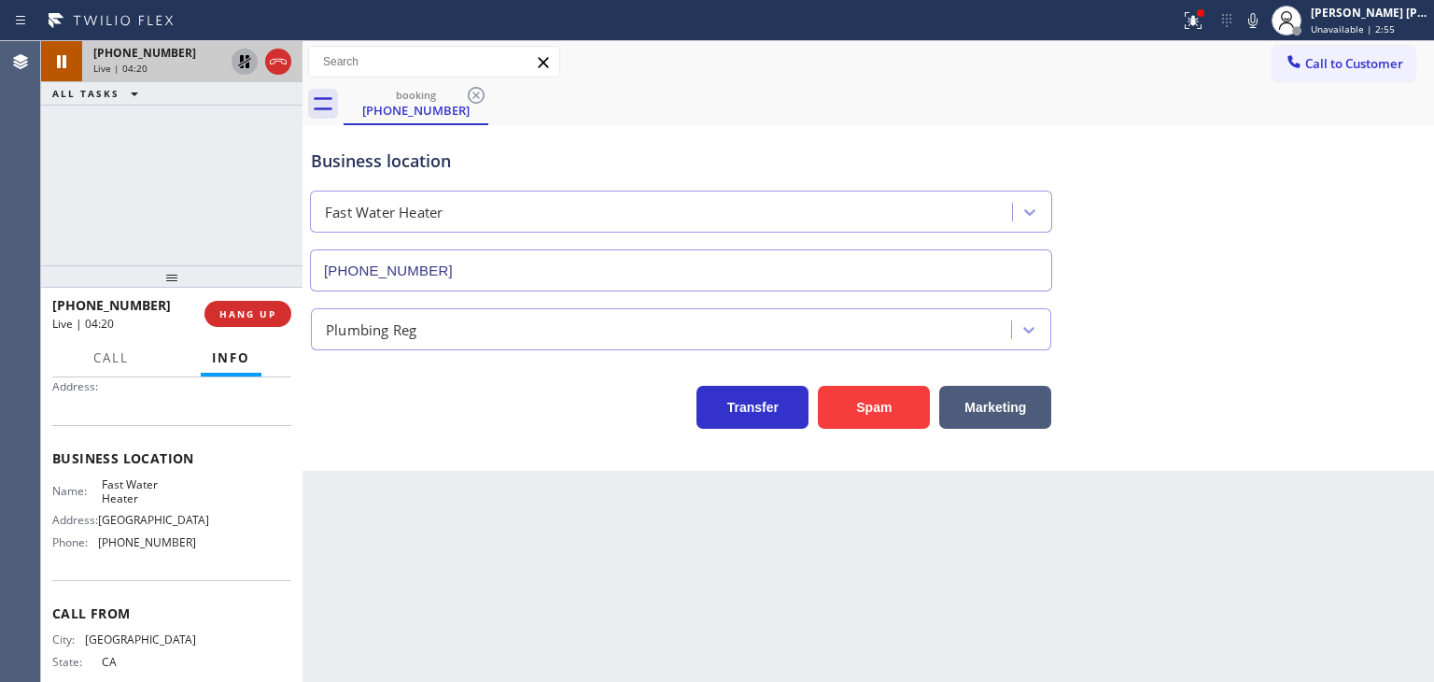
click at [243, 57] on icon at bounding box center [244, 61] width 22 height 22
click at [1314, 244] on div "Business location Fast Water Heater [PHONE_NUMBER]" at bounding box center [868, 206] width 1122 height 169
click at [1264, 27] on icon at bounding box center [1253, 20] width 22 height 22
click at [1264, 26] on icon at bounding box center [1253, 20] width 22 height 22
click at [1357, 23] on span "Unavailable | 4:05" at bounding box center [1353, 28] width 84 height 13
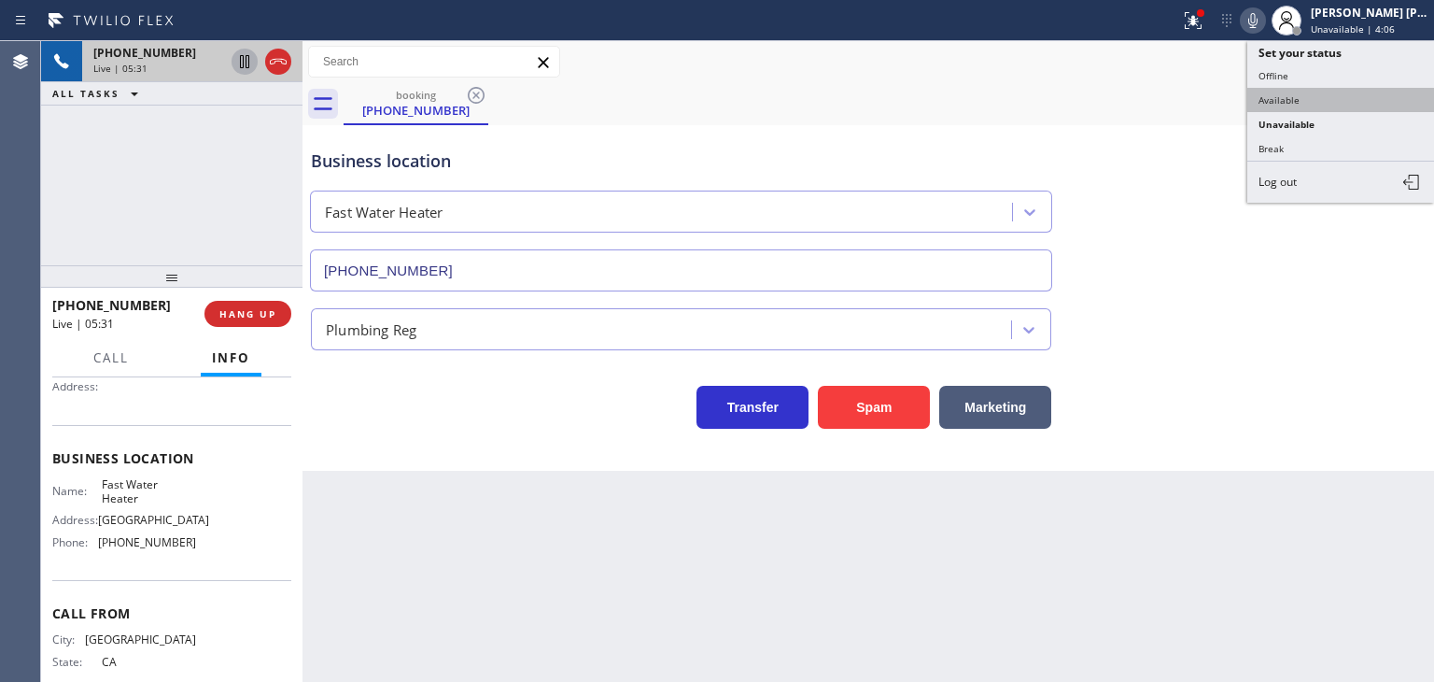
click at [1320, 88] on button "Available" at bounding box center [1341, 100] width 187 height 24
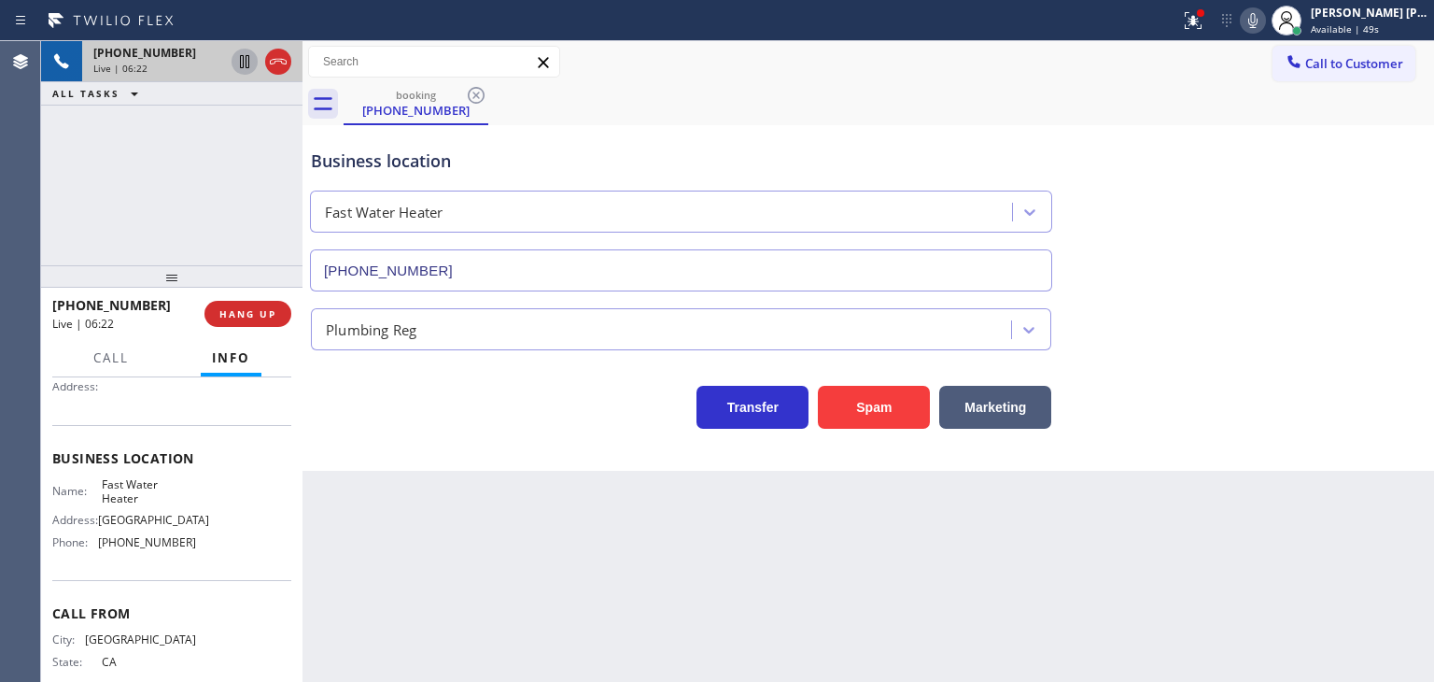
click at [1264, 26] on icon at bounding box center [1253, 20] width 22 height 22
click at [1264, 20] on icon at bounding box center [1253, 20] width 22 height 22
click at [1264, 17] on icon at bounding box center [1253, 20] width 22 height 22
click at [1383, 23] on span "Available | 2:08" at bounding box center [1347, 28] width 72 height 13
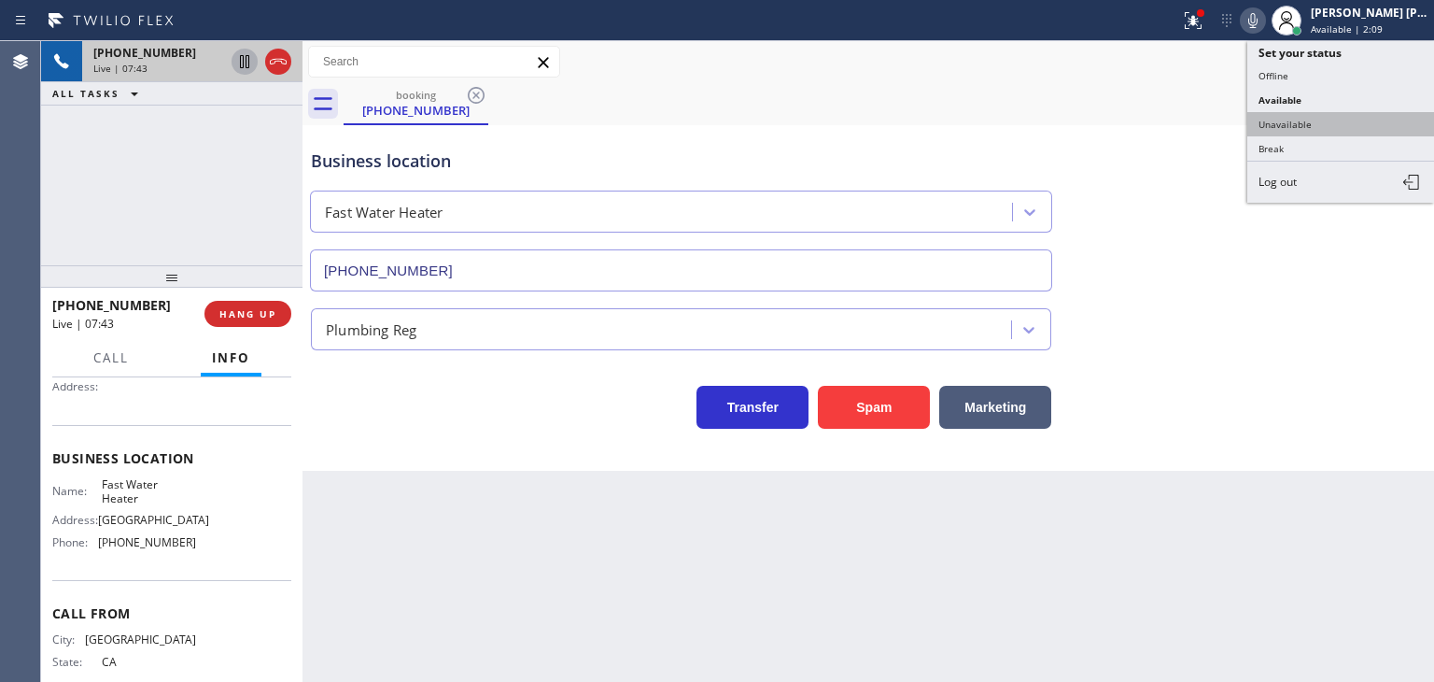
click at [1292, 117] on button "Unavailable" at bounding box center [1341, 124] width 187 height 24
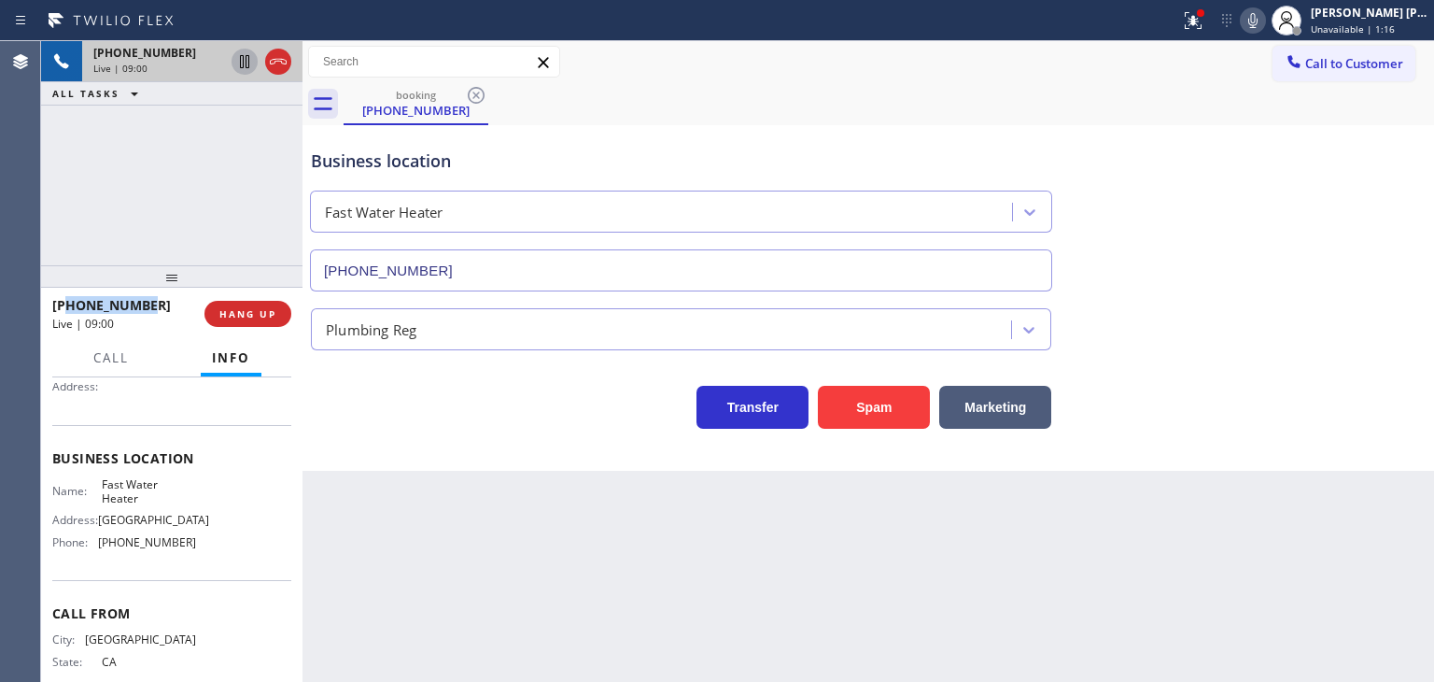
drag, startPoint x: 151, startPoint y: 303, endPoint x: 66, endPoint y: 303, distance: 85.0
click at [66, 303] on div "[PHONE_NUMBER]" at bounding box center [121, 305] width 139 height 18
copy span "3106672610"
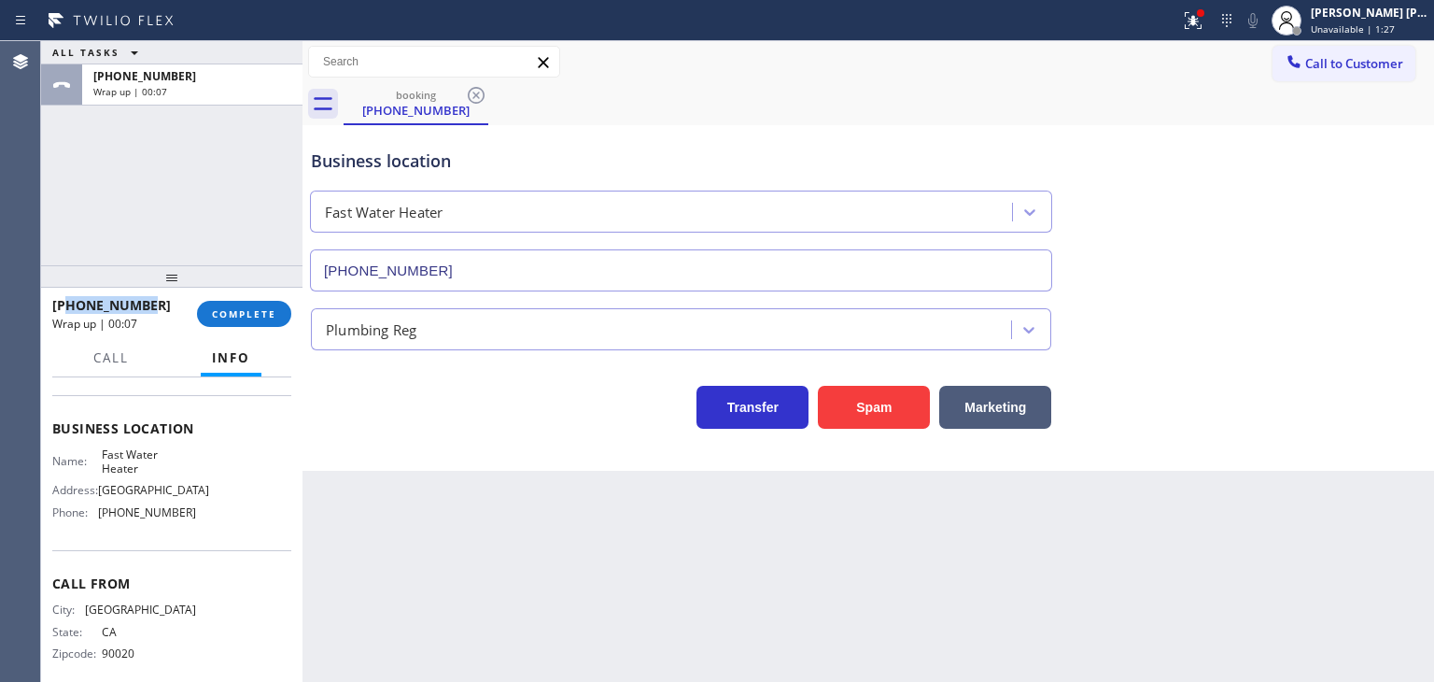
scroll to position [234, 0]
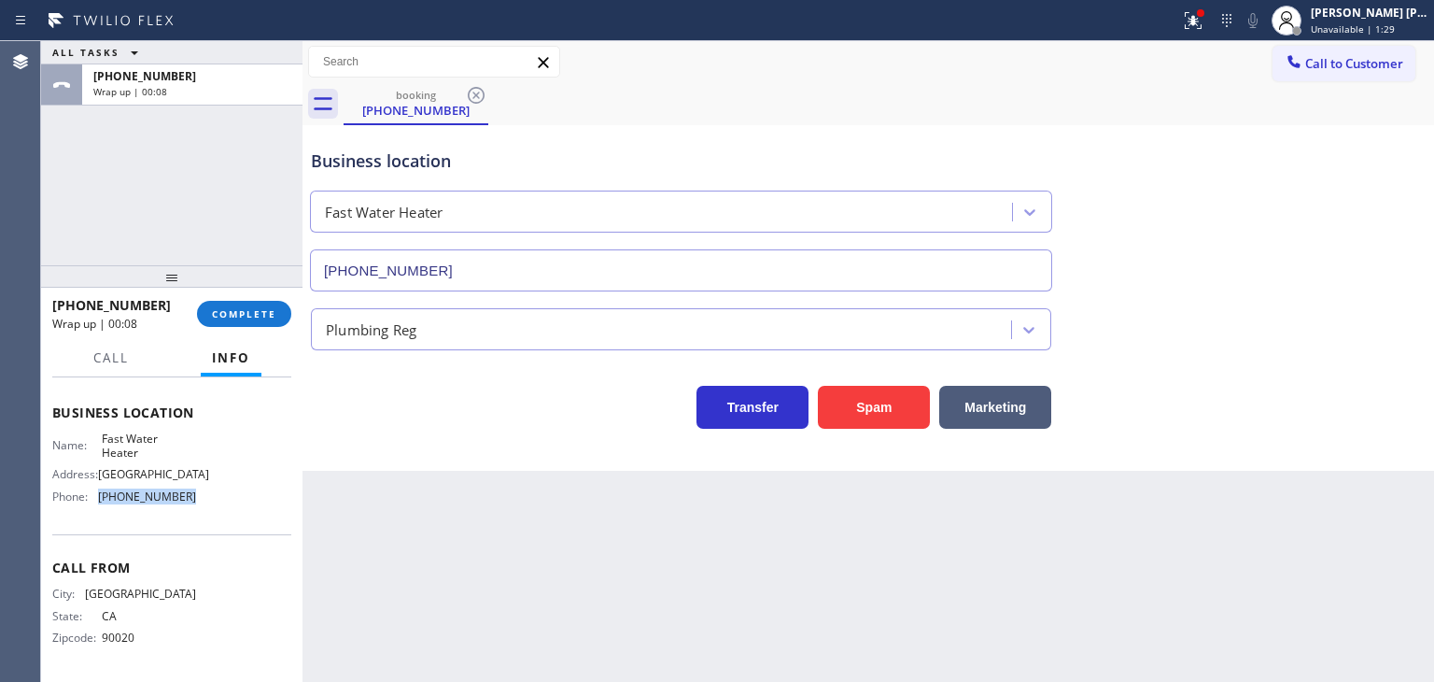
drag, startPoint x: 190, startPoint y: 493, endPoint x: 99, endPoint y: 487, distance: 91.7
click at [99, 487] on div "Name: Fast Water Heater Address: [GEOGRAPHIC_DATA] Phone: [PHONE_NUMBER]" at bounding box center [171, 471] width 239 height 80
copy span "[PHONE_NUMBER]"
click at [1408, 12] on div "[PERSON_NAME] [PERSON_NAME]" at bounding box center [1370, 13] width 118 height 16
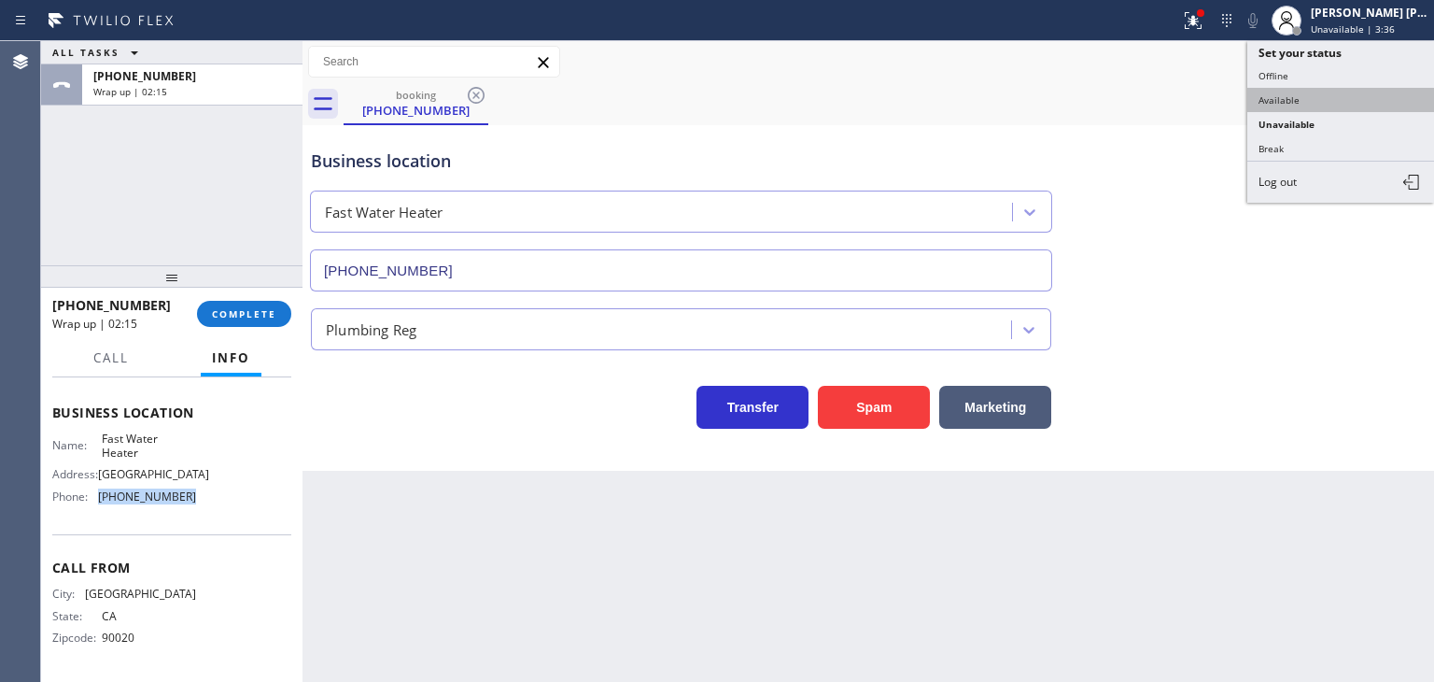
click at [1304, 97] on button "Available" at bounding box center [1341, 100] width 187 height 24
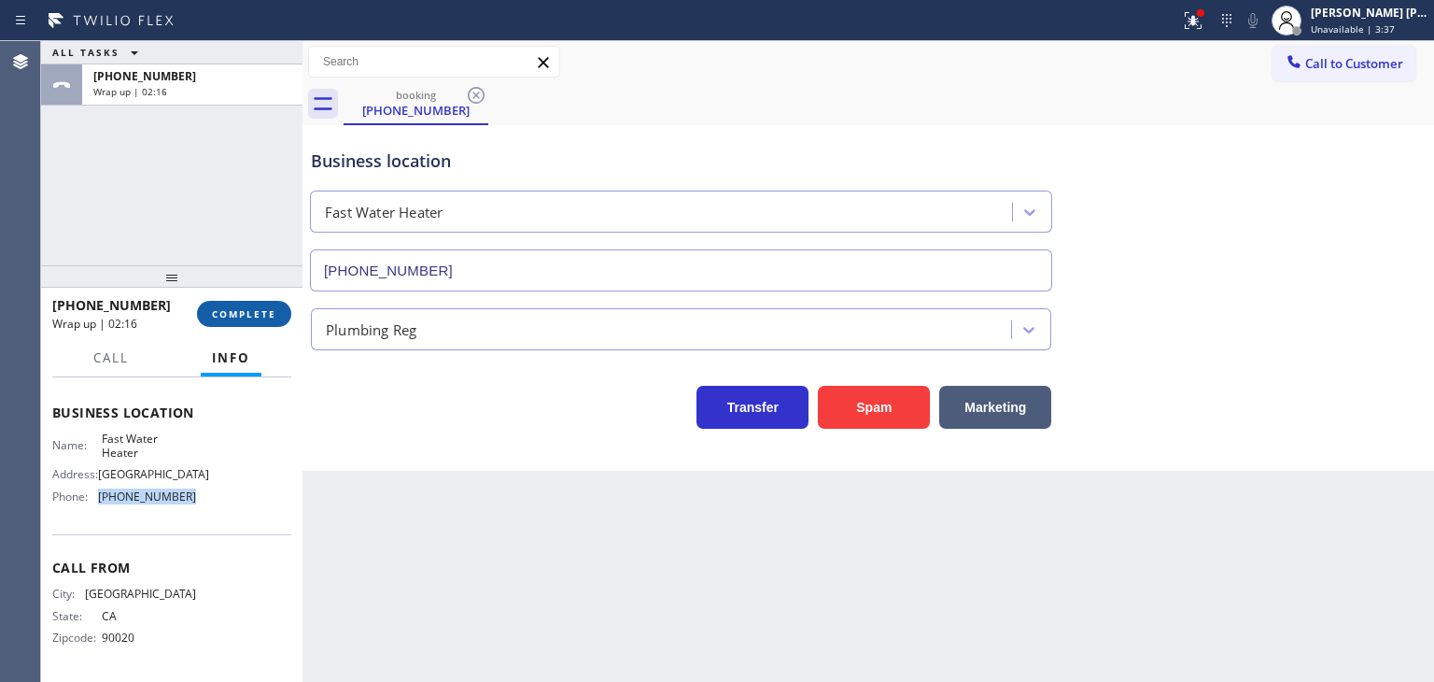
click at [254, 310] on span "COMPLETE" at bounding box center [244, 313] width 64 height 13
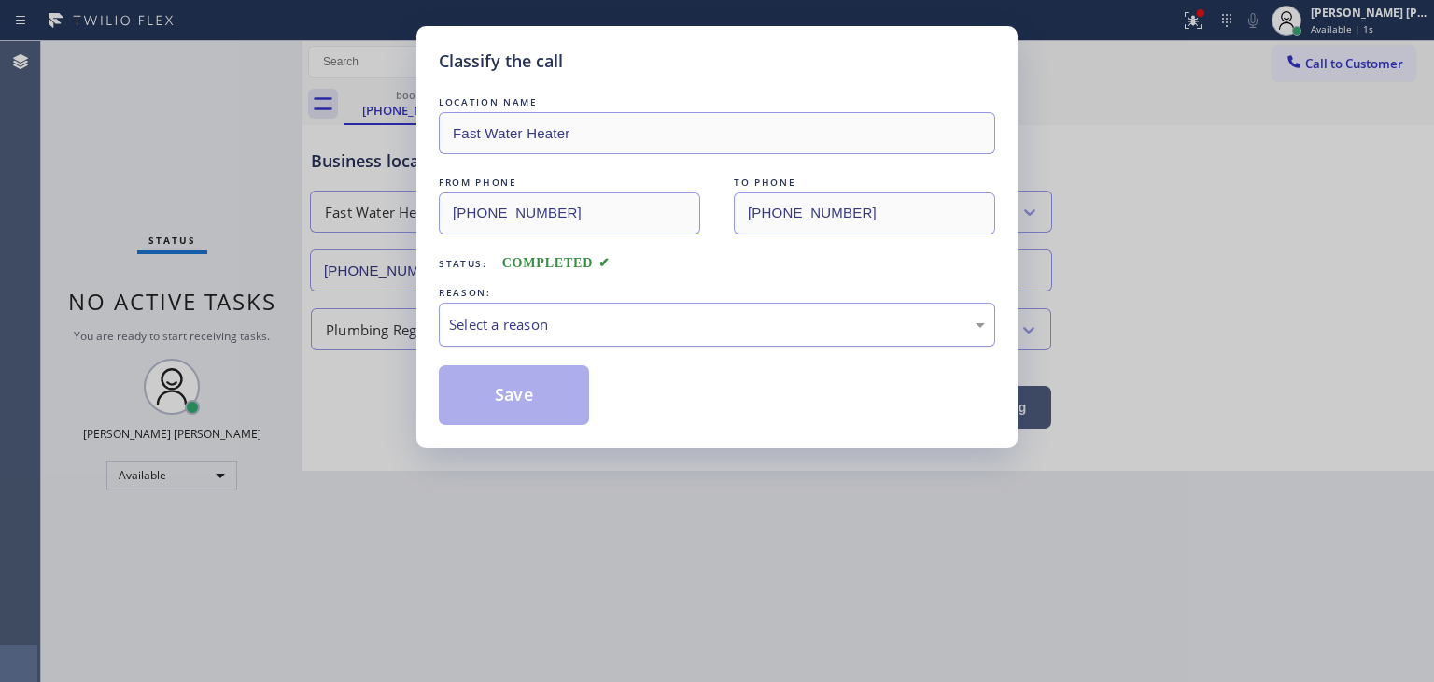
click at [552, 322] on div "Select a reason" at bounding box center [717, 324] width 536 height 21
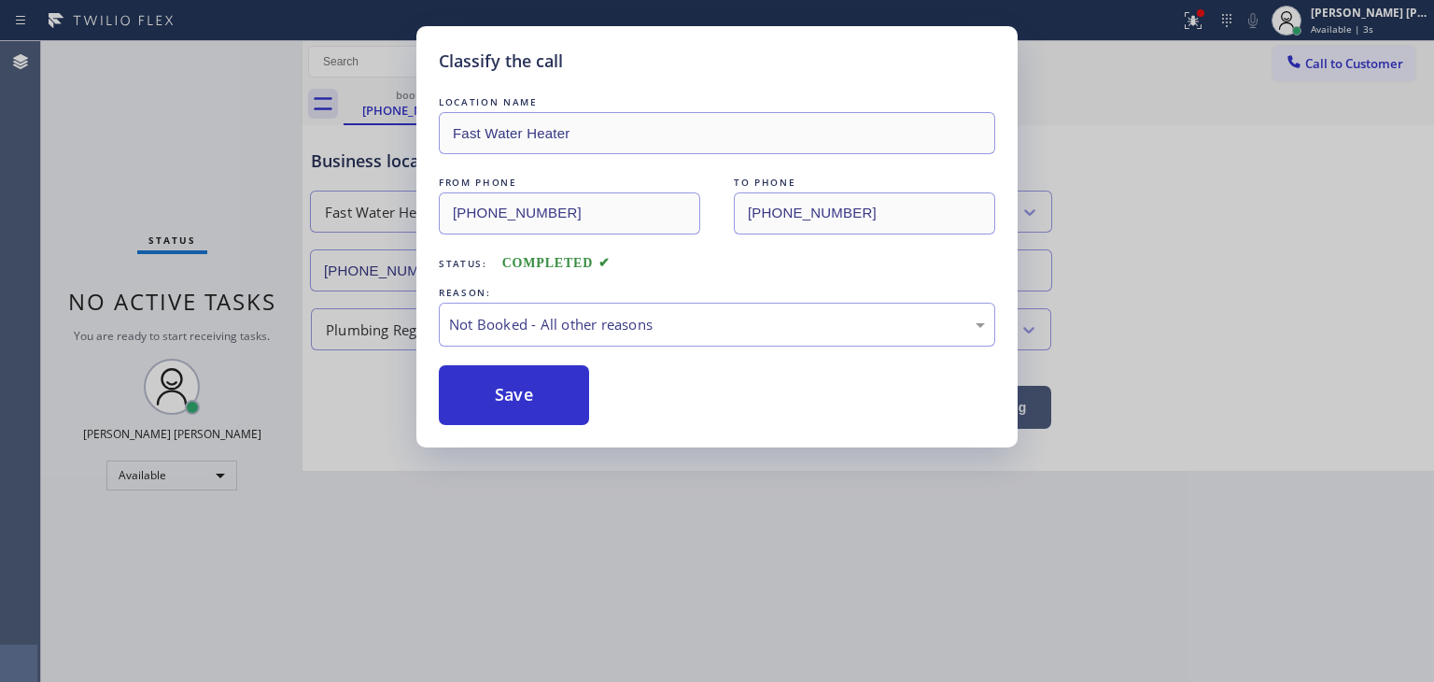
click at [533, 397] on button "Save" at bounding box center [514, 395] width 150 height 60
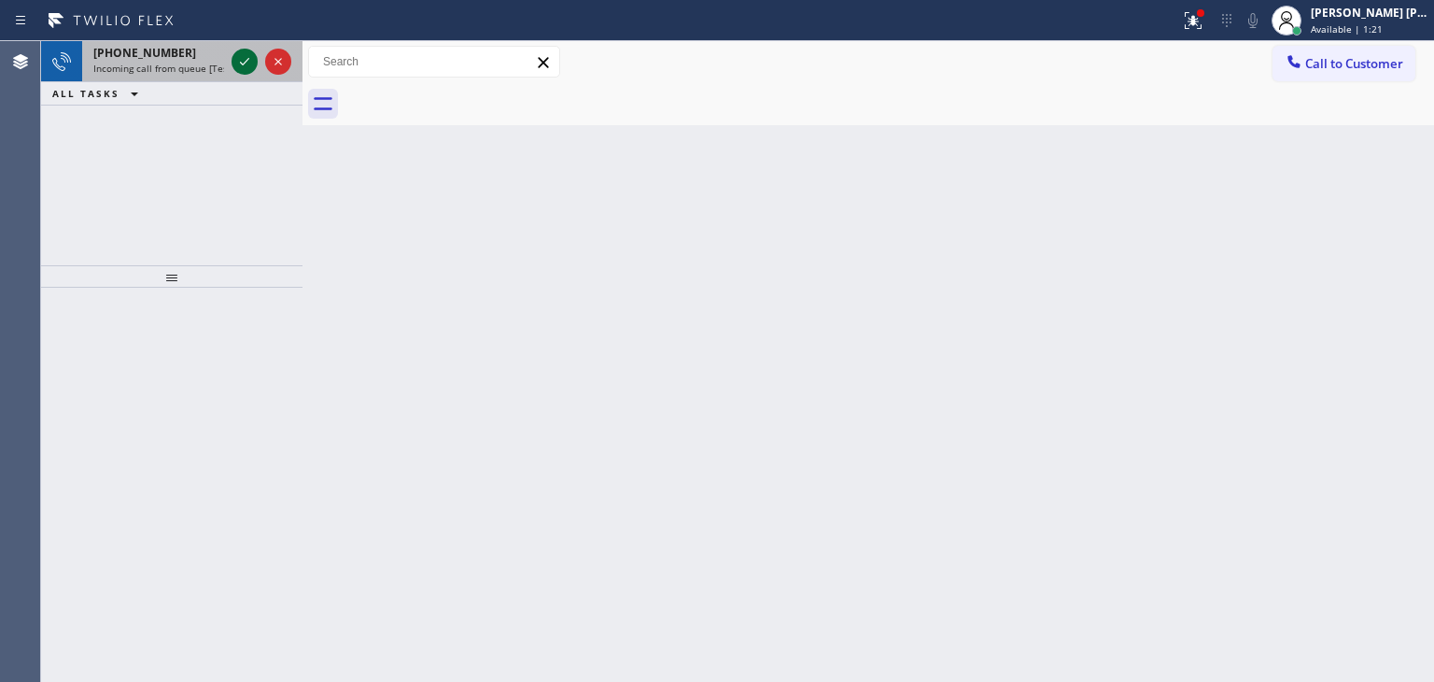
click at [245, 57] on icon at bounding box center [244, 61] width 22 height 22
click at [244, 63] on icon at bounding box center [244, 61] width 9 height 7
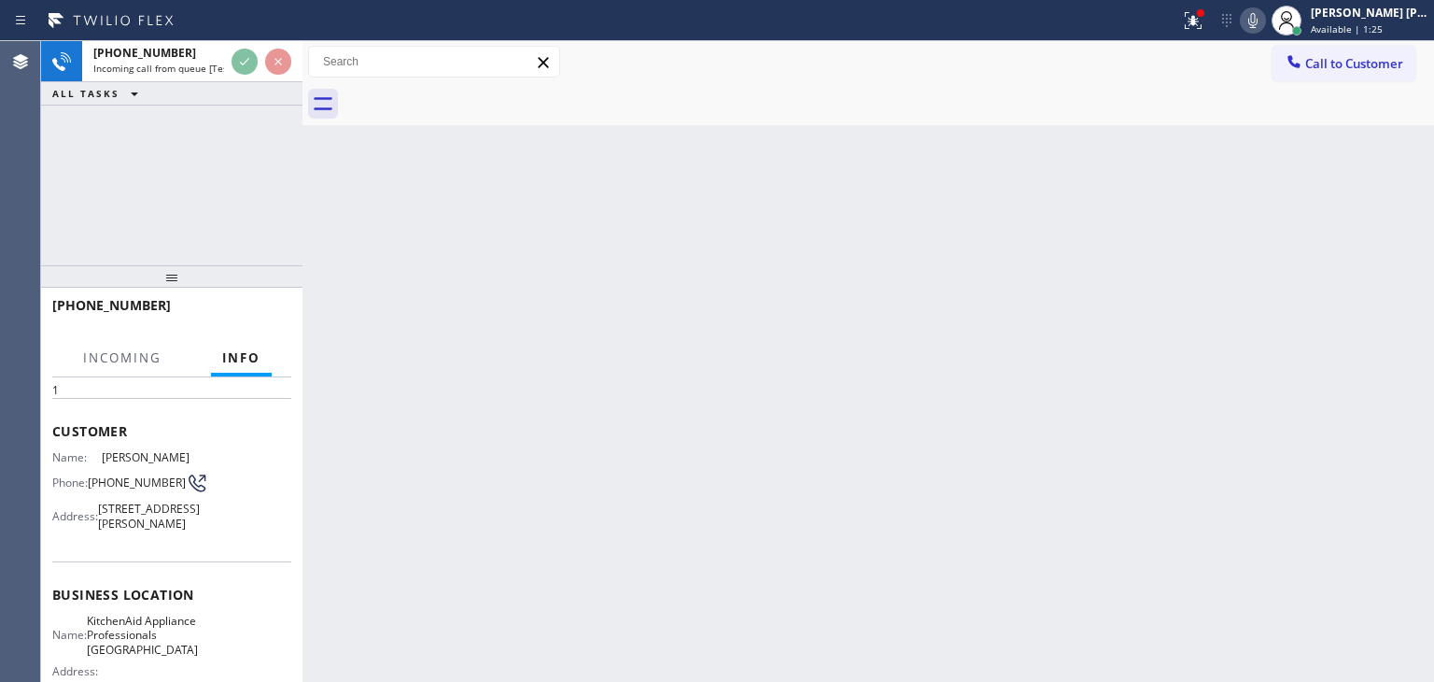
scroll to position [93, 0]
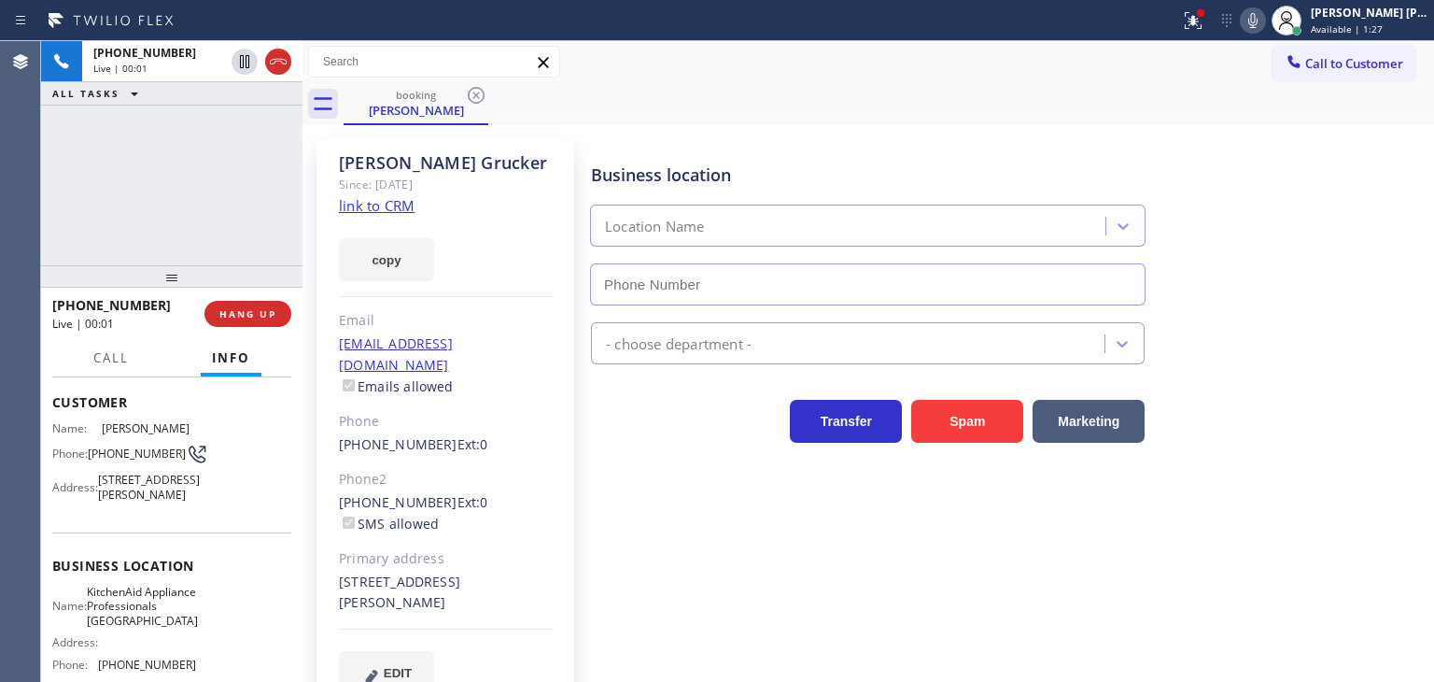
type input "[PHONE_NUMBER]"
click at [412, 210] on link "link to CRM" at bounding box center [377, 205] width 76 height 19
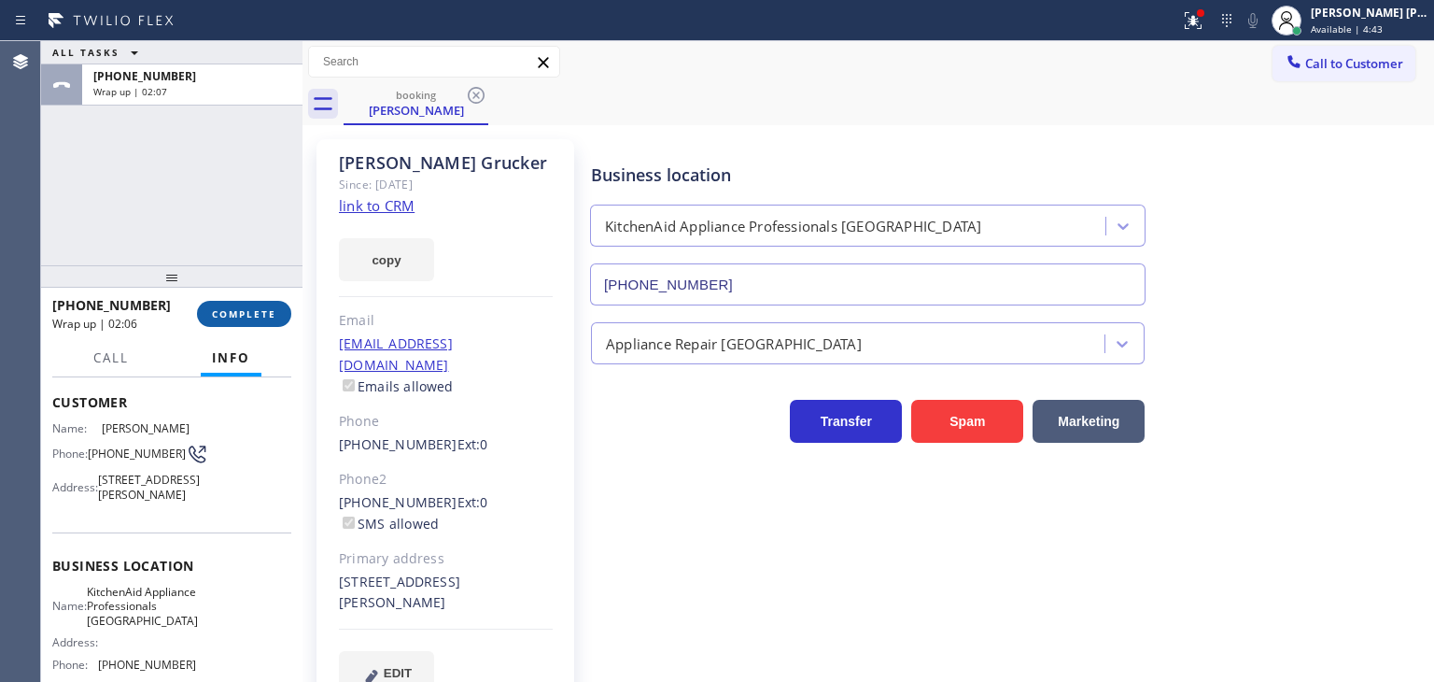
click at [275, 317] on span "COMPLETE" at bounding box center [244, 313] width 64 height 13
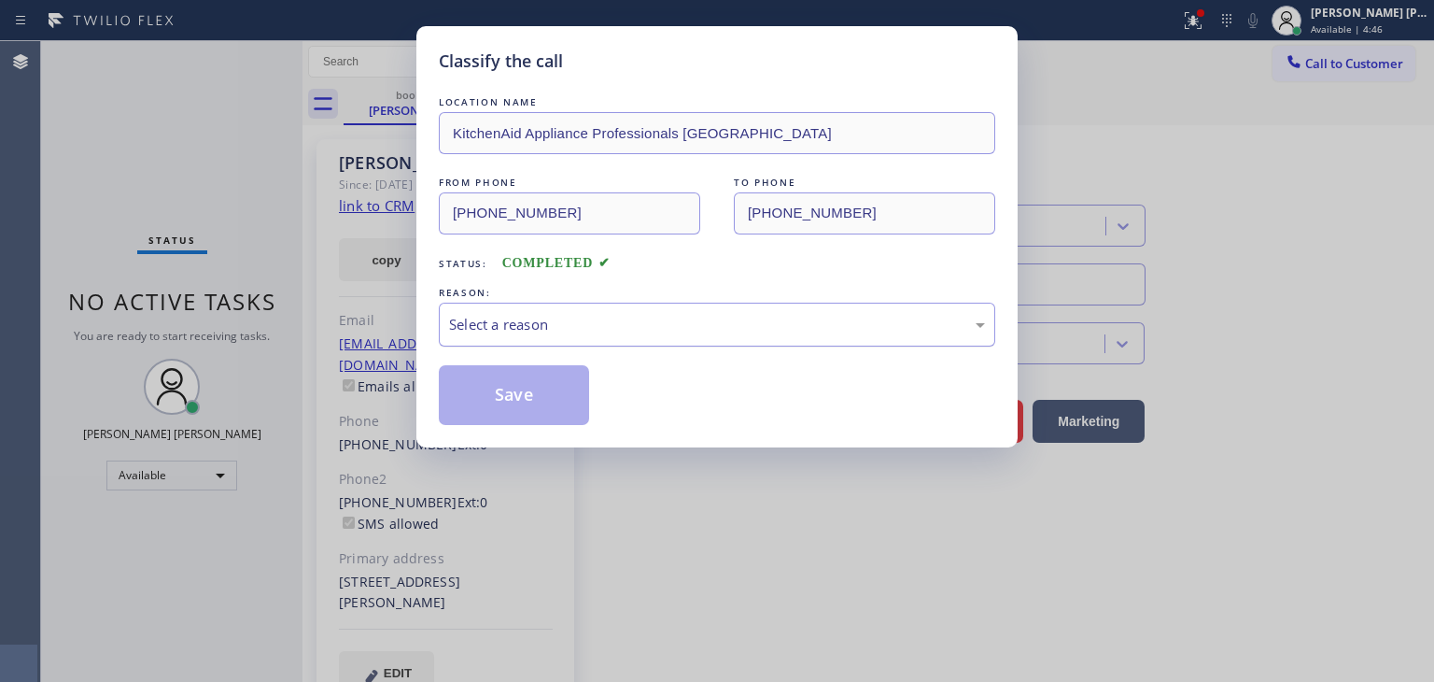
click at [486, 338] on div "Select a reason" at bounding box center [717, 325] width 557 height 44
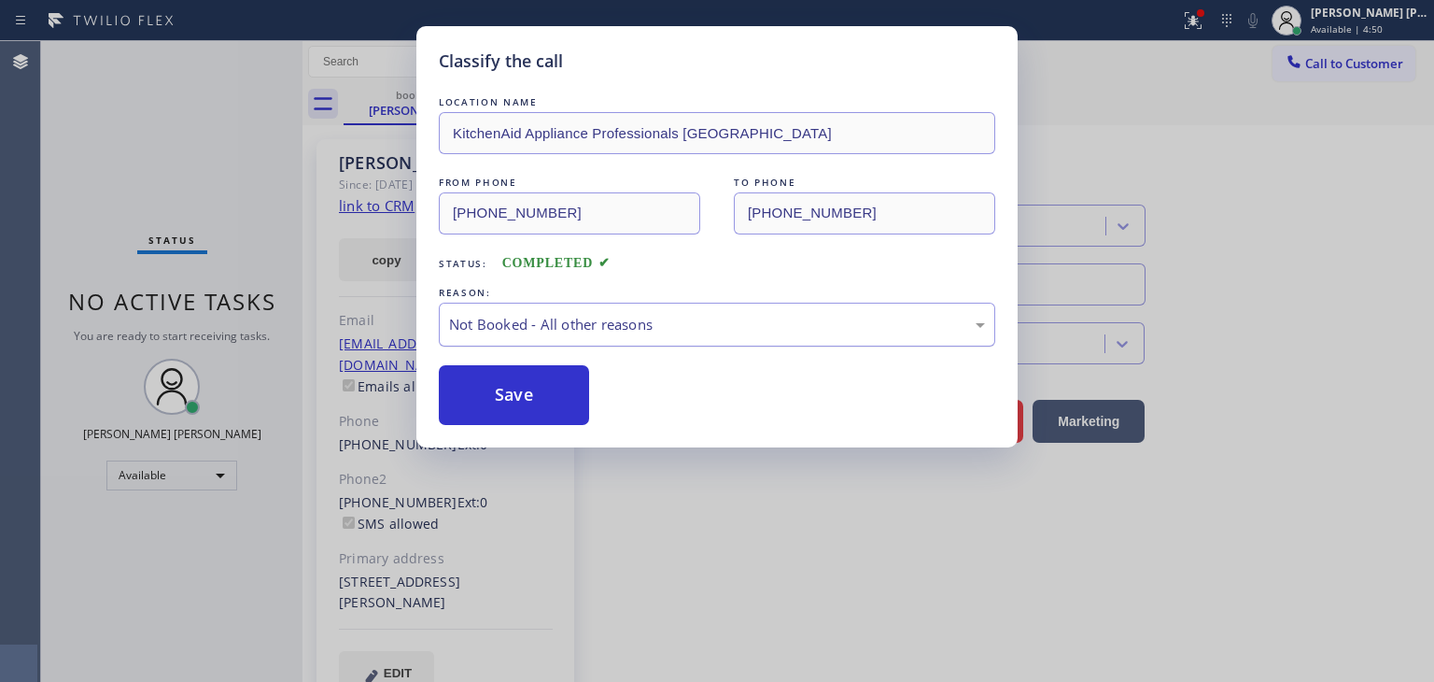
click at [566, 330] on div "Not Booked - All other reasons" at bounding box center [717, 324] width 536 height 21
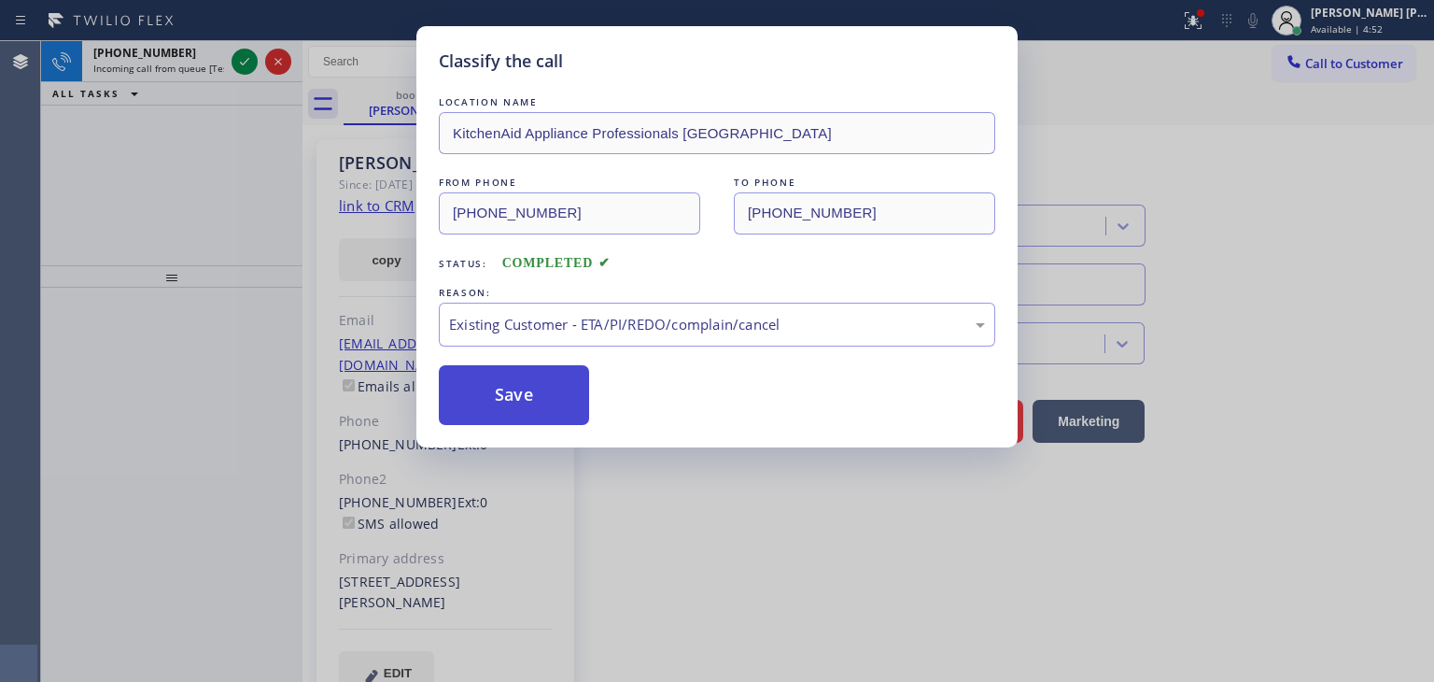
click at [509, 386] on button "Save" at bounding box center [514, 395] width 150 height 60
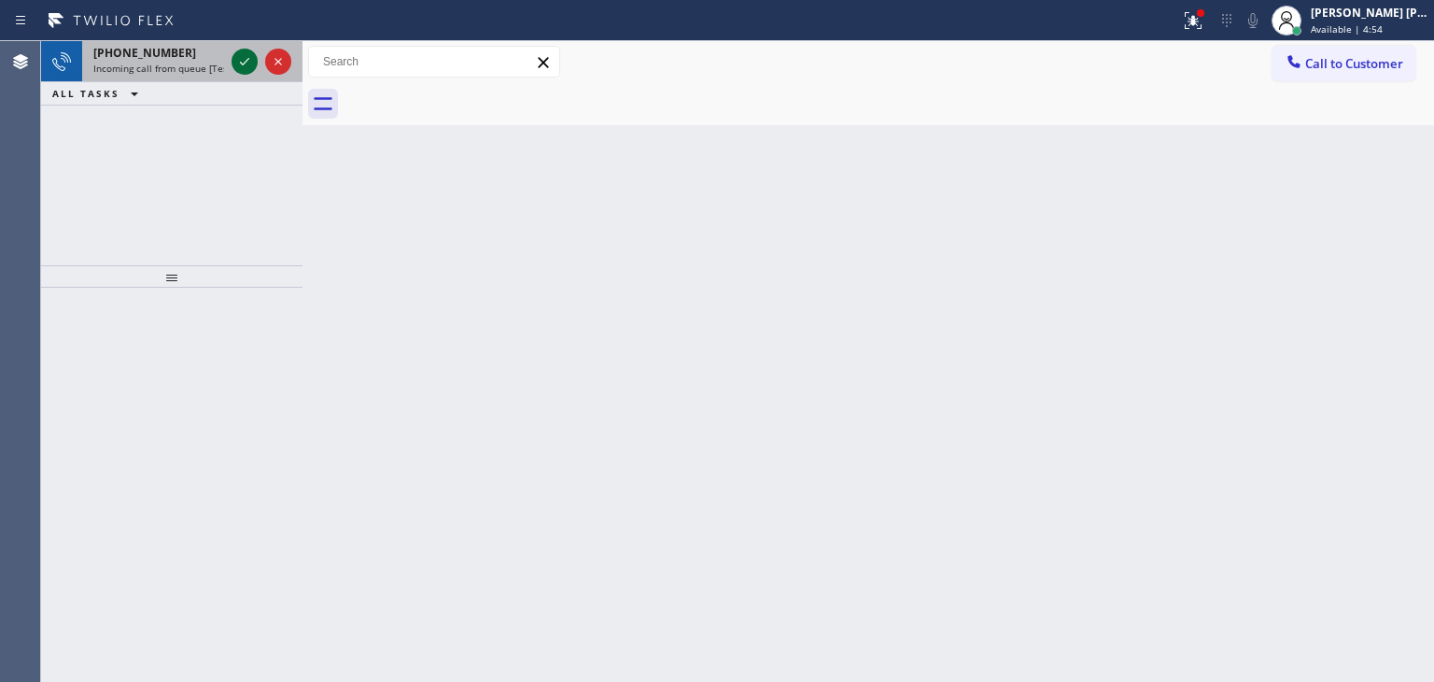
click at [242, 60] on icon at bounding box center [244, 61] width 22 height 22
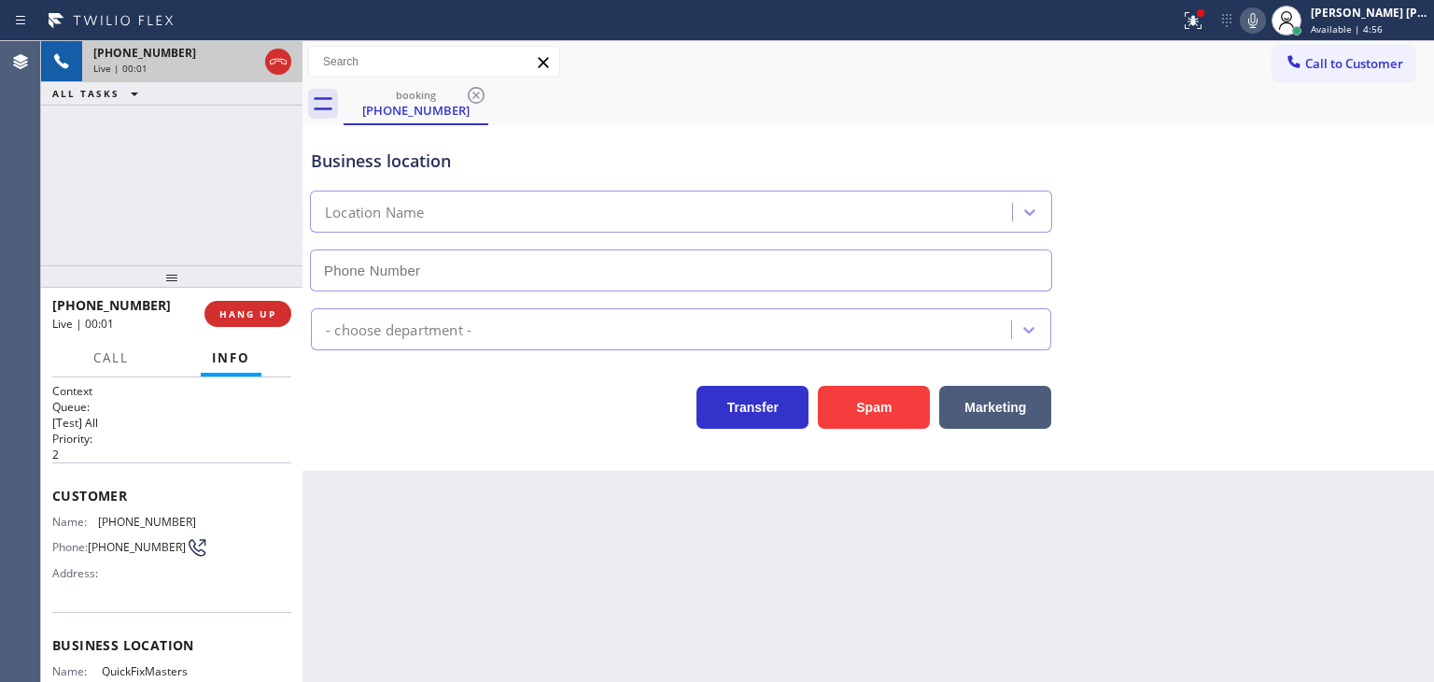
type input "[PHONE_NUMBER]"
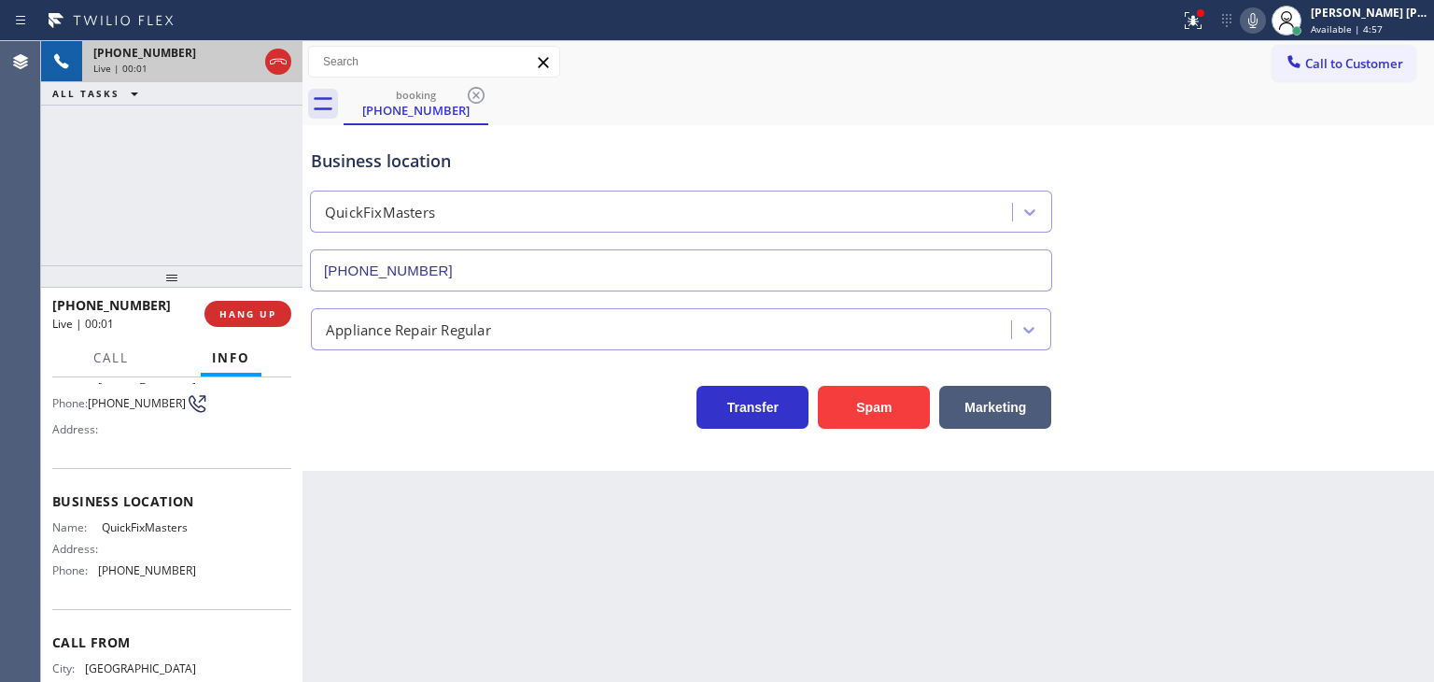
scroll to position [187, 0]
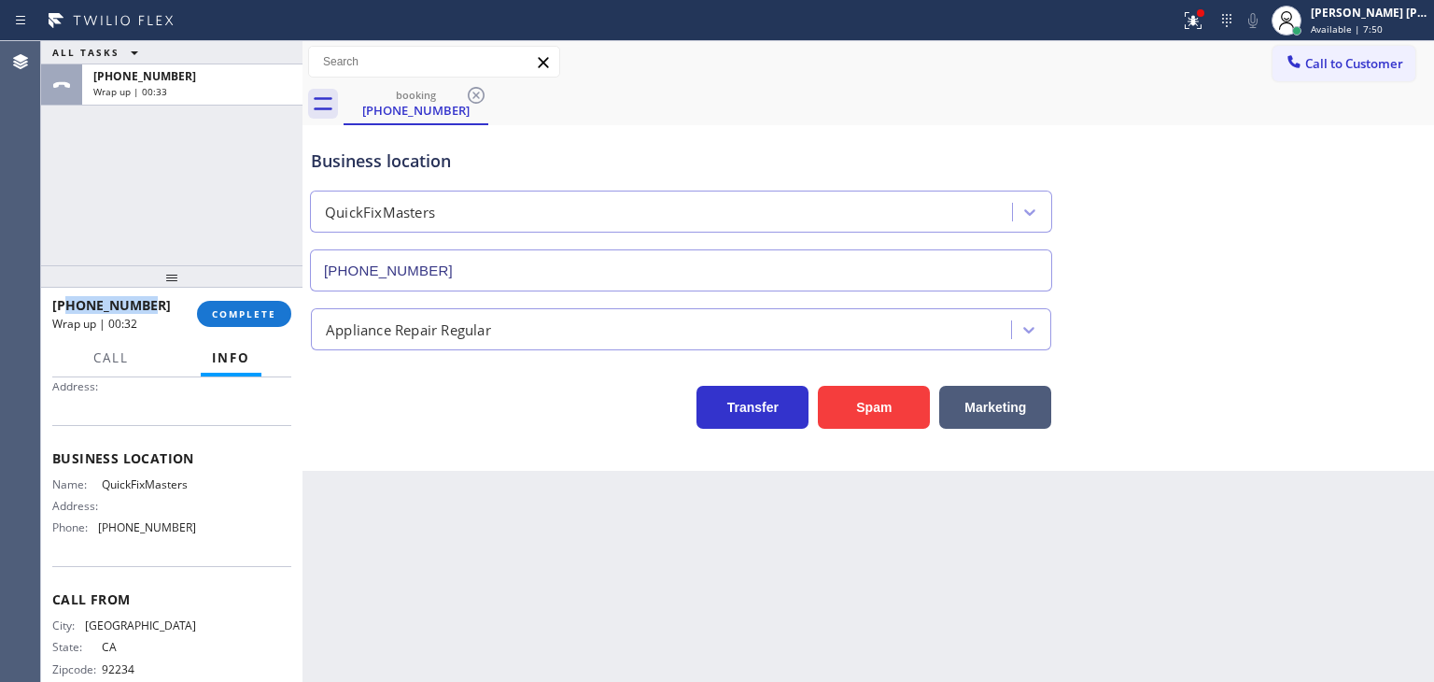
drag, startPoint x: 134, startPoint y: 303, endPoint x: 70, endPoint y: 303, distance: 63.5
click at [70, 303] on span "[PHONE_NUMBER]" at bounding box center [111, 305] width 119 height 18
drag, startPoint x: 183, startPoint y: 533, endPoint x: 93, endPoint y: 539, distance: 89.8
click at [93, 539] on div "Name: QuickFixMasters Address: Phone: [PHONE_NUMBER]" at bounding box center [124, 509] width 144 height 65
click at [273, 310] on span "COMPLETE" at bounding box center [244, 313] width 64 height 13
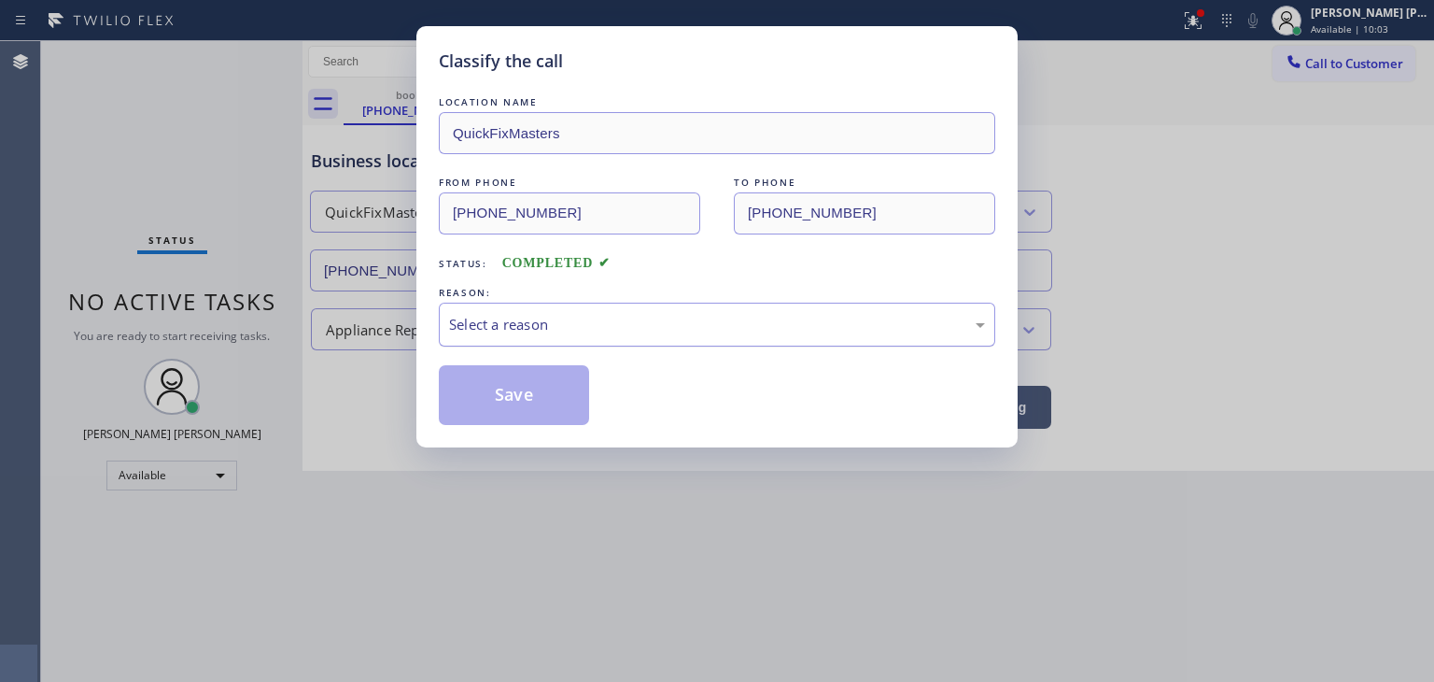
click at [581, 311] on div "Select a reason" at bounding box center [717, 325] width 557 height 44
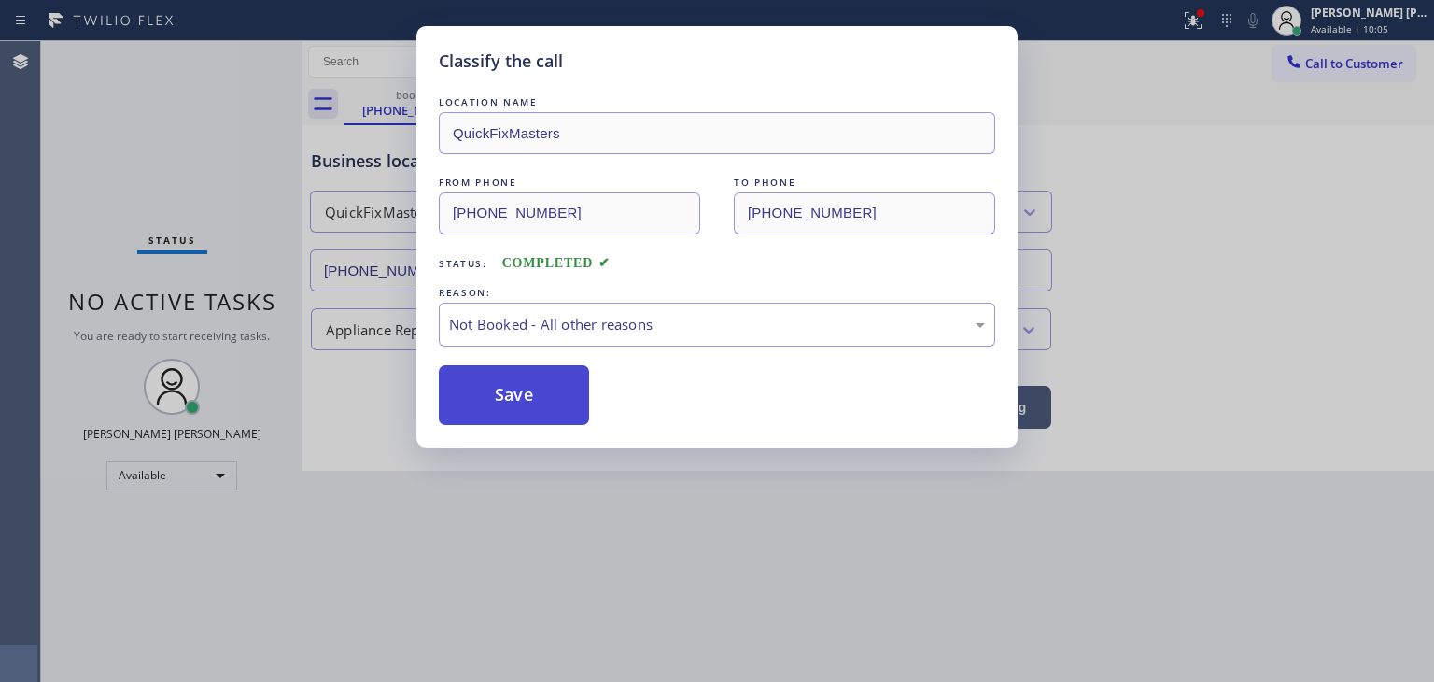
click at [523, 404] on button "Save" at bounding box center [514, 395] width 150 height 60
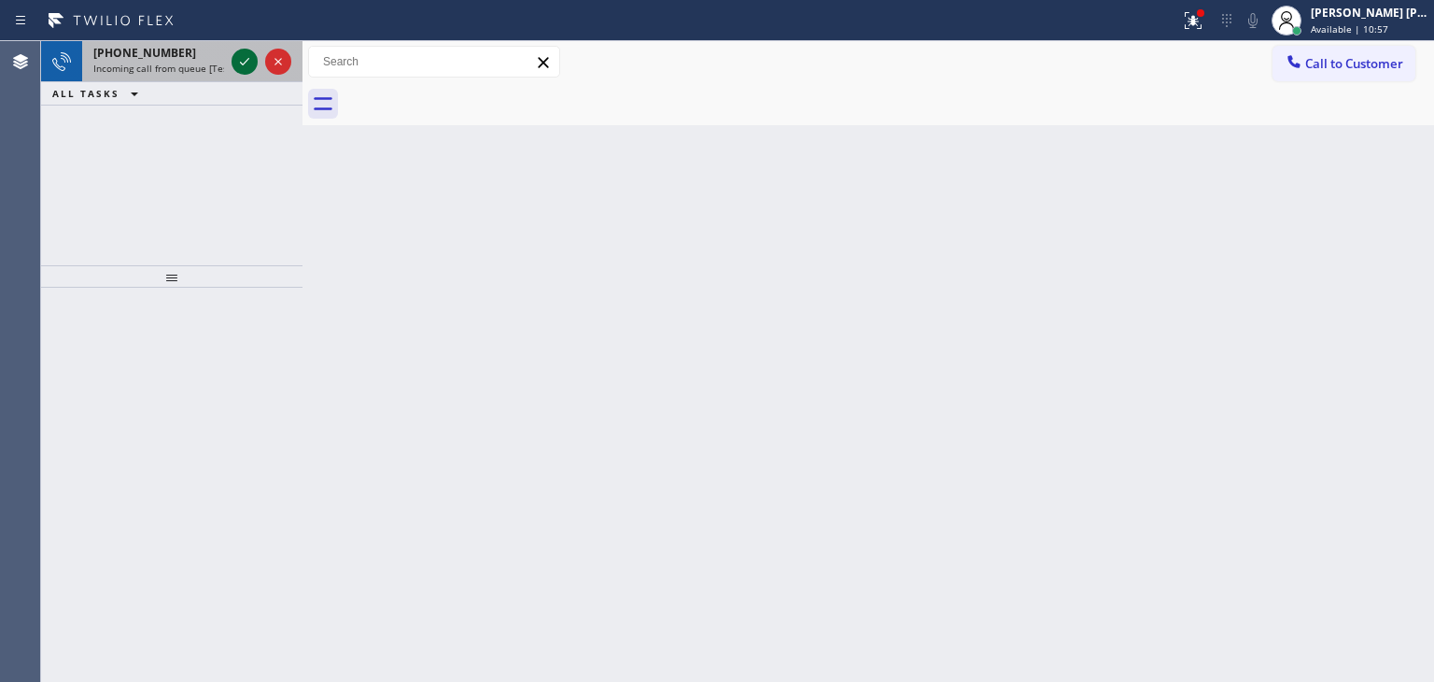
click at [245, 57] on icon at bounding box center [244, 61] width 22 height 22
click at [247, 64] on icon at bounding box center [244, 61] width 22 height 22
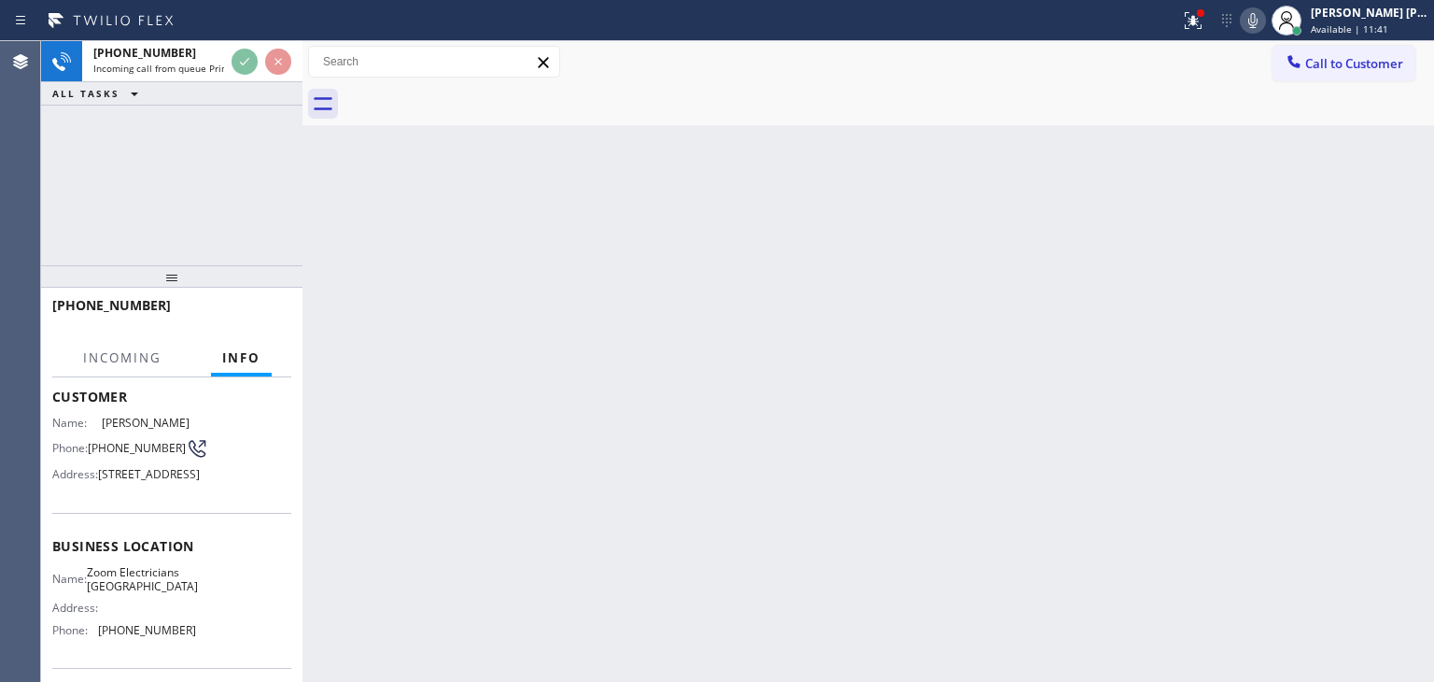
scroll to position [187, 0]
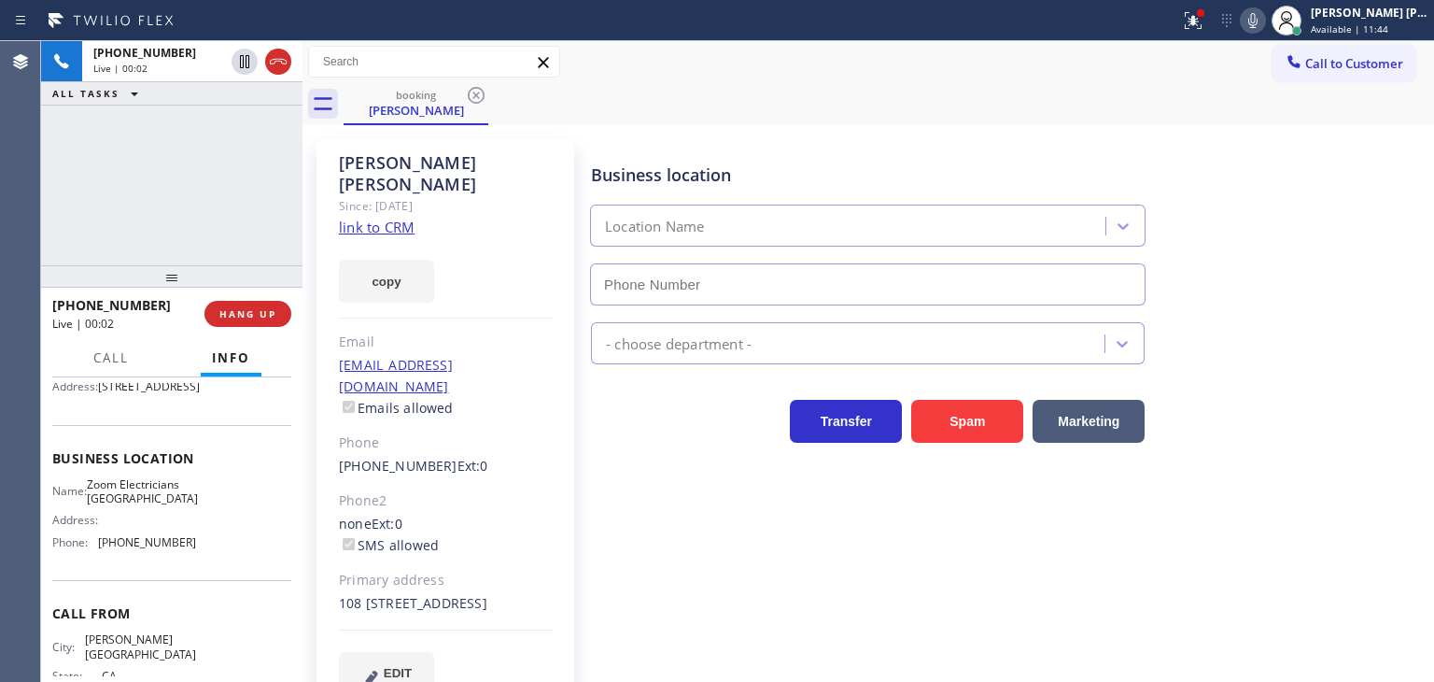
type input "[PHONE_NUMBER]"
click at [376, 218] on link "link to CRM" at bounding box center [377, 227] width 76 height 19
click at [1264, 18] on icon at bounding box center [1253, 20] width 22 height 22
click at [1264, 22] on icon at bounding box center [1253, 20] width 22 height 22
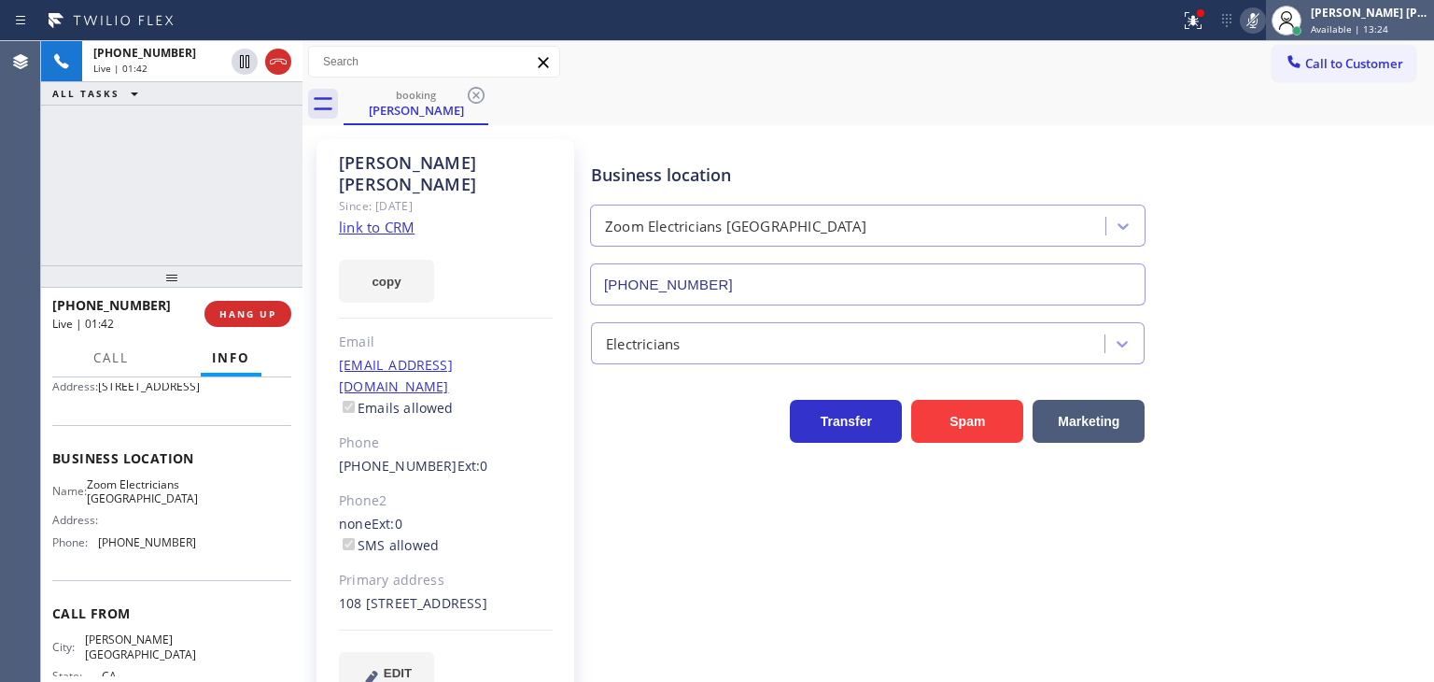
click at [1376, 23] on span "Available | 13:24" at bounding box center [1350, 28] width 78 height 13
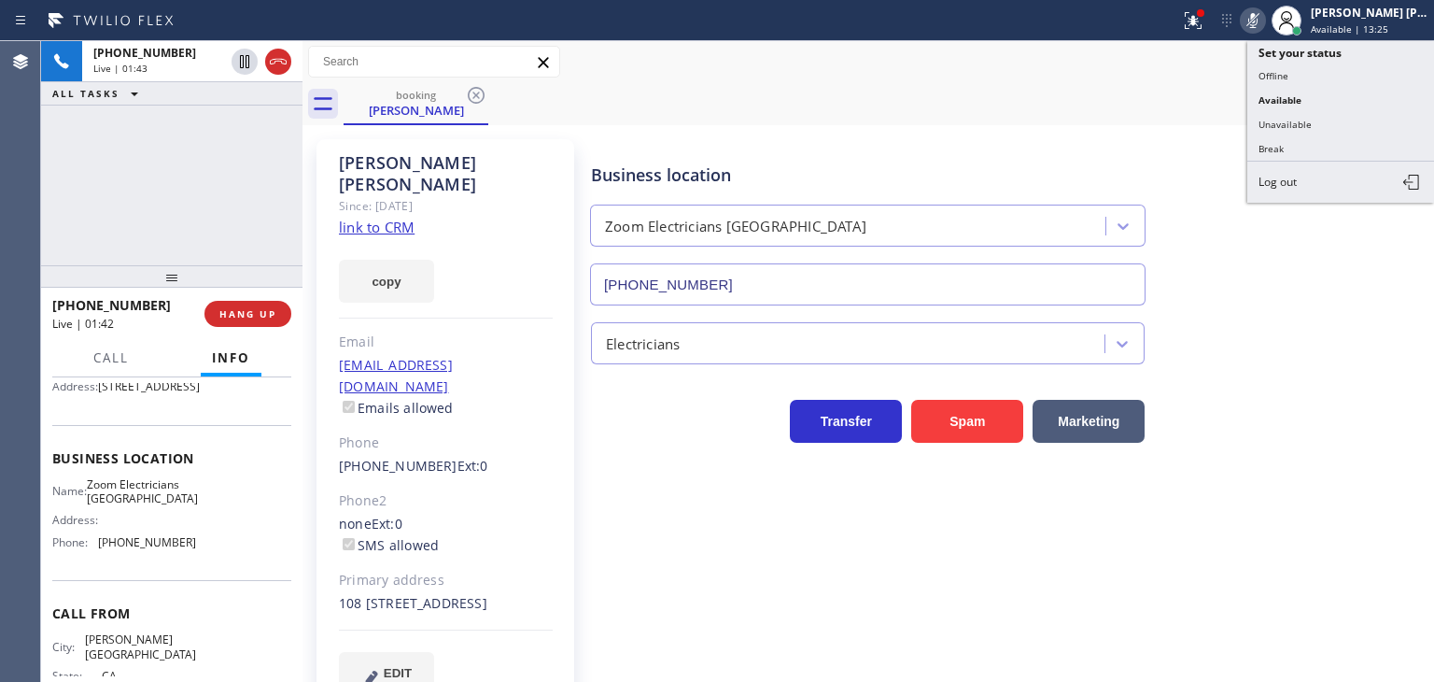
drag, startPoint x: 1406, startPoint y: 125, endPoint x: 1363, endPoint y: 120, distance: 43.2
click at [1405, 125] on button "Unavailable" at bounding box center [1341, 124] width 187 height 24
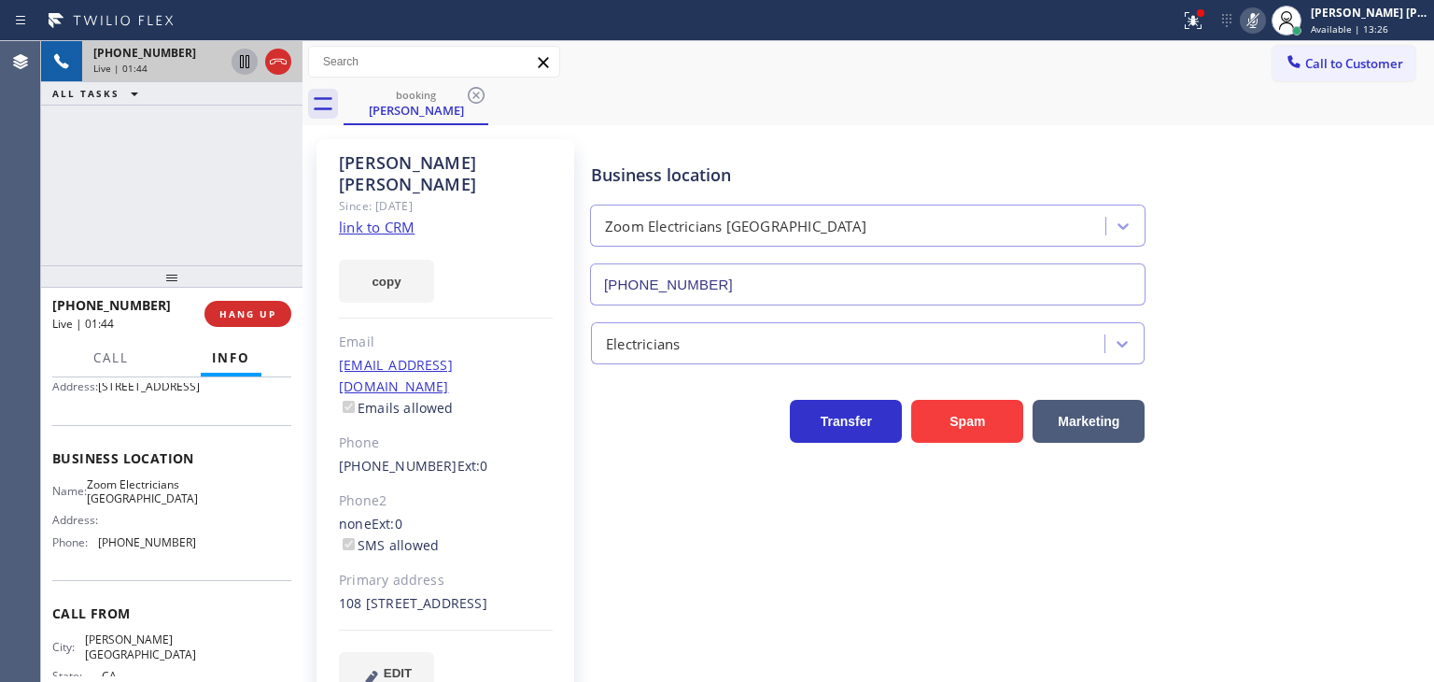
click at [245, 63] on icon at bounding box center [244, 61] width 22 height 22
click at [1260, 21] on rect at bounding box center [1253, 18] width 13 height 13
click at [239, 61] on icon at bounding box center [244, 61] width 22 height 22
click at [1258, 17] on icon at bounding box center [1253, 20] width 9 height 15
click at [1264, 18] on icon at bounding box center [1253, 20] width 22 height 22
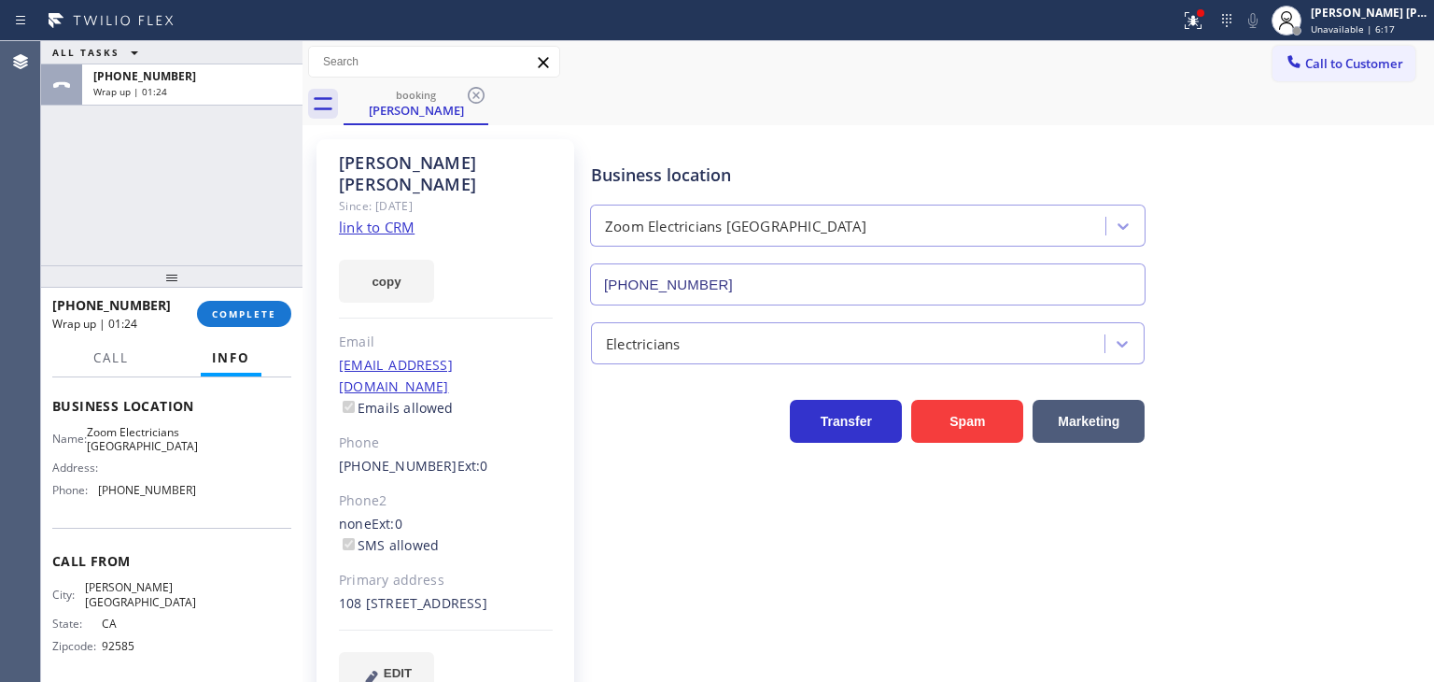
scroll to position [280, 0]
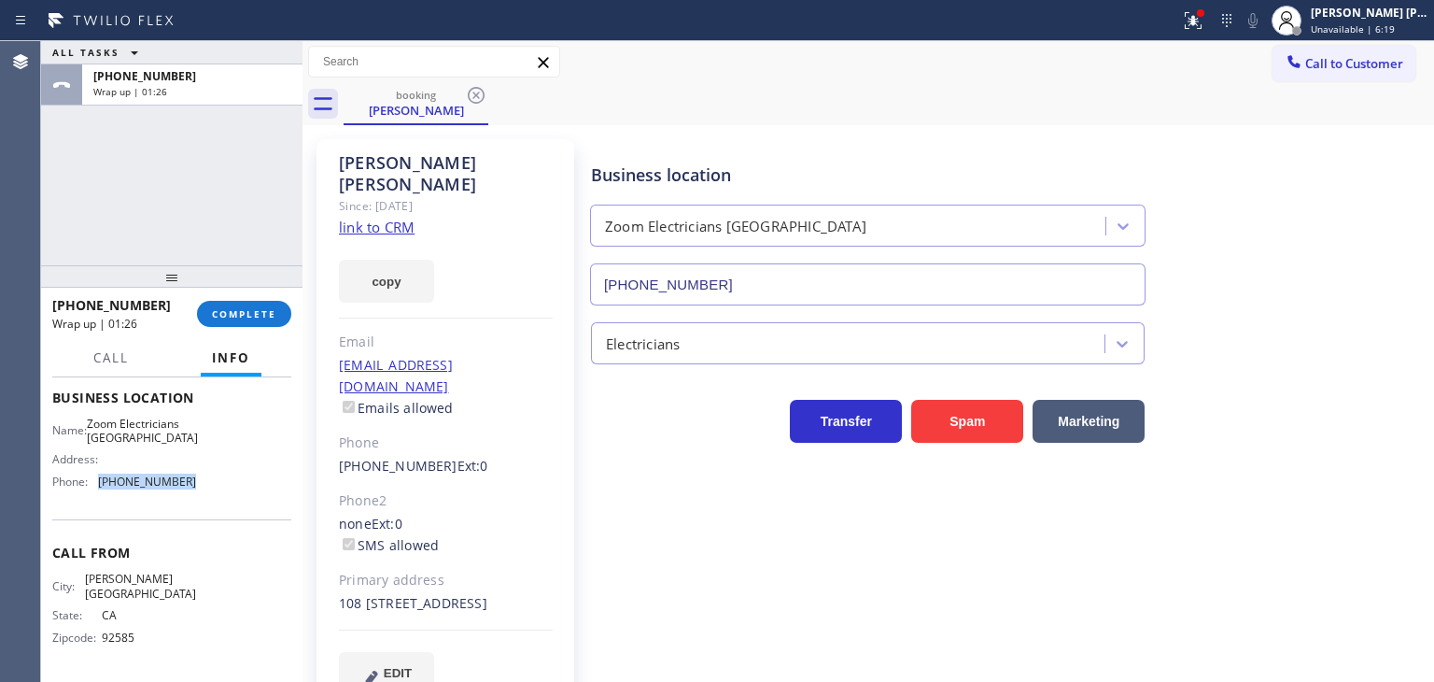
drag, startPoint x: 180, startPoint y: 523, endPoint x: 97, endPoint y: 546, distance: 86.3
click at [97, 520] on div "Business location Name: Zoom Electricians [GEOGRAPHIC_DATA] Address: Phone: [PH…" at bounding box center [171, 442] width 239 height 156
click at [259, 312] on span "COMPLETE" at bounding box center [244, 313] width 64 height 13
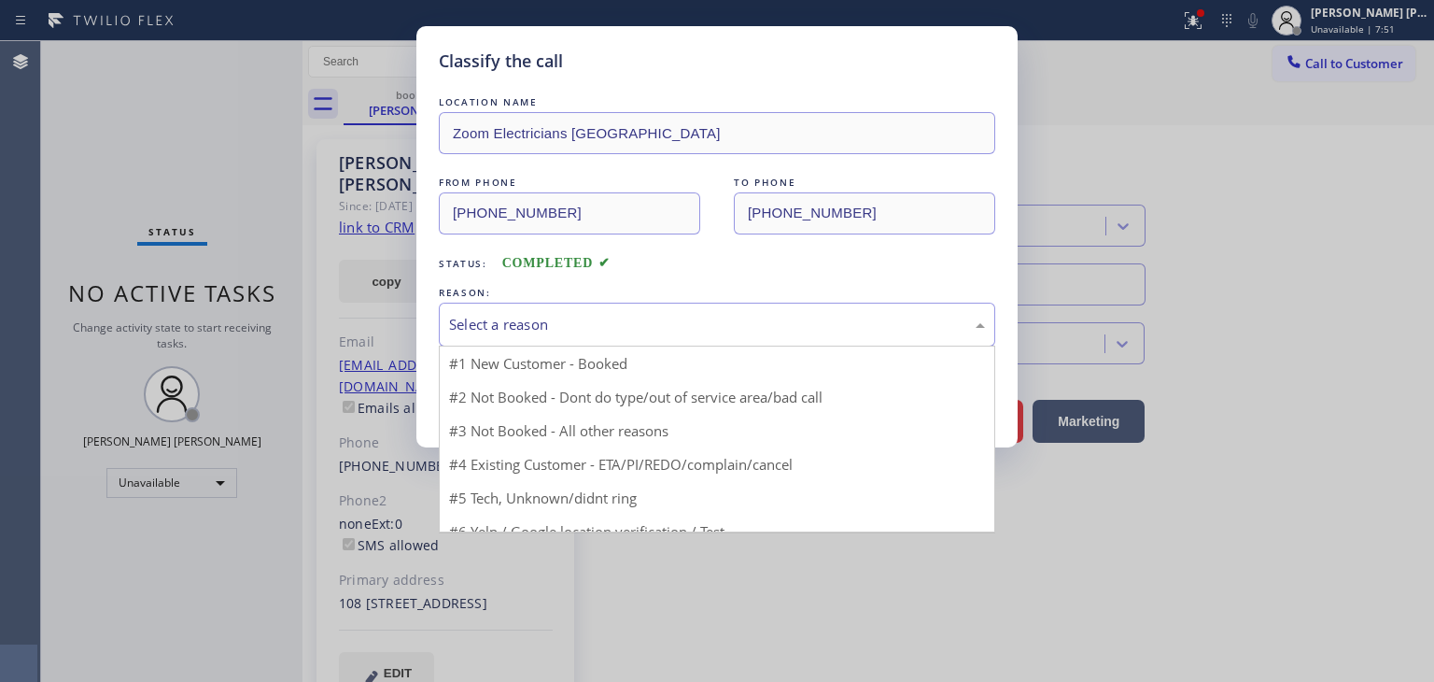
click at [476, 330] on div "Select a reason" at bounding box center [717, 324] width 536 height 21
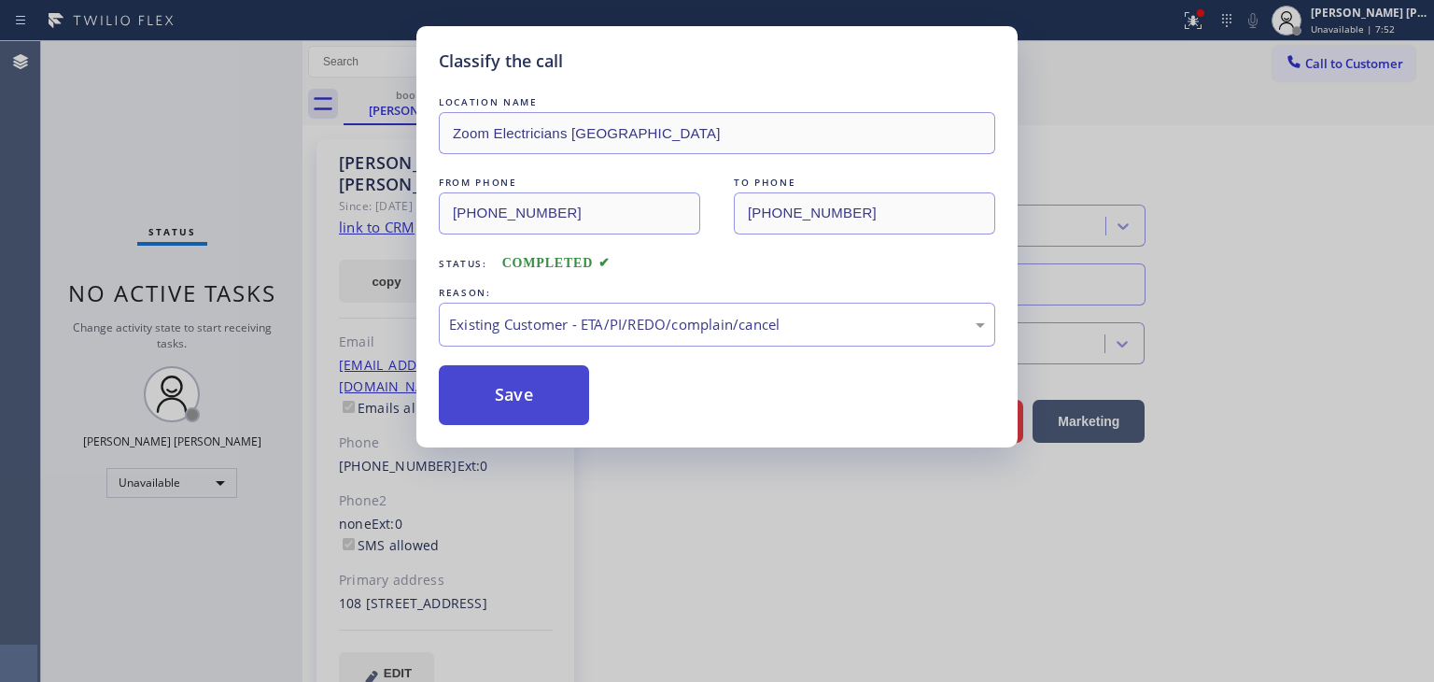
click at [502, 394] on button "Save" at bounding box center [514, 395] width 150 height 60
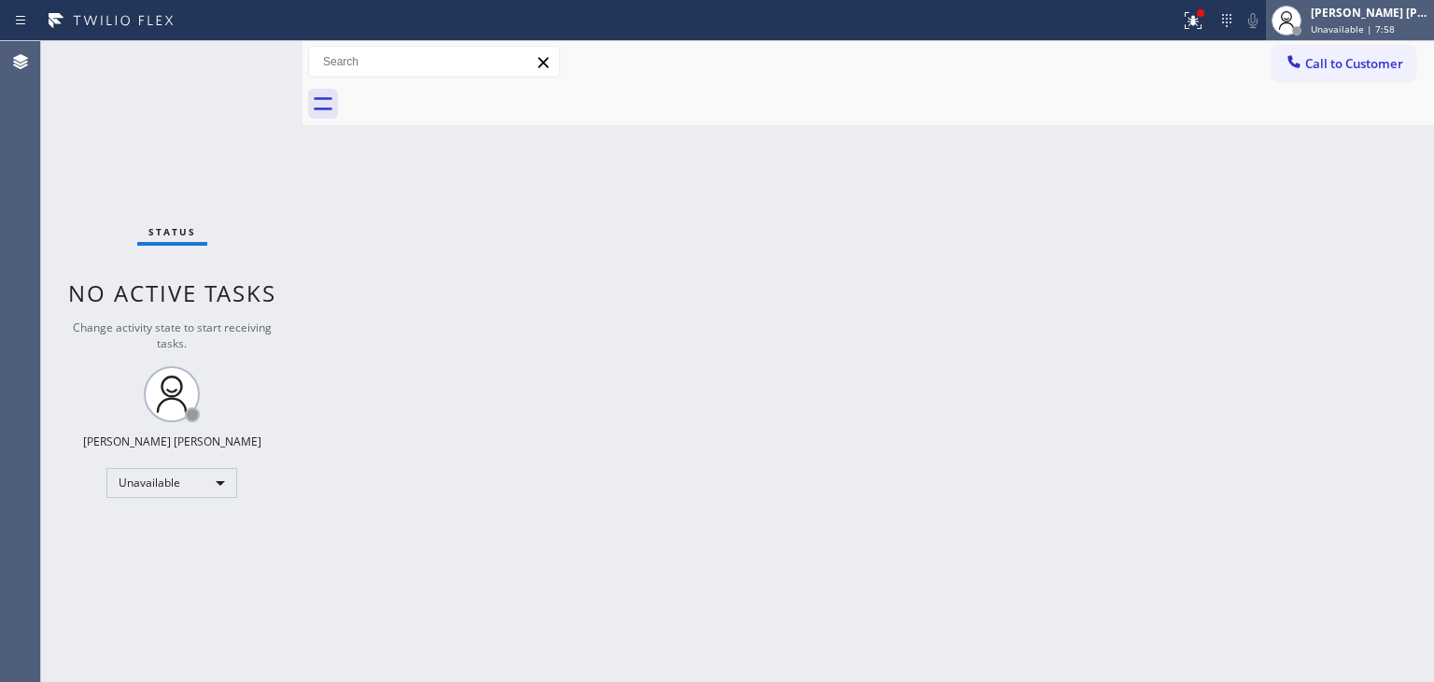
click at [1414, 8] on div "[PERSON_NAME] [PERSON_NAME]" at bounding box center [1370, 13] width 118 height 16
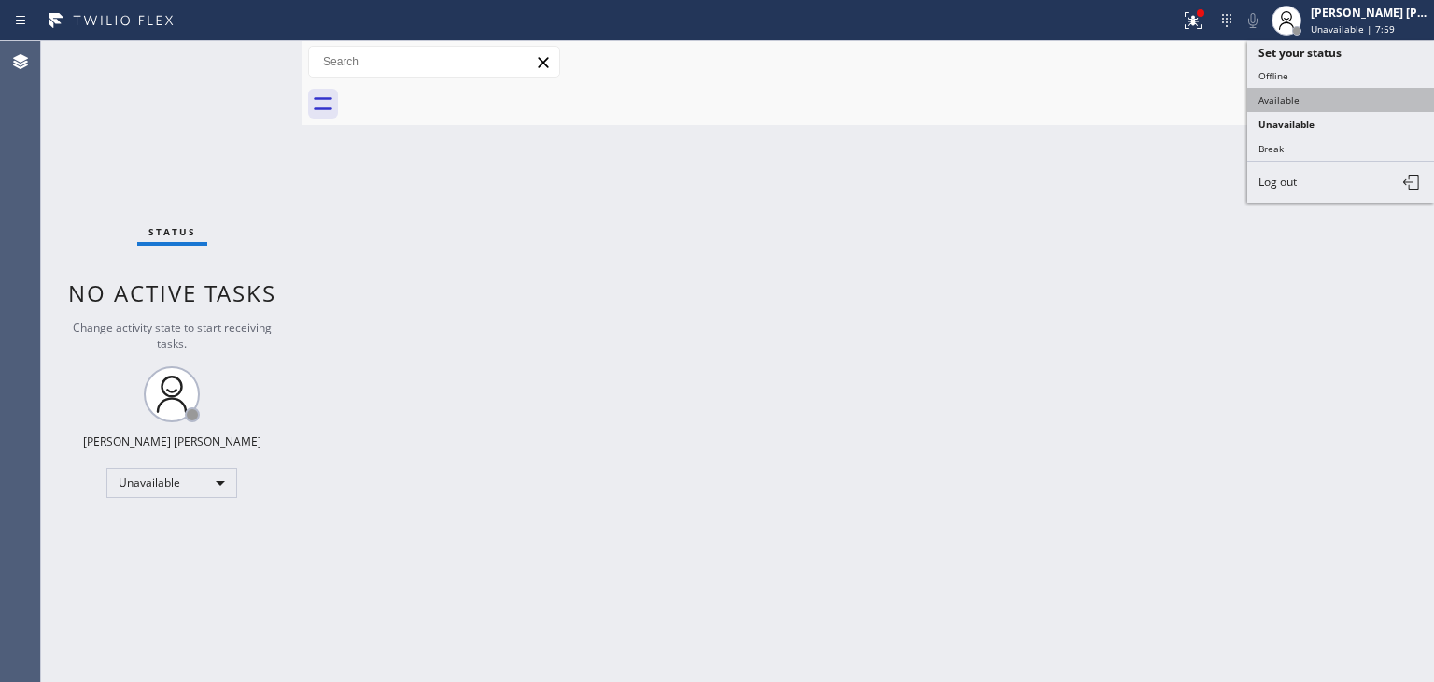
click at [1304, 94] on button "Available" at bounding box center [1341, 100] width 187 height 24
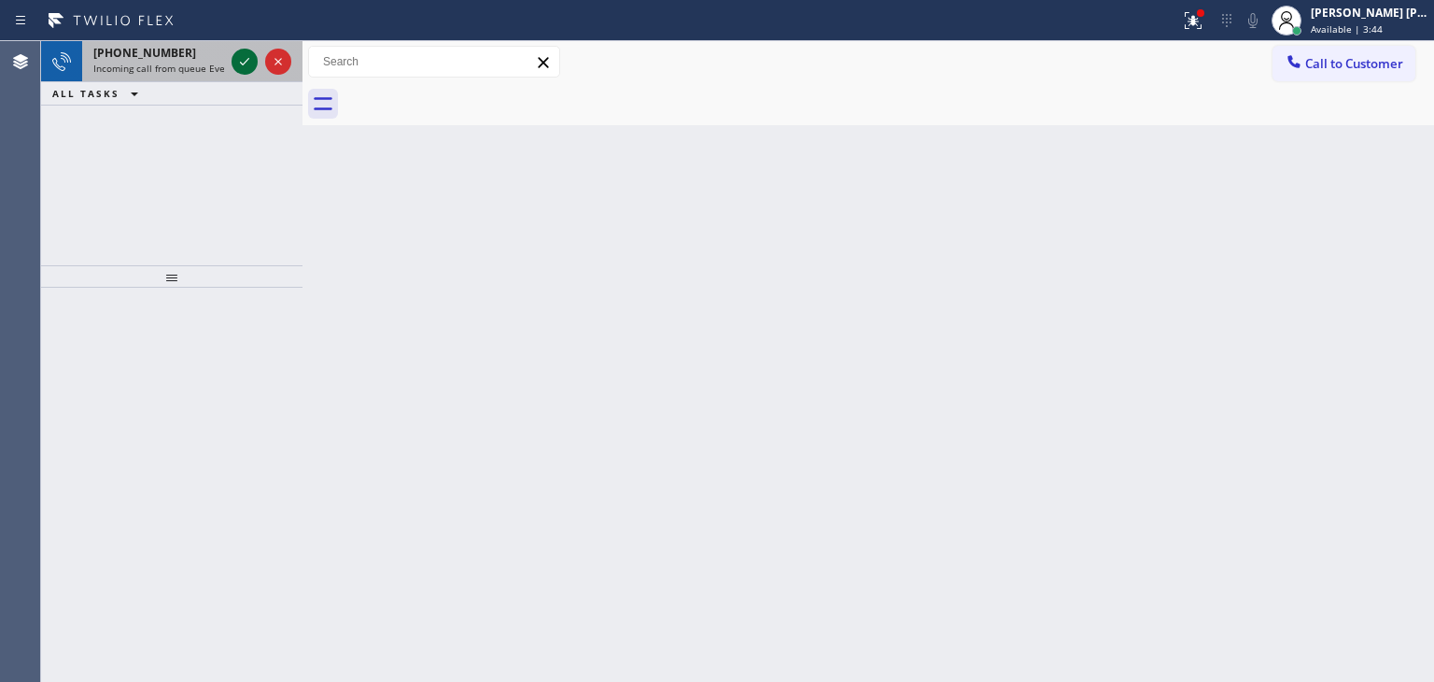
click at [239, 58] on icon at bounding box center [244, 61] width 22 height 22
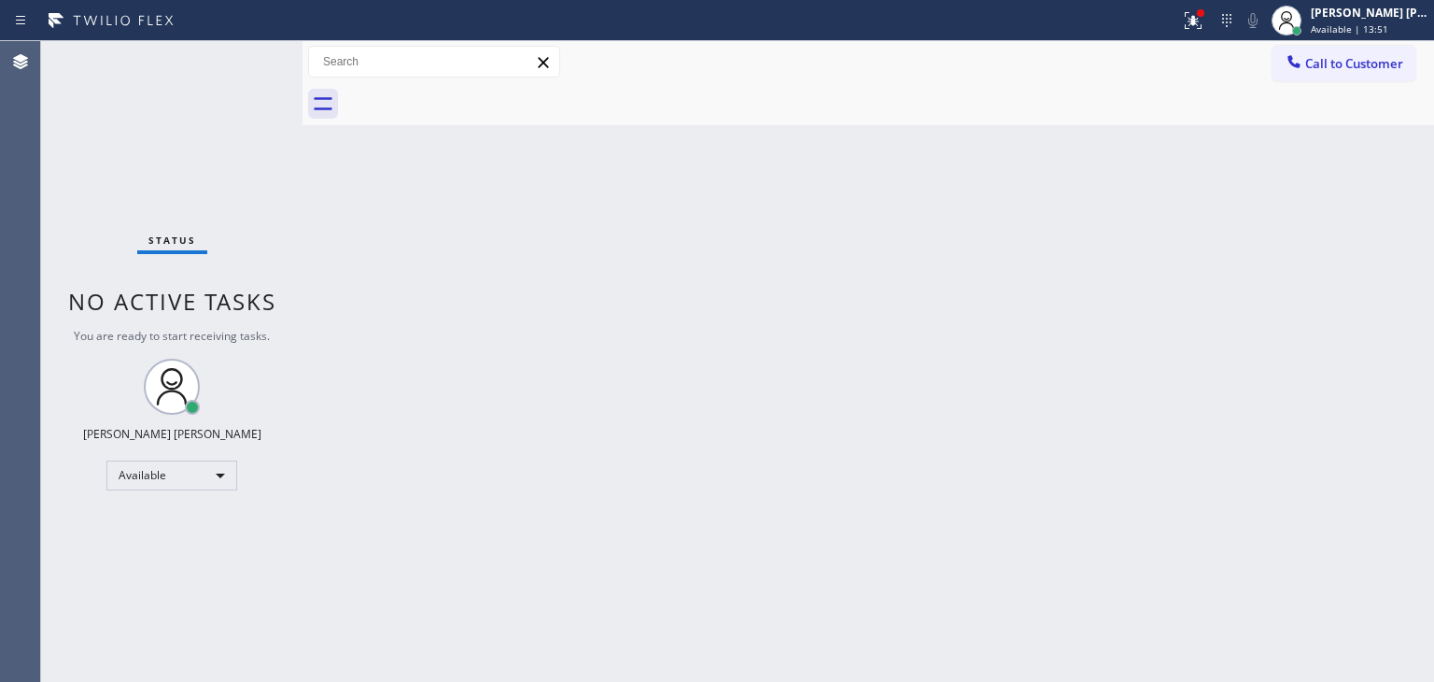
click at [235, 74] on div "Status No active tasks You are ready to start receiving tasks. [PERSON_NAME] [P…" at bounding box center [171, 361] width 261 height 641
click at [250, 59] on div "Status No active tasks You are ready to start receiving tasks. [PERSON_NAME] [P…" at bounding box center [171, 361] width 261 height 641
click at [242, 54] on div "Status No active tasks You are ready to start receiving tasks. [PERSON_NAME] [P…" at bounding box center [171, 361] width 261 height 641
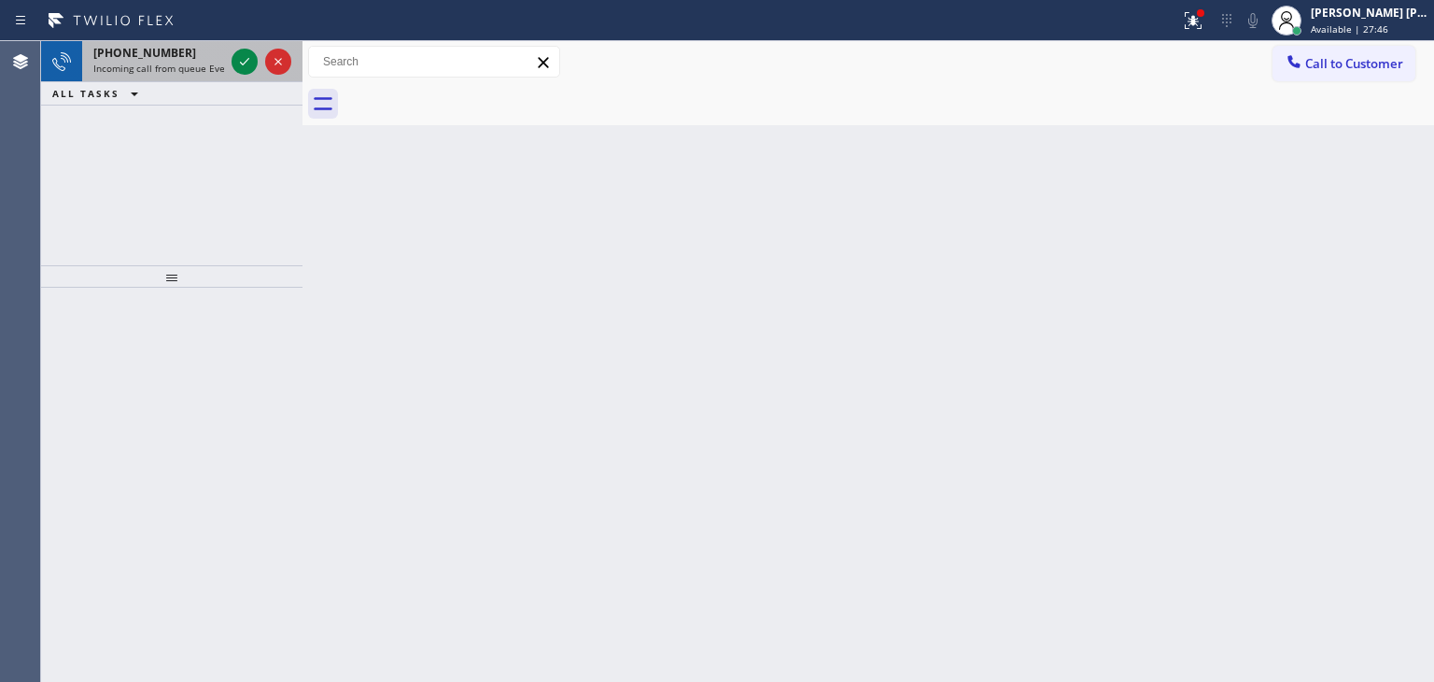
click at [256, 76] on div at bounding box center [261, 61] width 67 height 41
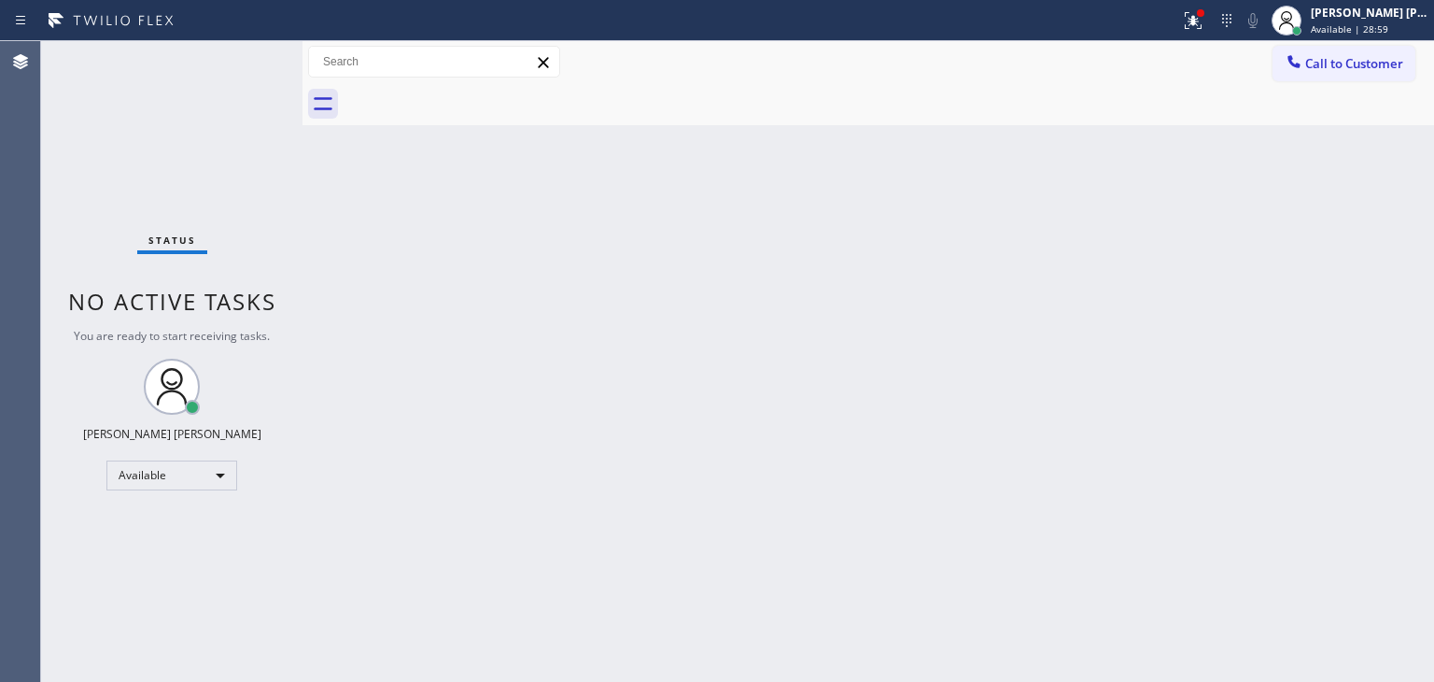
click at [234, 67] on div "Status No active tasks You are ready to start receiving tasks. [PERSON_NAME] [P…" at bounding box center [171, 361] width 261 height 641
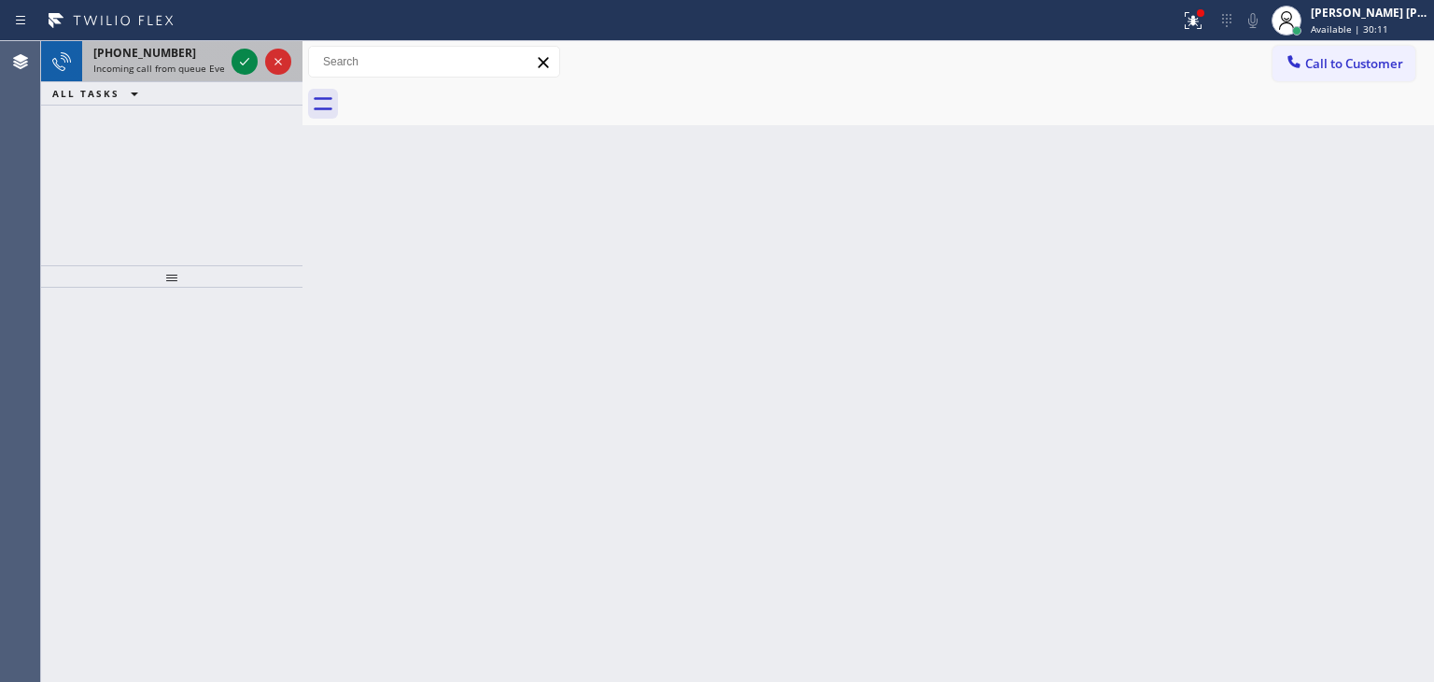
click at [261, 75] on div at bounding box center [261, 61] width 67 height 41
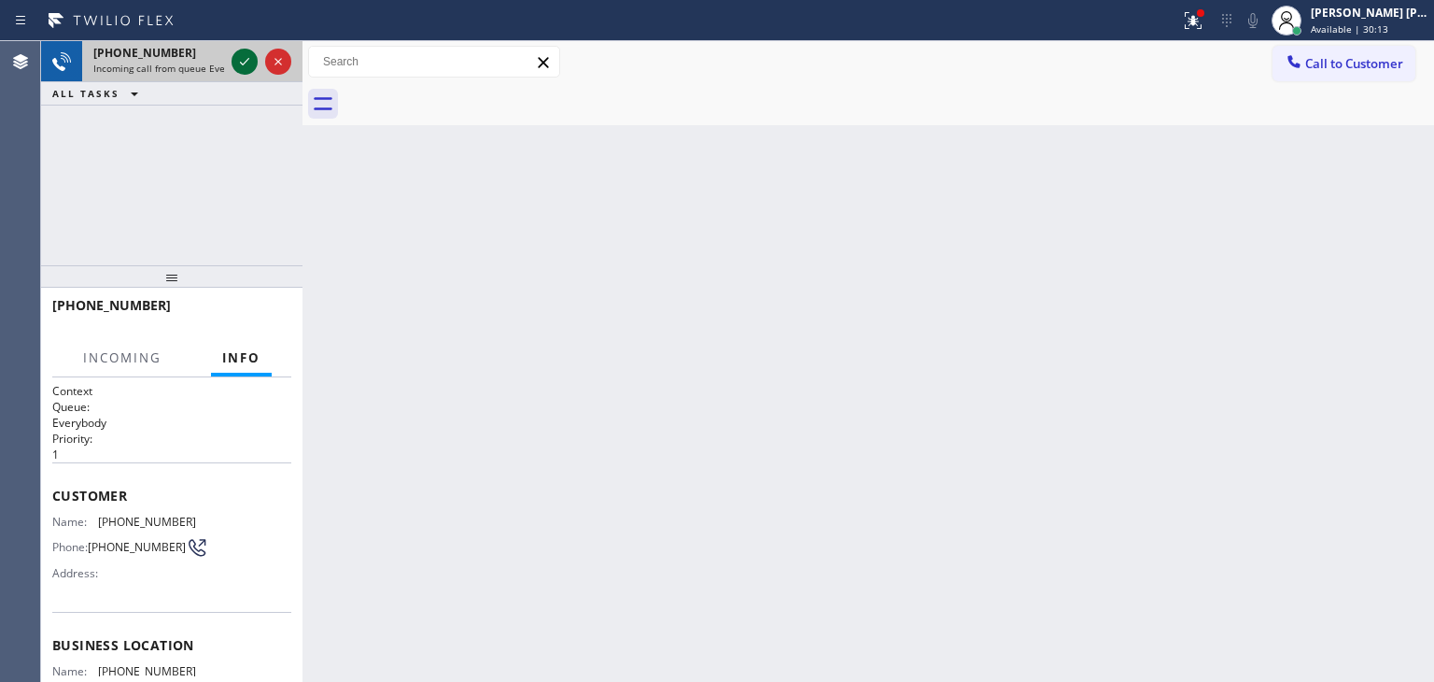
click at [247, 59] on icon at bounding box center [244, 61] width 22 height 22
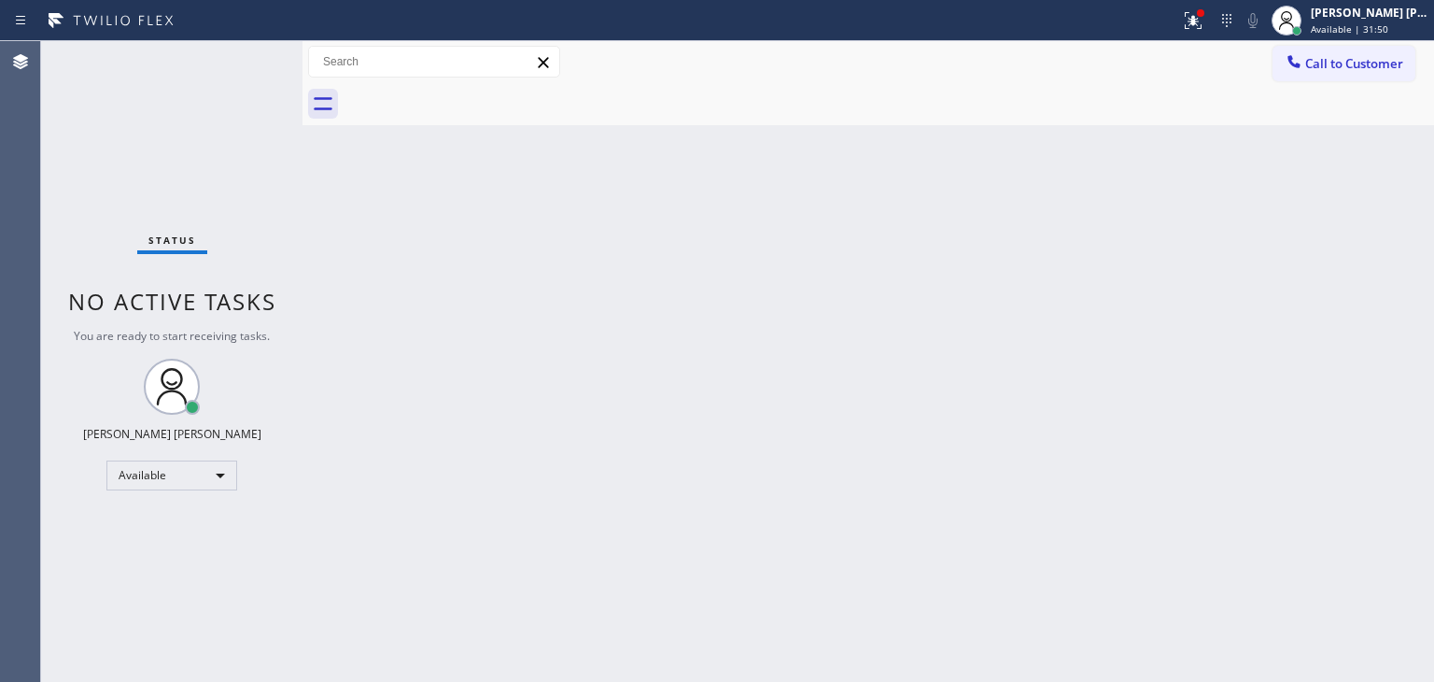
click at [755, 264] on div "Back to Dashboard Change Sender ID Customers Technicians Select a contact Outbo…" at bounding box center [869, 361] width 1132 height 641
click at [1352, 26] on span "Available | 31:56" at bounding box center [1350, 28] width 78 height 13
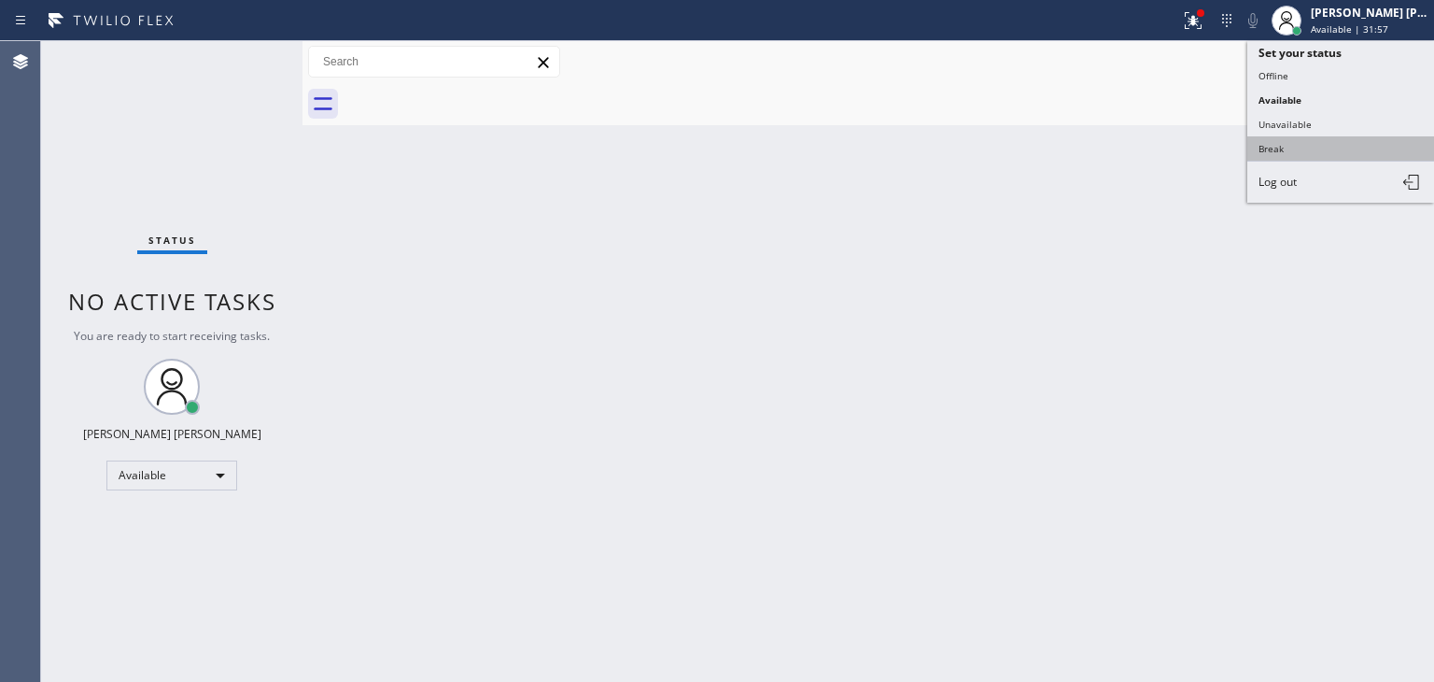
click at [1324, 151] on button "Break" at bounding box center [1341, 148] width 187 height 24
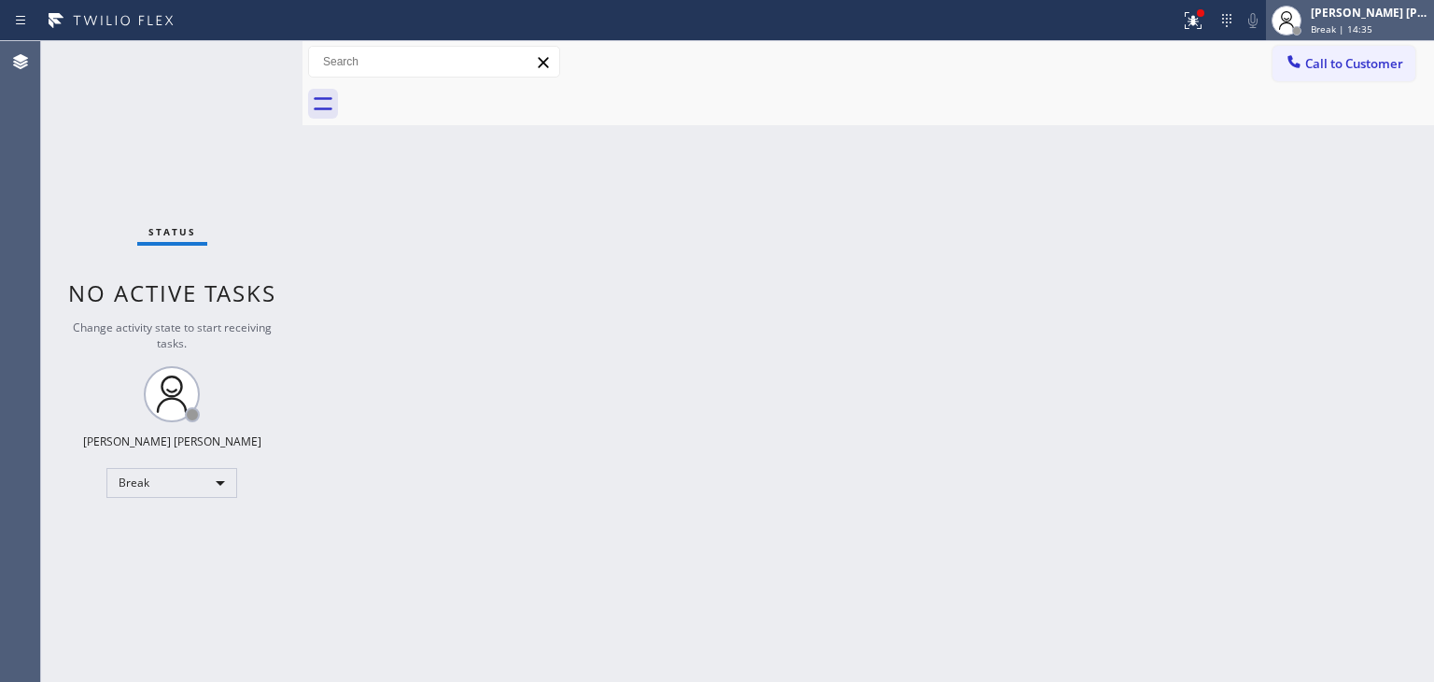
click at [1382, 20] on div "[PERSON_NAME] [PERSON_NAME]" at bounding box center [1370, 13] width 118 height 16
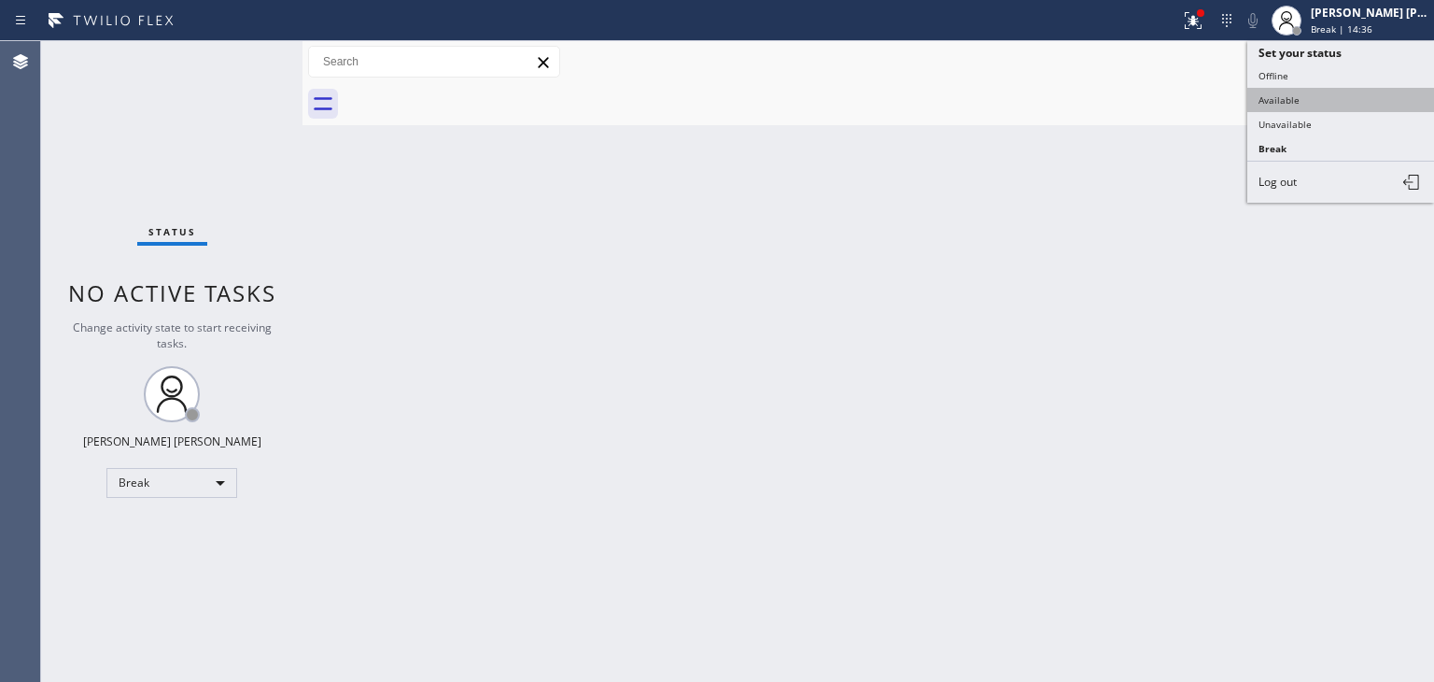
click at [1307, 101] on button "Available" at bounding box center [1341, 100] width 187 height 24
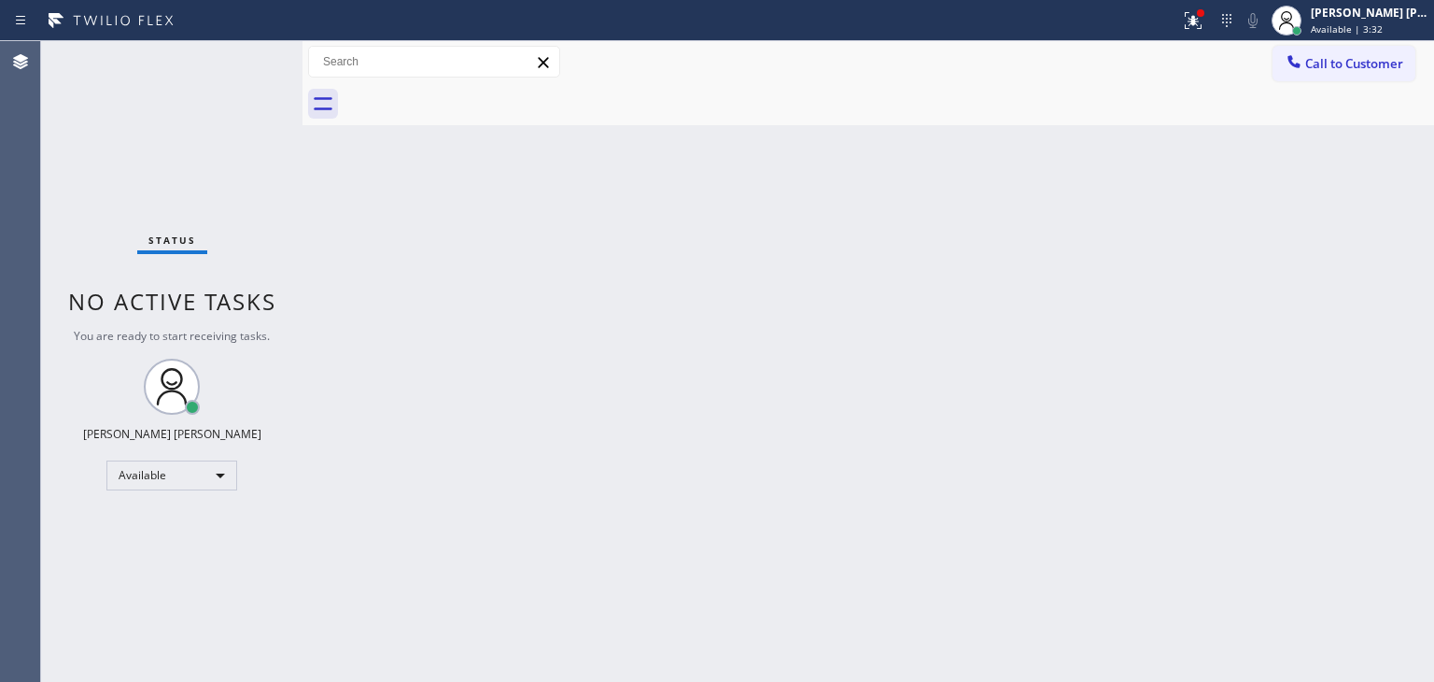
click at [244, 58] on div "Status No active tasks You are ready to start receiving tasks. [PERSON_NAME] [P…" at bounding box center [171, 361] width 261 height 641
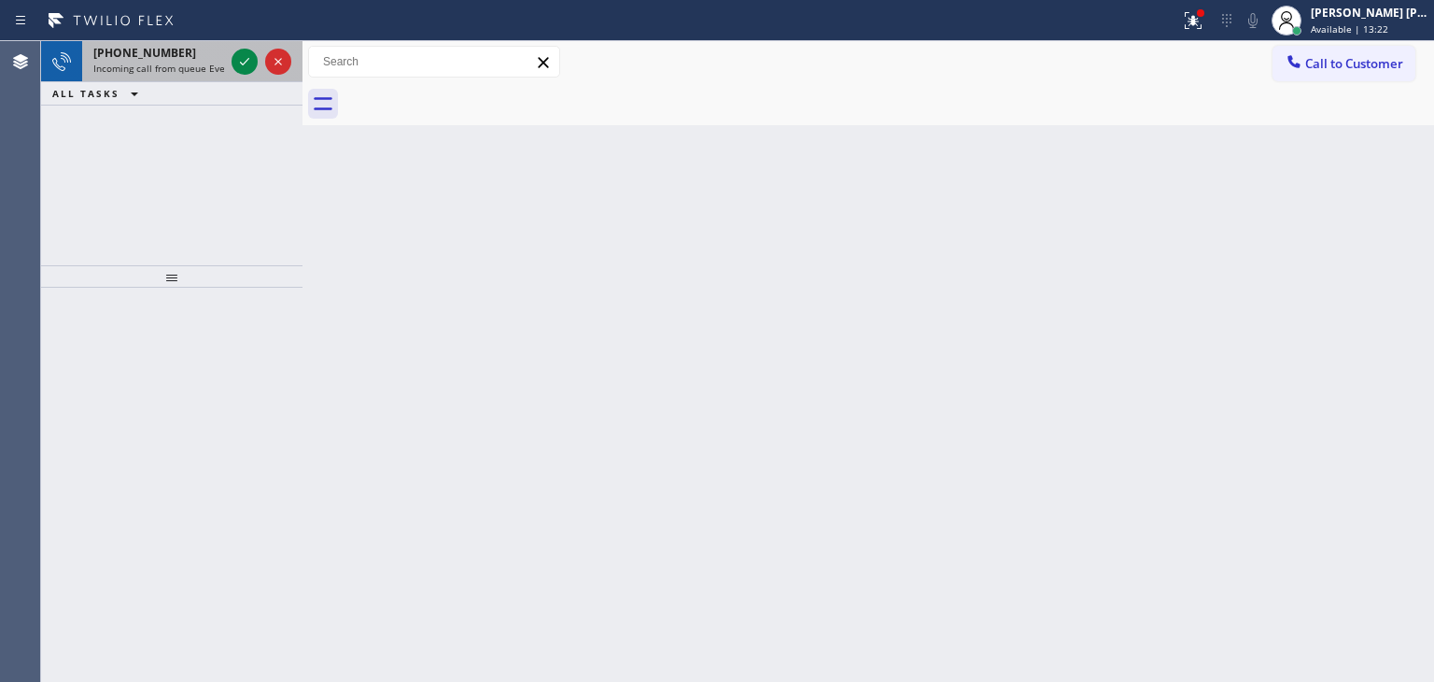
click at [261, 78] on div at bounding box center [261, 61] width 67 height 41
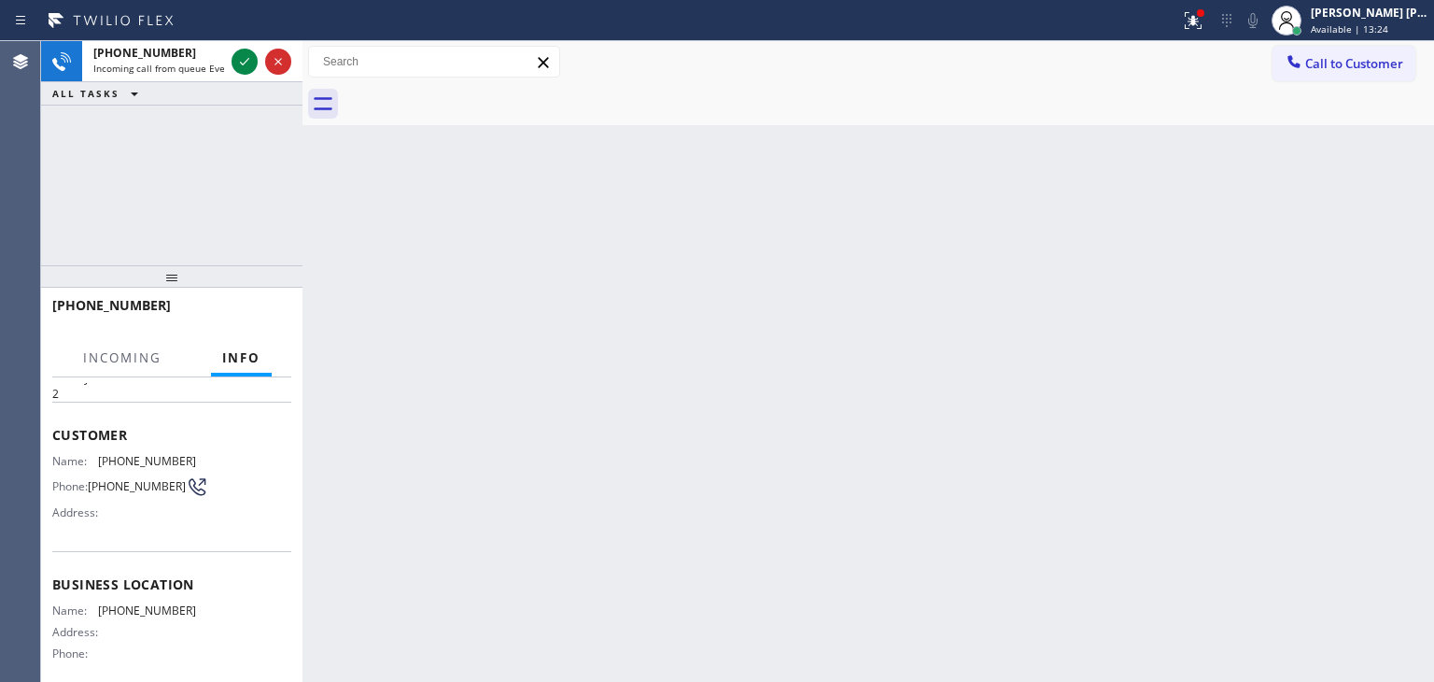
scroll to position [93, 0]
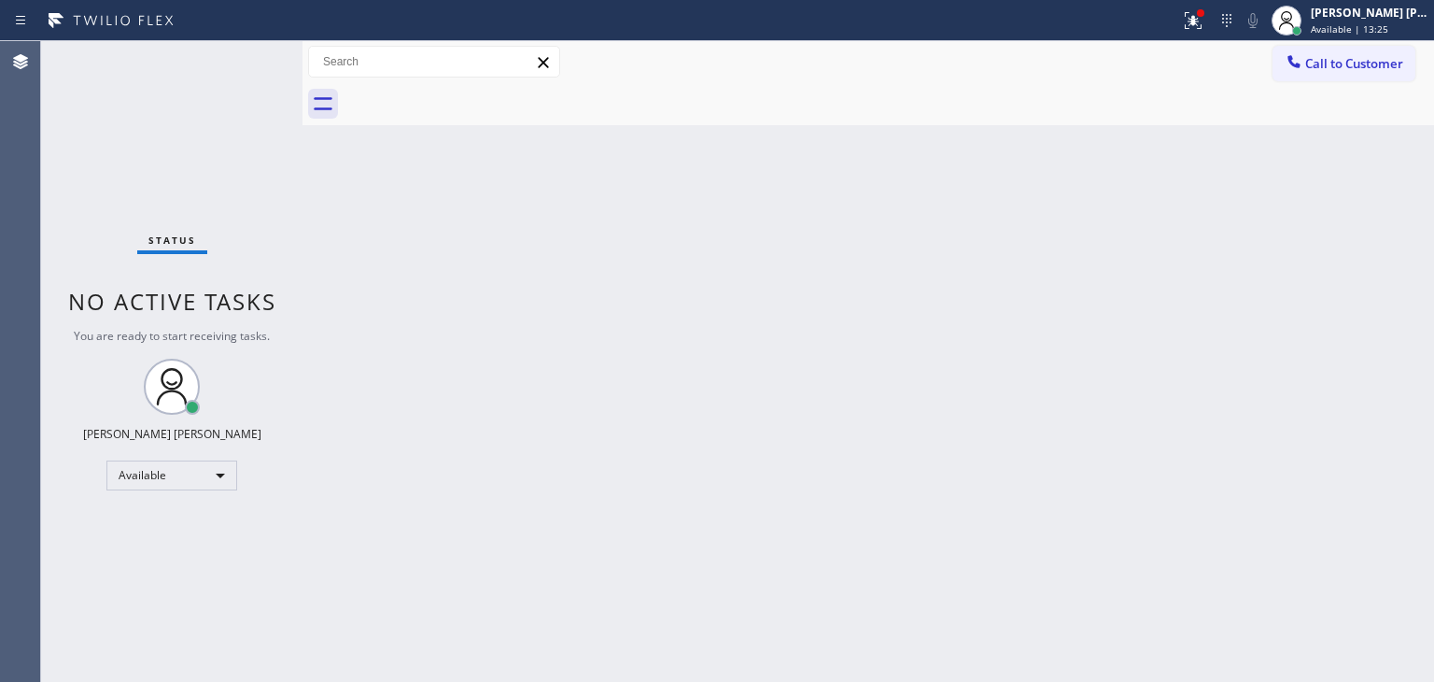
click at [249, 61] on div "Status No active tasks You are ready to start receiving tasks. [PERSON_NAME] [P…" at bounding box center [171, 361] width 261 height 641
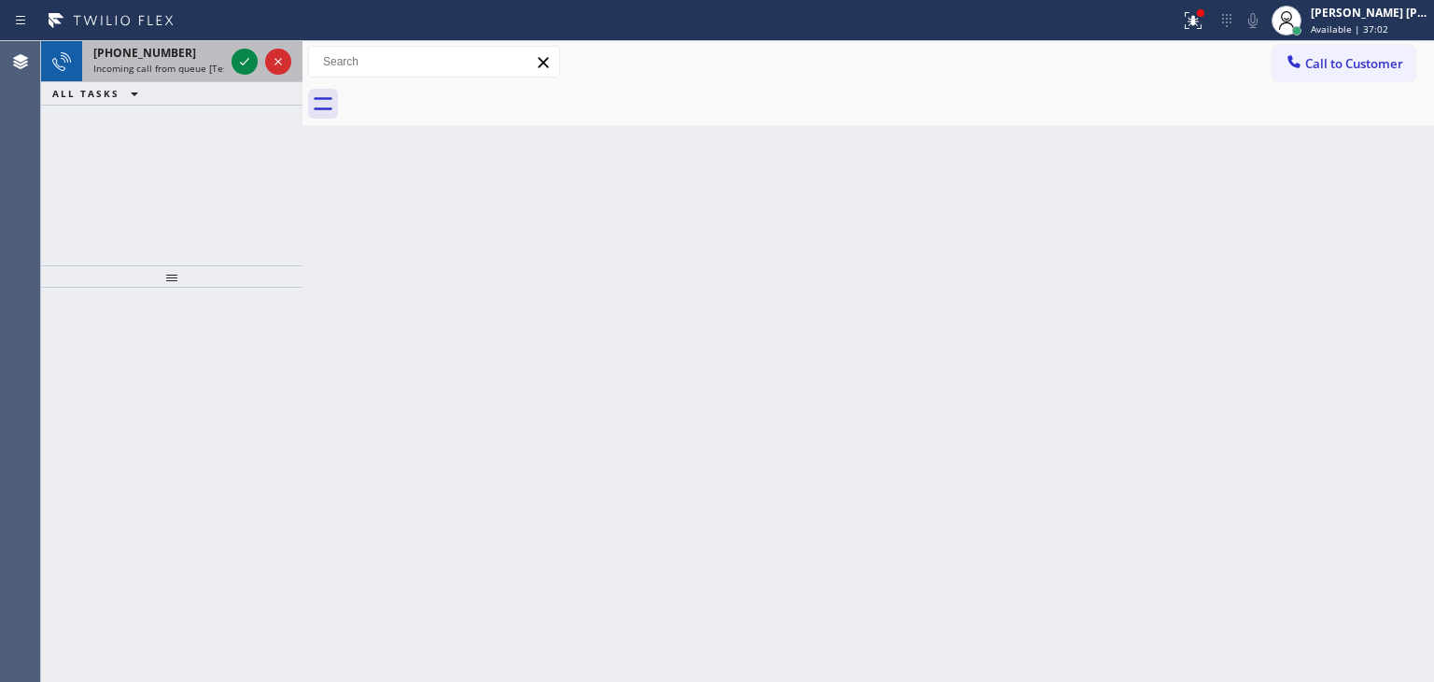
click at [258, 74] on div at bounding box center [261, 61] width 67 height 41
click at [261, 77] on div at bounding box center [261, 61] width 67 height 41
click at [261, 72] on div at bounding box center [261, 61] width 67 height 41
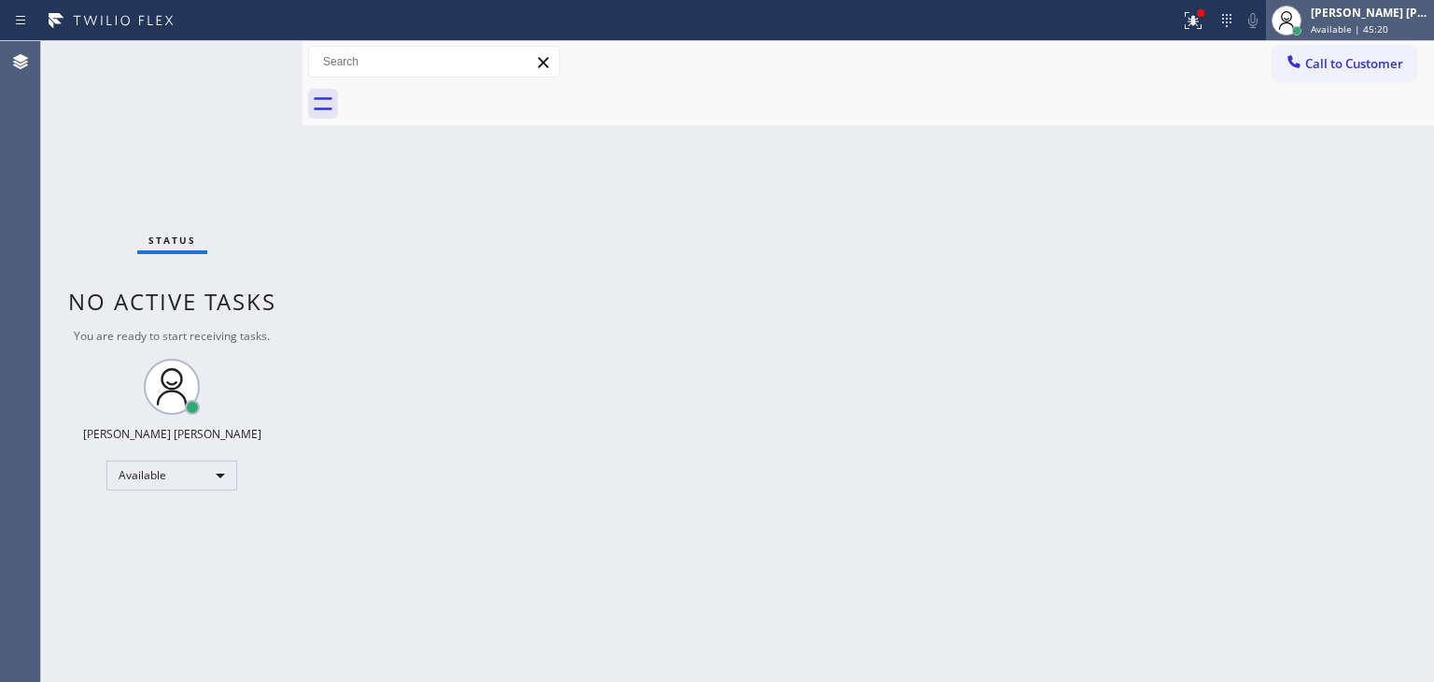
click at [1363, 29] on span "Available | 45:20" at bounding box center [1350, 28] width 78 height 13
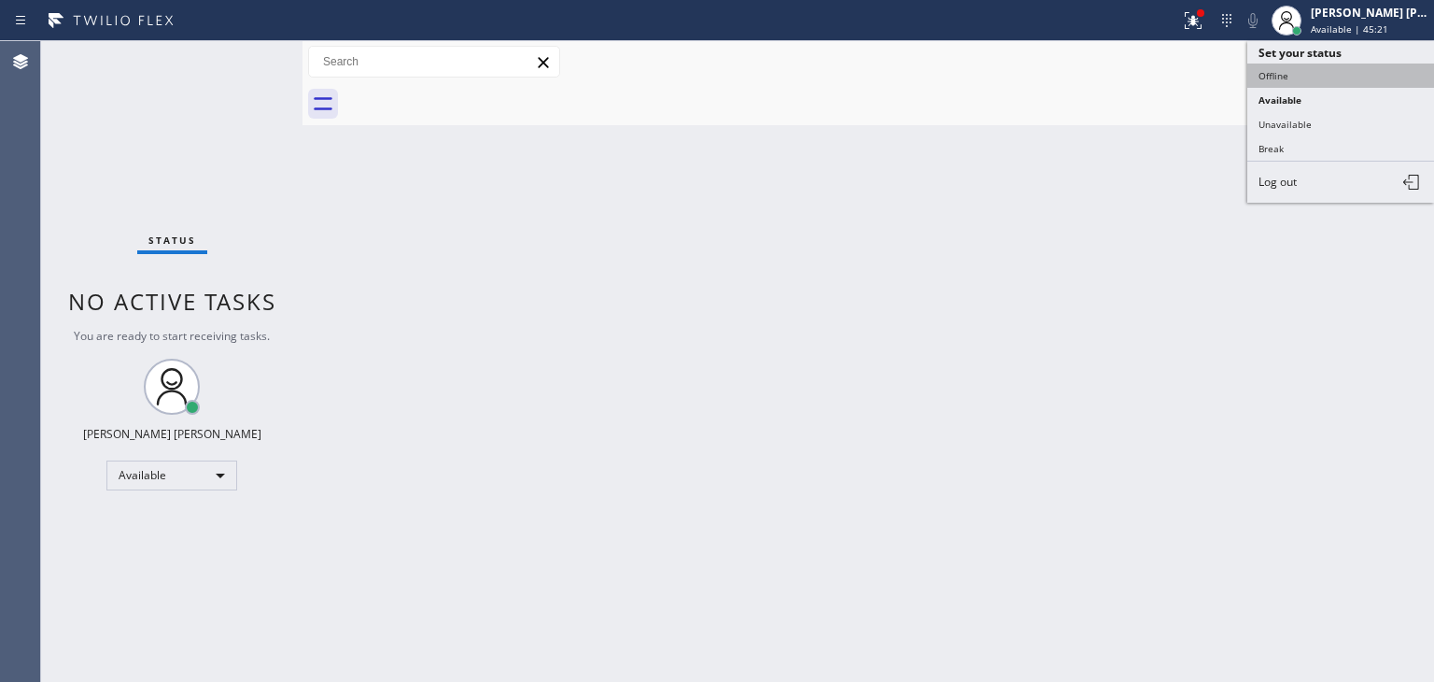
click at [1314, 72] on button "Offline" at bounding box center [1341, 75] width 187 height 24
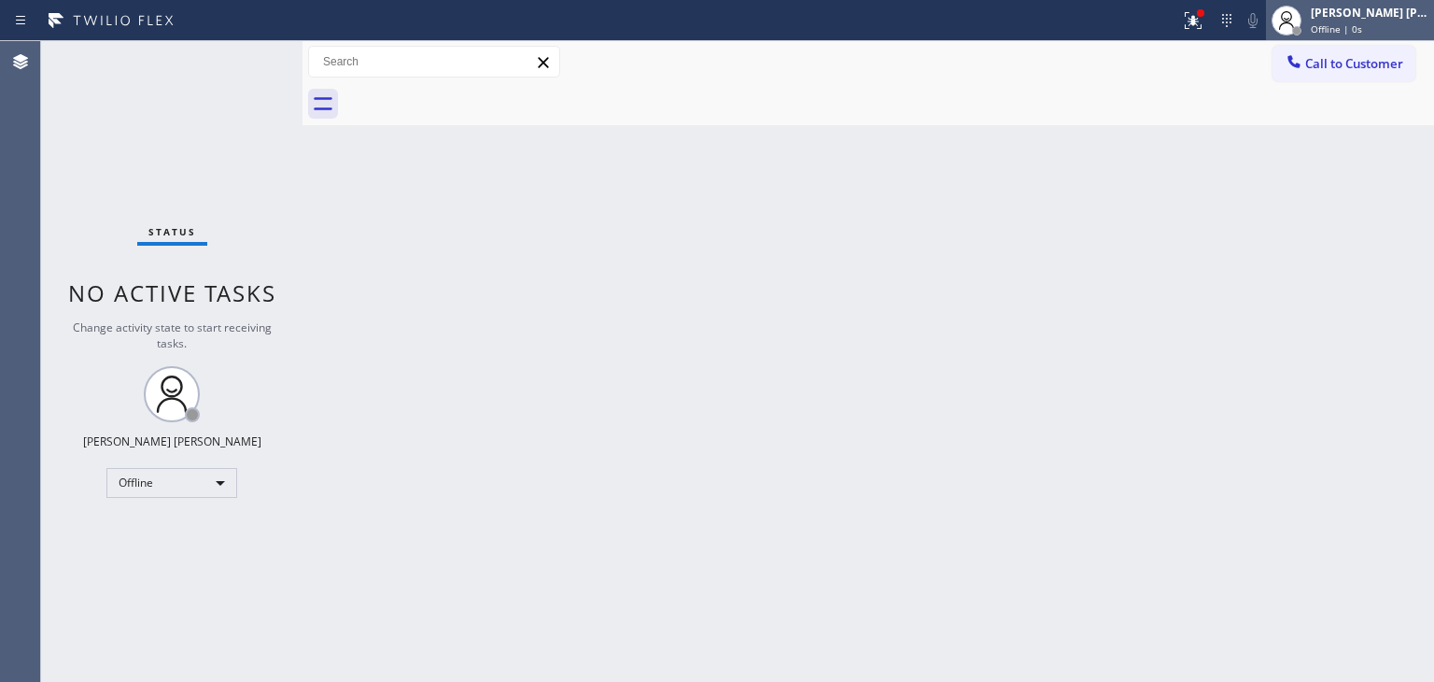
click at [1352, 27] on span "Offline | 0s" at bounding box center [1336, 28] width 51 height 13
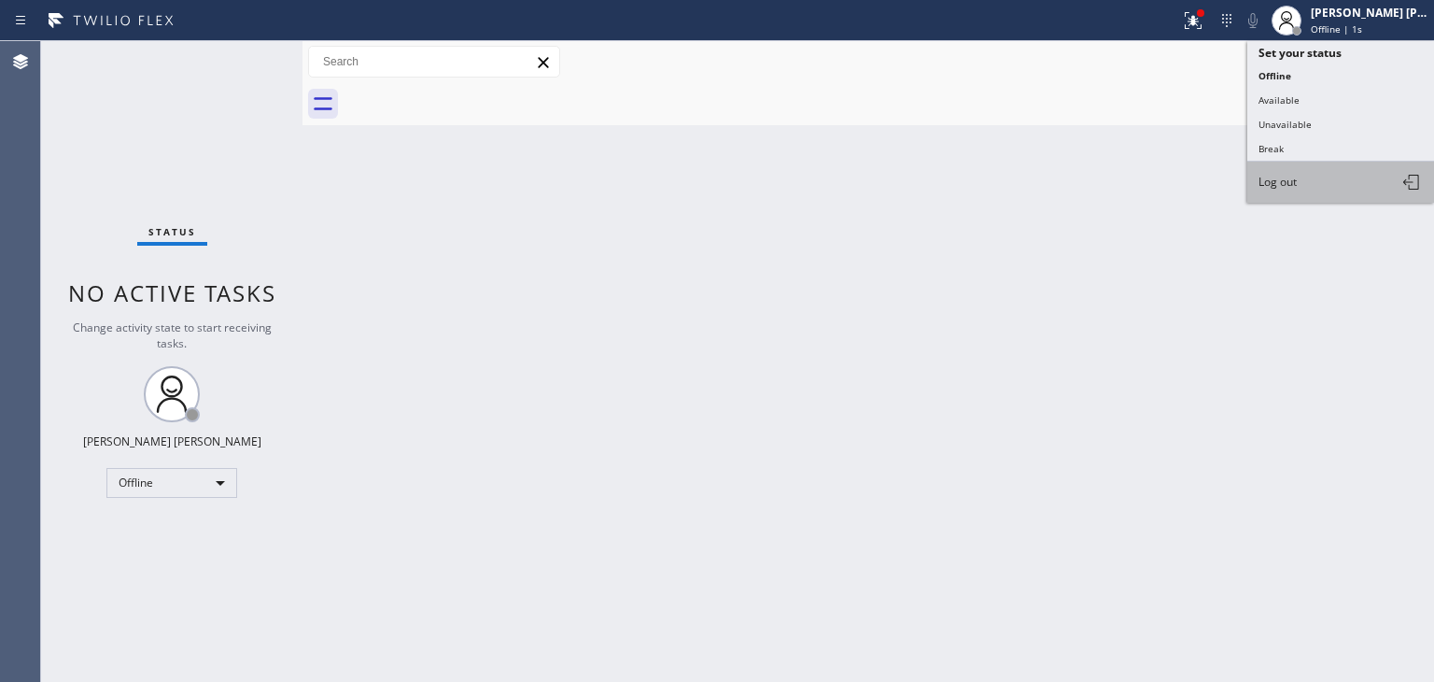
click at [1276, 181] on span "Log out" at bounding box center [1278, 182] width 38 height 16
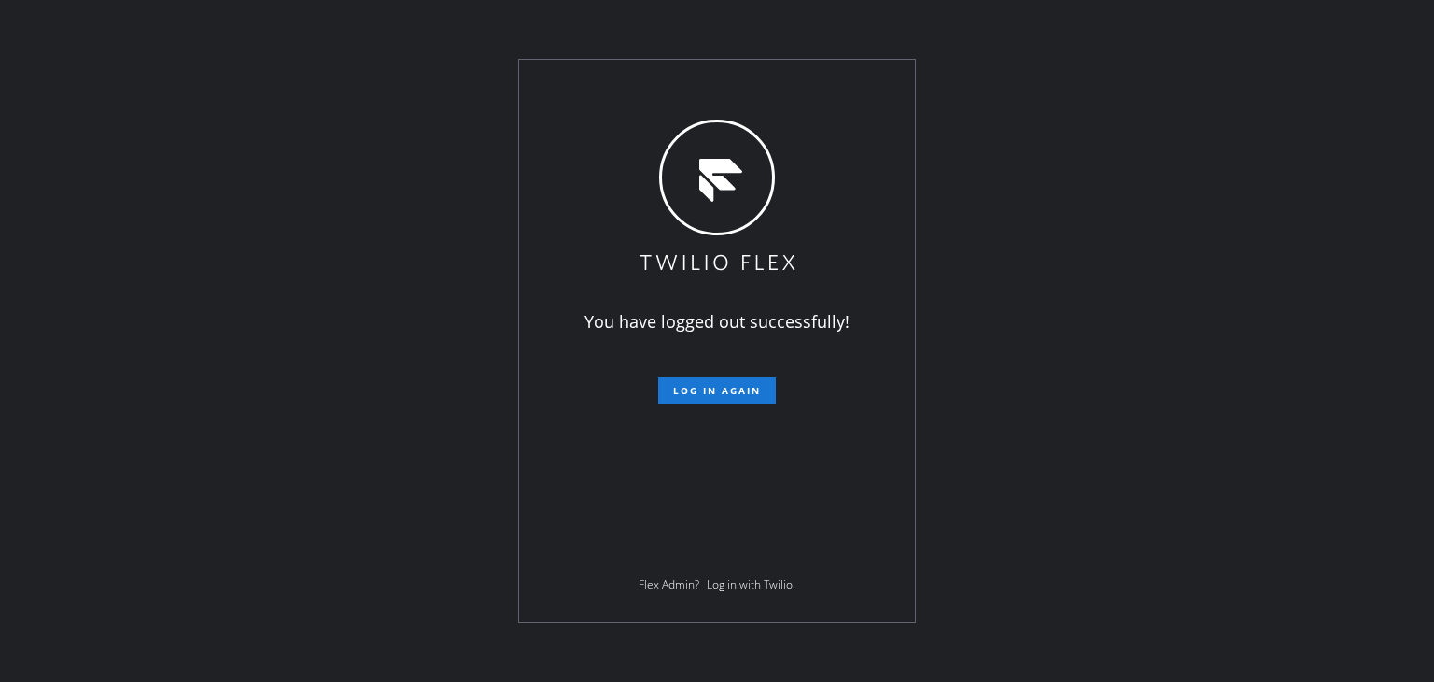
click at [250, 259] on div "You have logged out successfully! Log in again Flex Admin? Log in with Twilio." at bounding box center [717, 341] width 1434 height 682
click at [1408, 384] on div "You have logged out successfully! Log in again Flex Admin? Log in with Twilio." at bounding box center [717, 341] width 1434 height 682
